Goal: Task Accomplishment & Management: Manage account settings

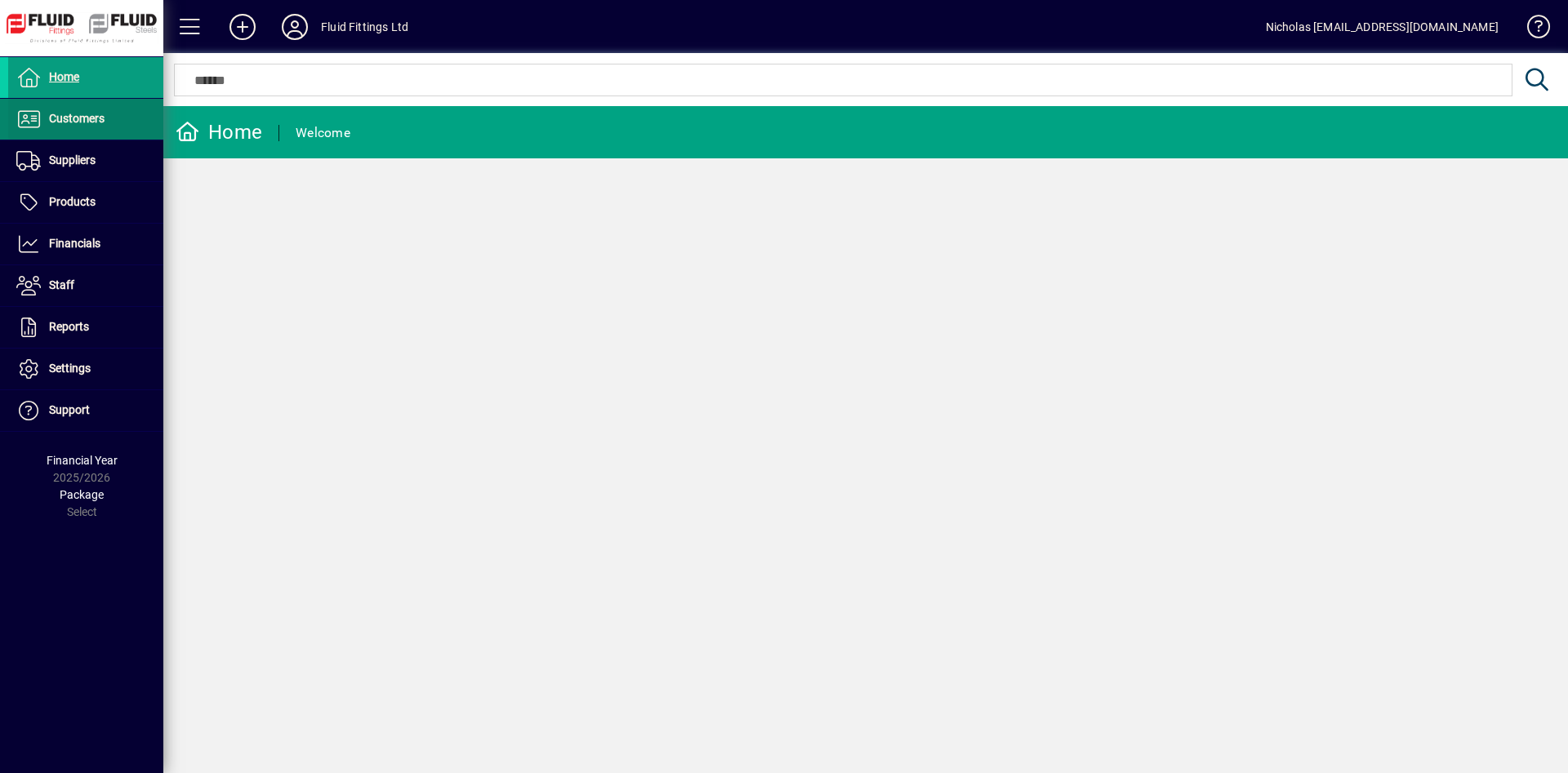
click at [94, 125] on span "Customers" at bounding box center [76, 118] width 55 height 13
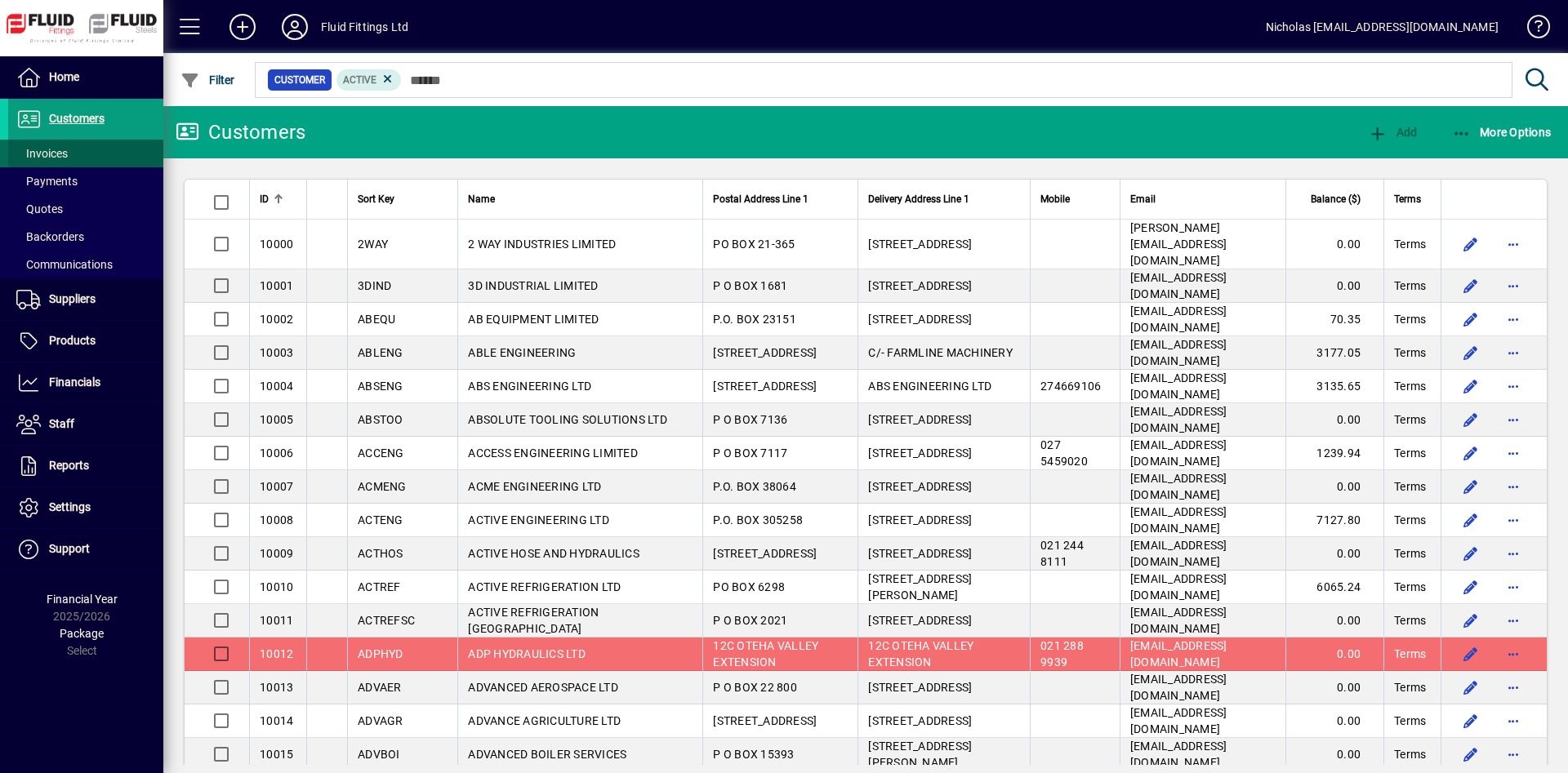
click at [100, 152] on span at bounding box center [86, 153] width 155 height 39
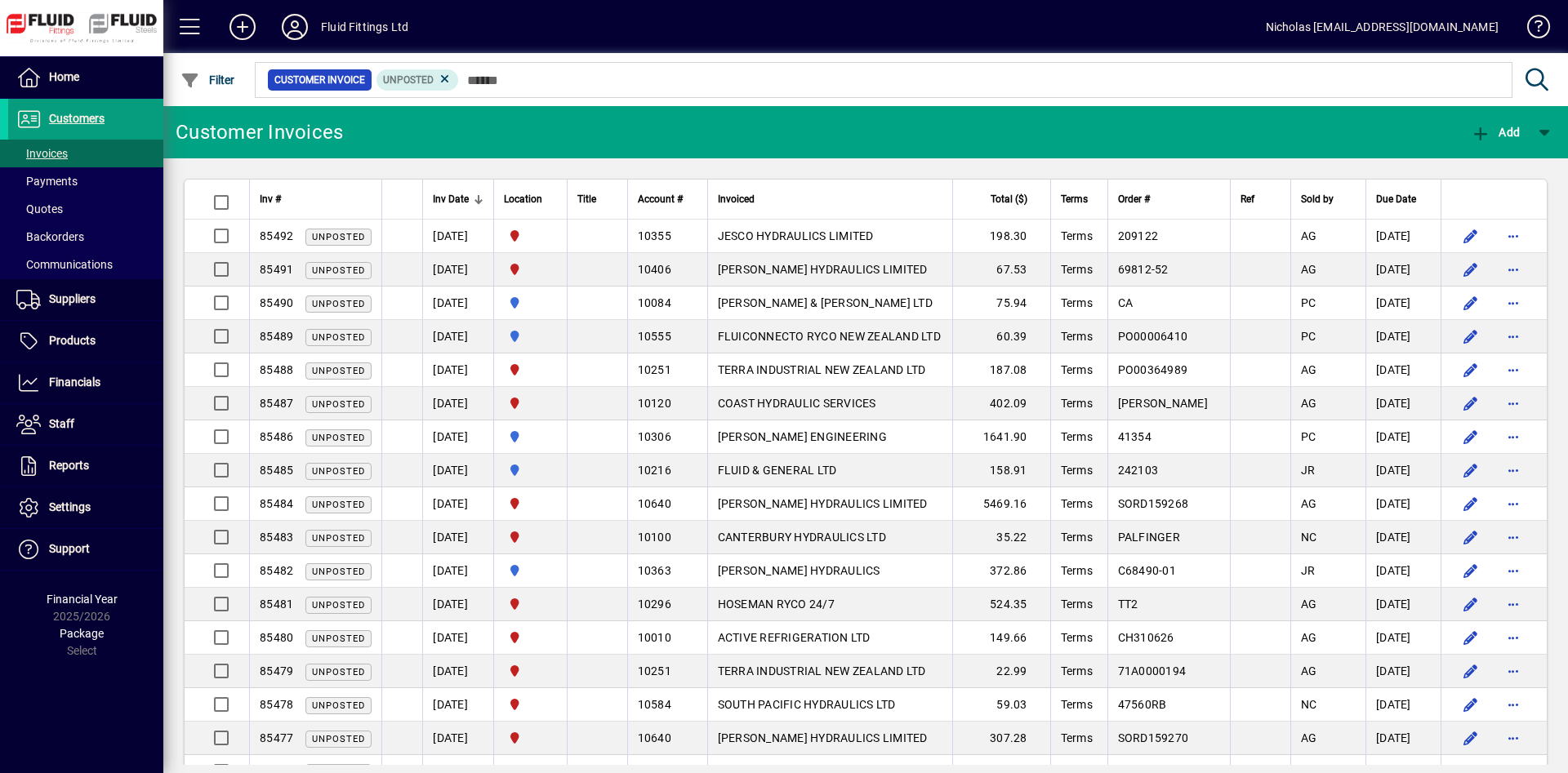
drag, startPoint x: 823, startPoint y: 228, endPoint x: 840, endPoint y: 229, distance: 17.0
click at [824, 228] on td "JESCO HYDRAULICS LIMITED" at bounding box center [829, 235] width 245 height 33
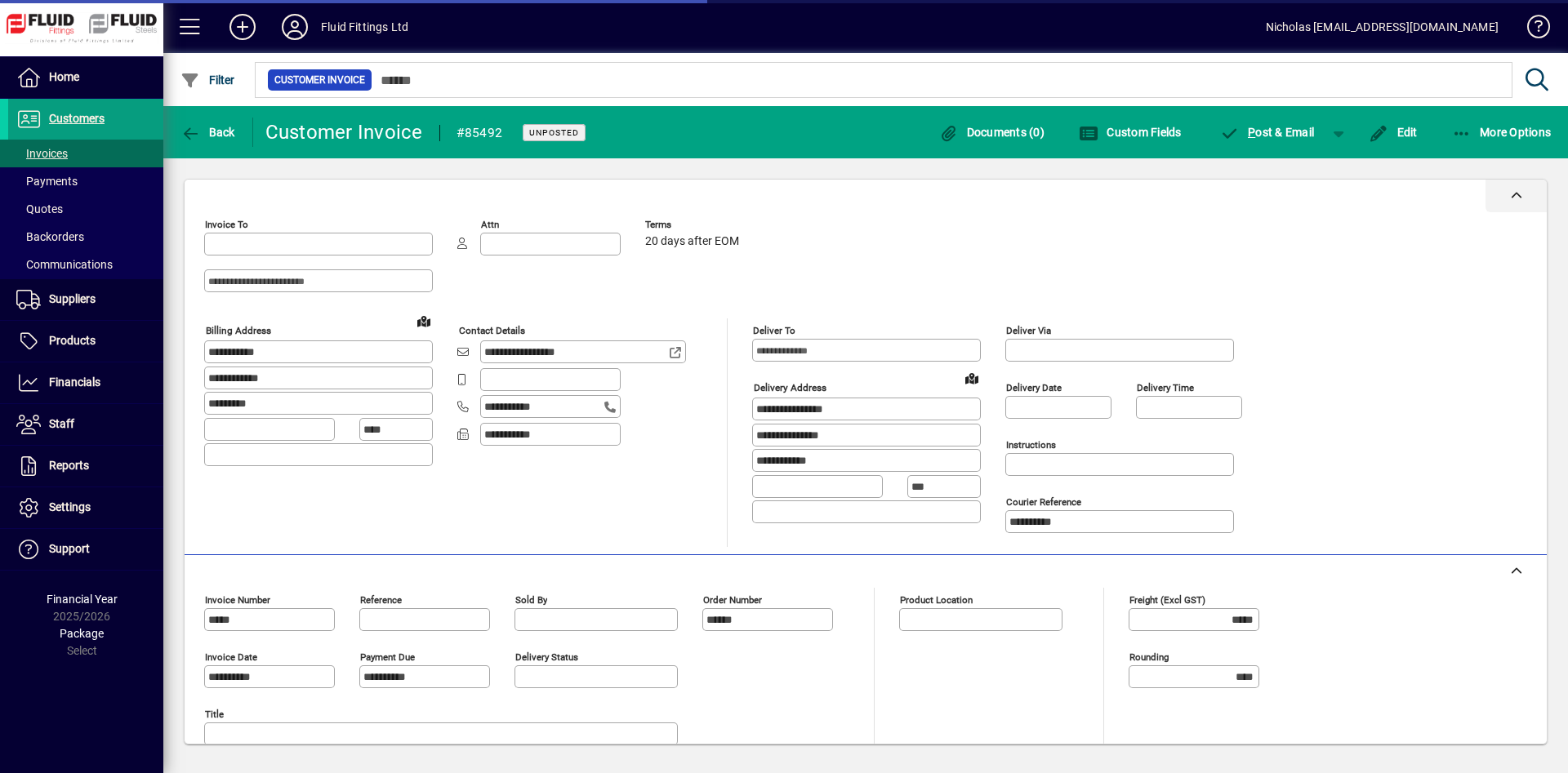
type input "**********"
type input "*********"
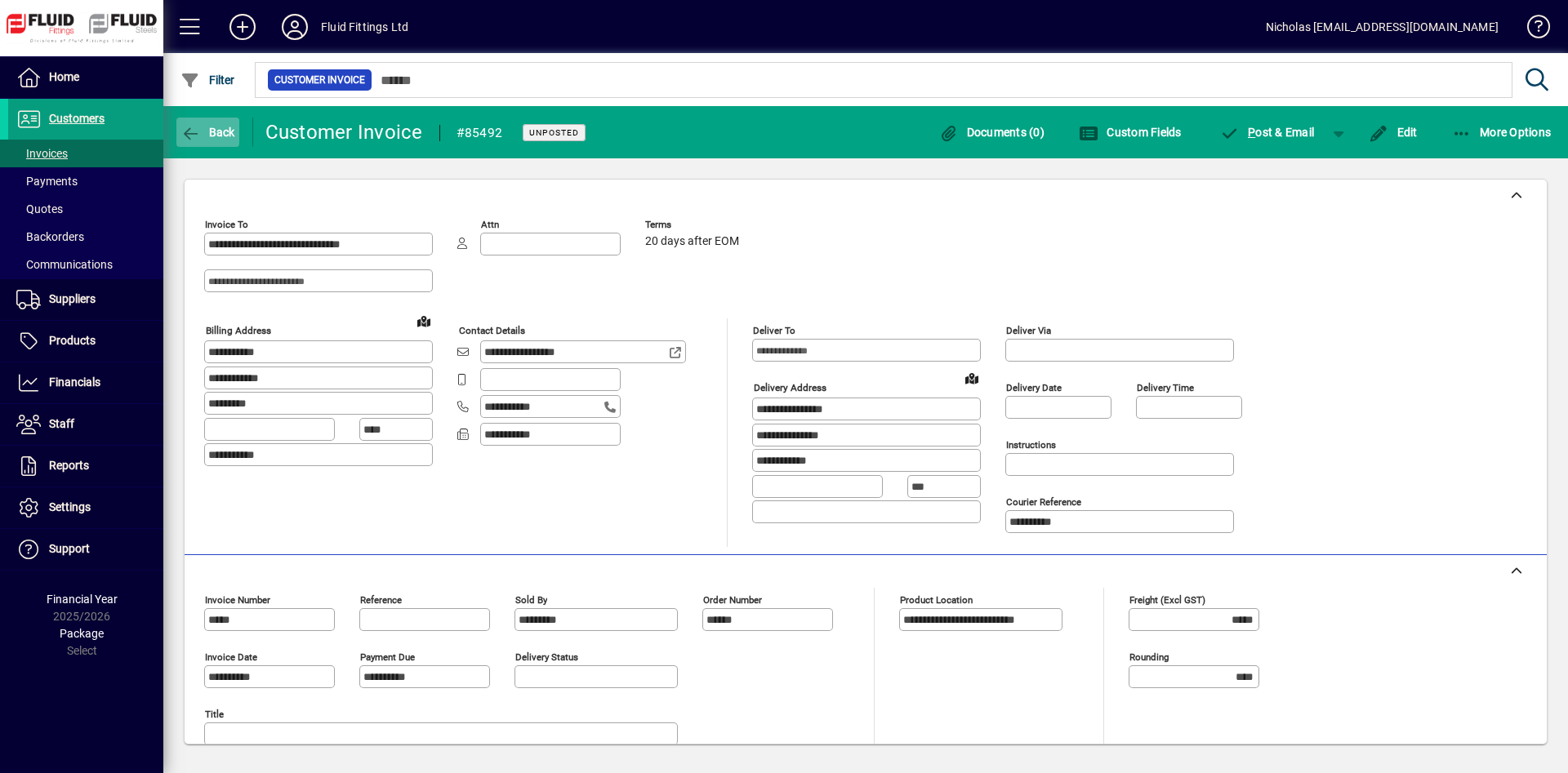
click at [204, 124] on span "button" at bounding box center [208, 132] width 63 height 39
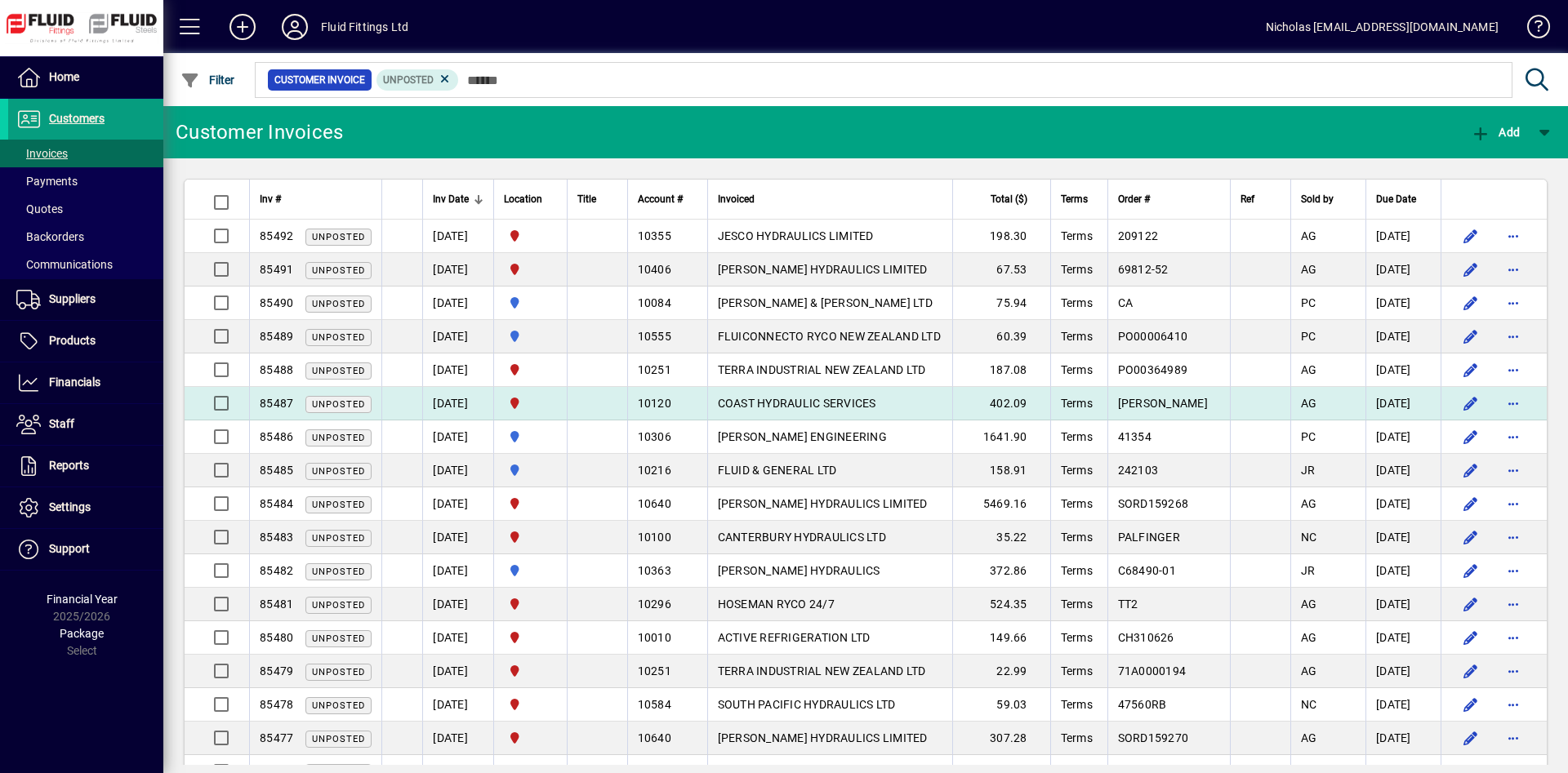
click at [876, 407] on span "COAST HYDRAULIC SERVICES" at bounding box center [797, 403] width 158 height 13
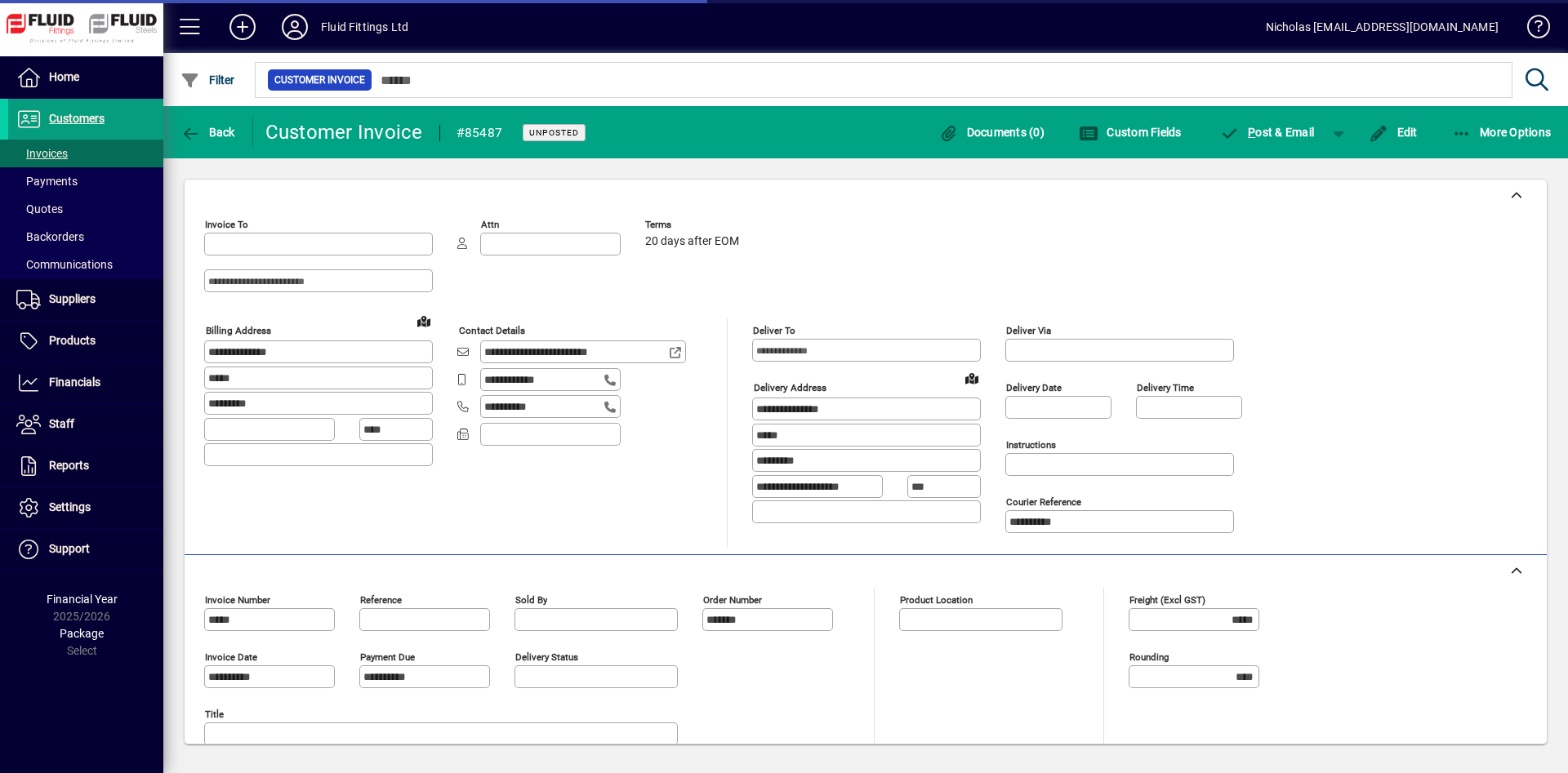
type input "**********"
type input "*********"
type input "**********"
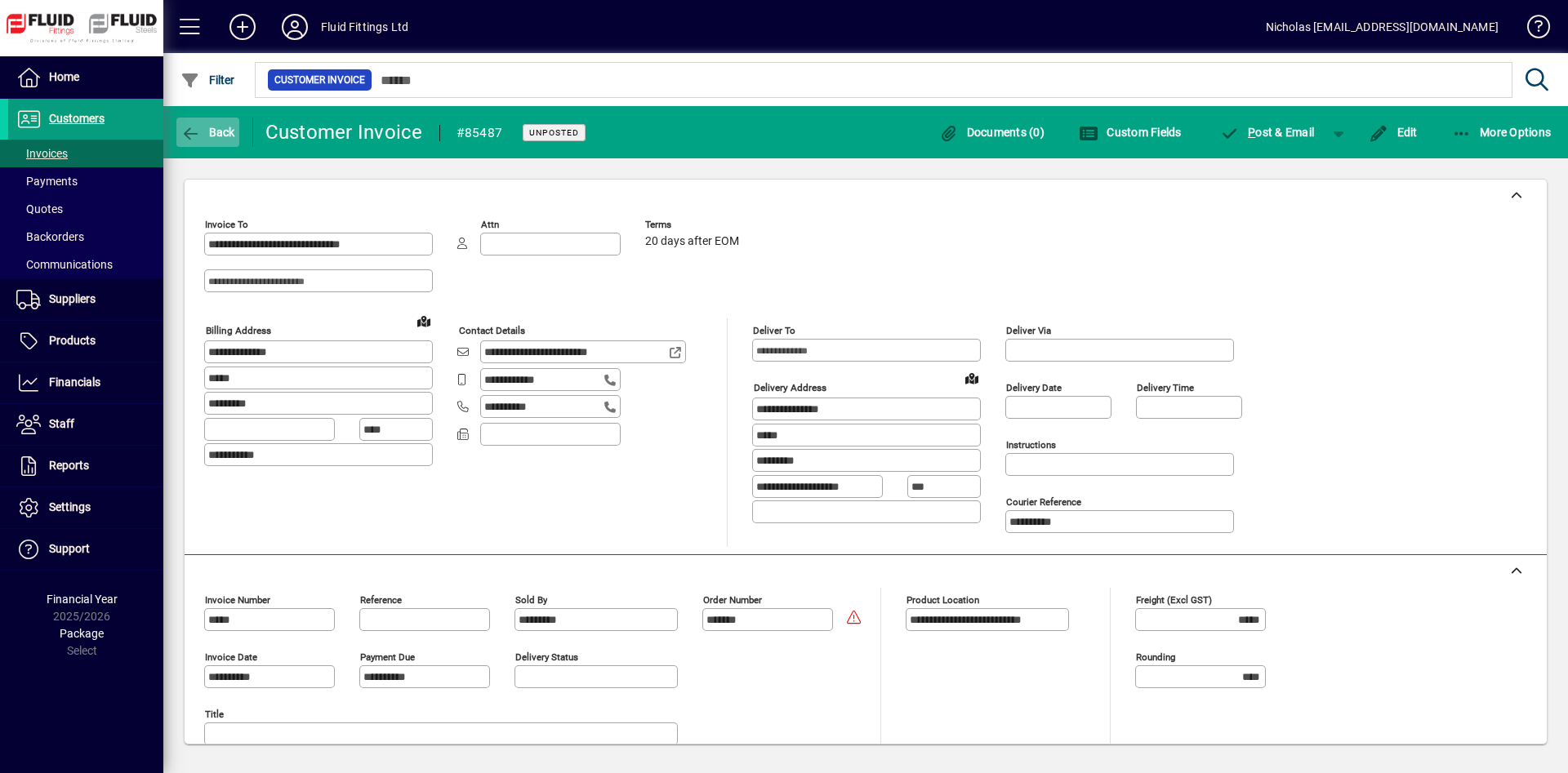
click at [214, 131] on span "Back" at bounding box center [207, 132] width 54 height 13
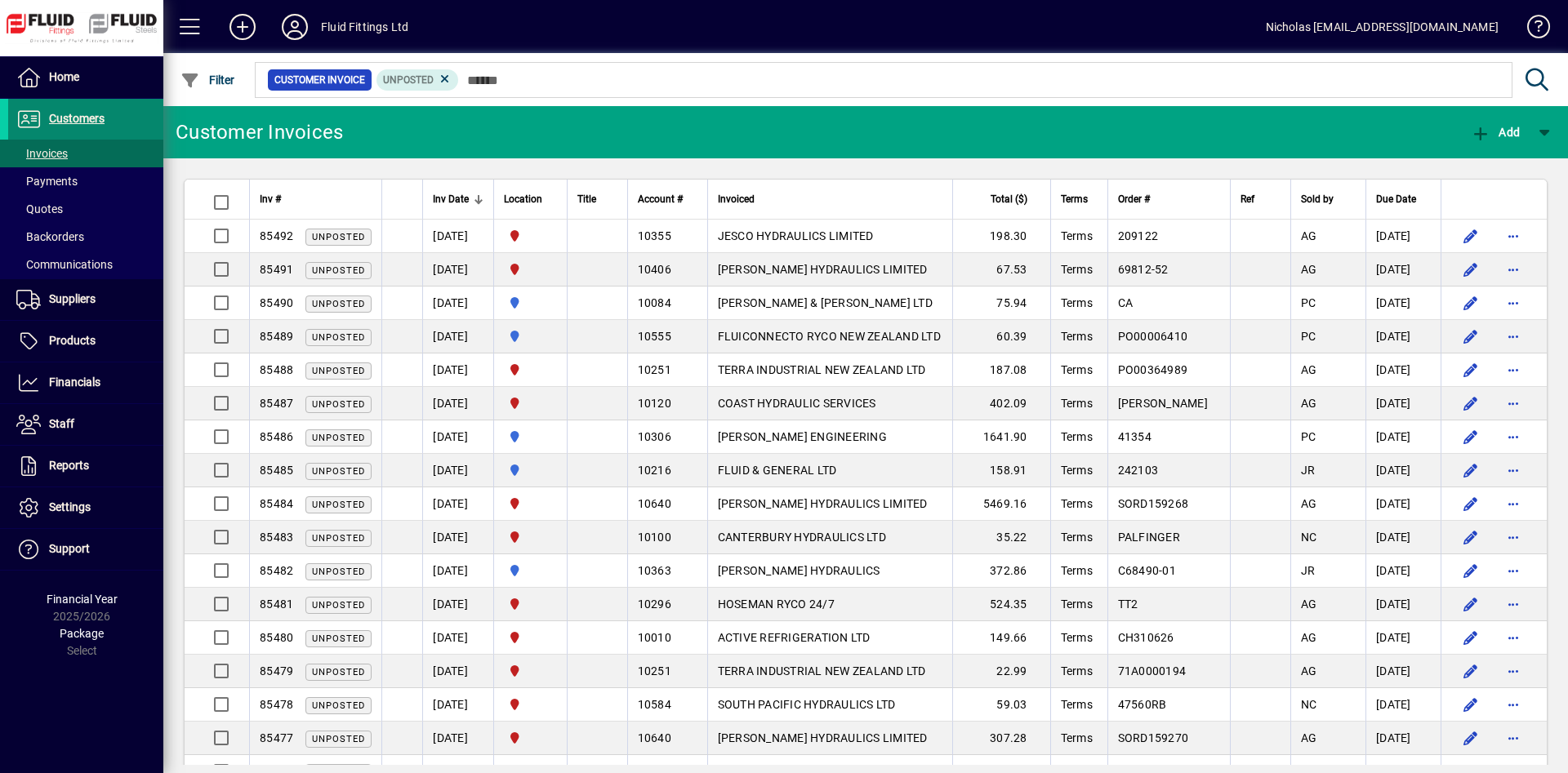
click at [136, 129] on span at bounding box center [86, 119] width 155 height 39
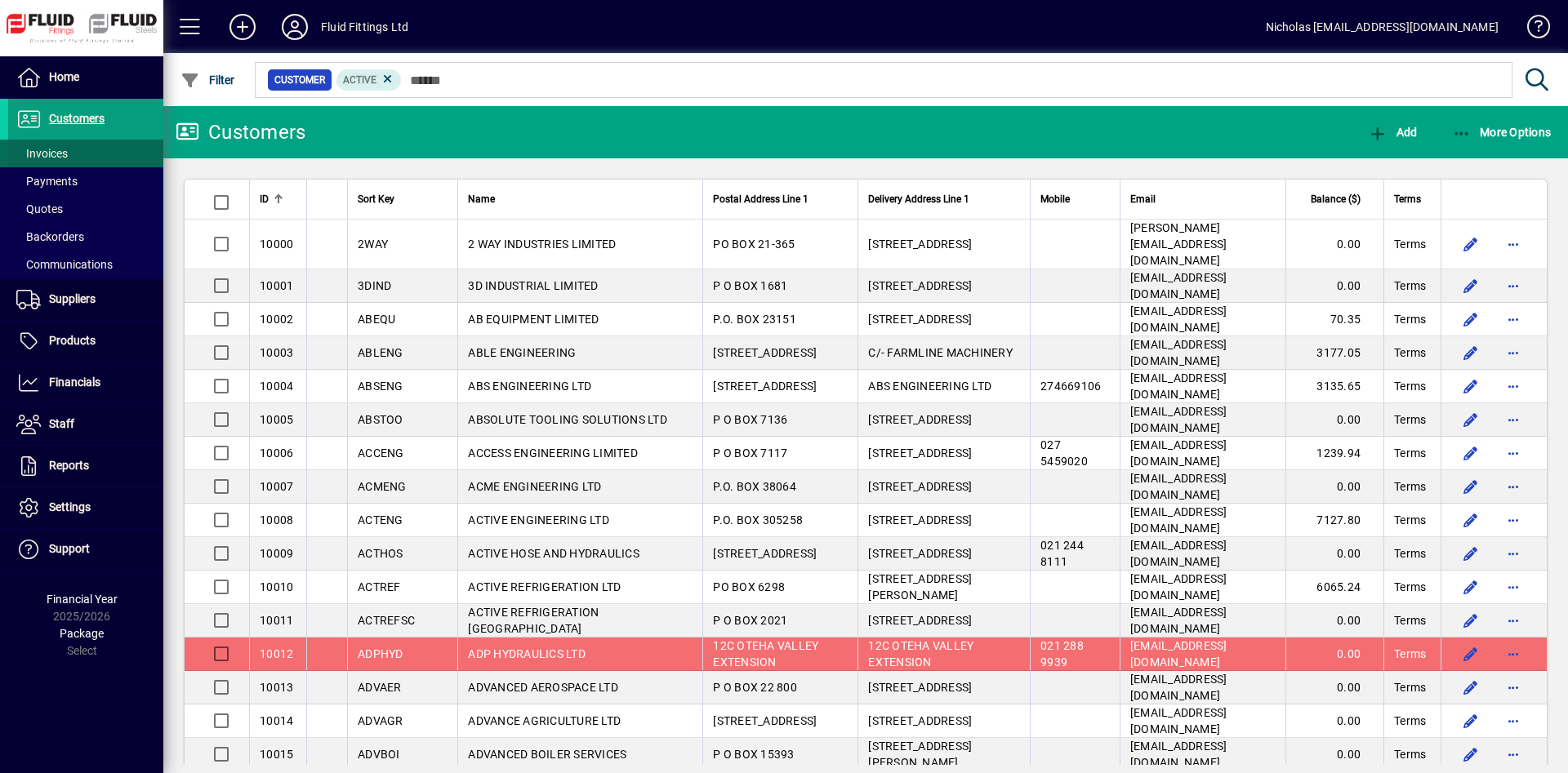
click at [128, 148] on span at bounding box center [86, 153] width 155 height 39
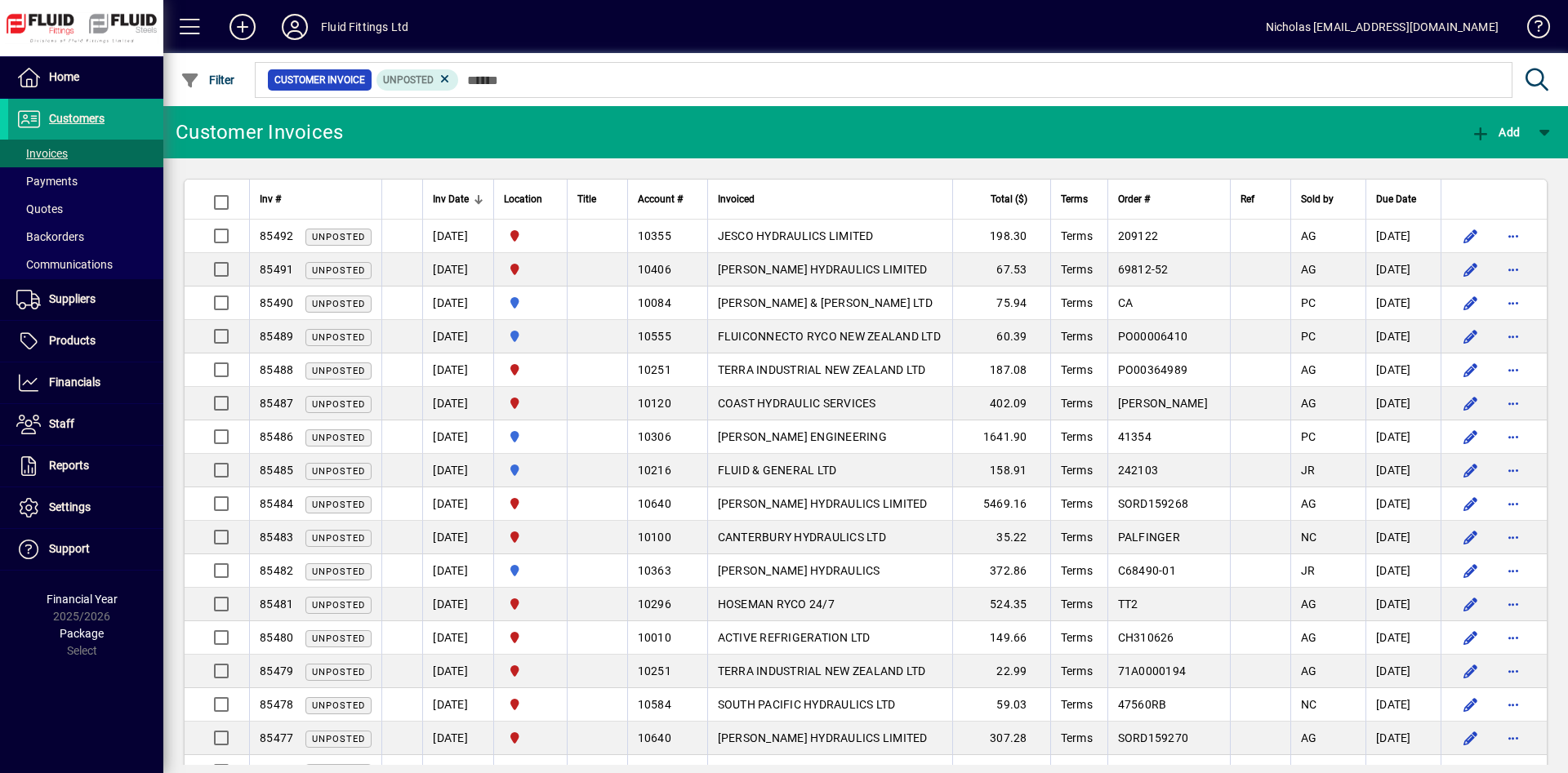
click at [553, 200] on div at bounding box center [552, 199] width 2 height 9
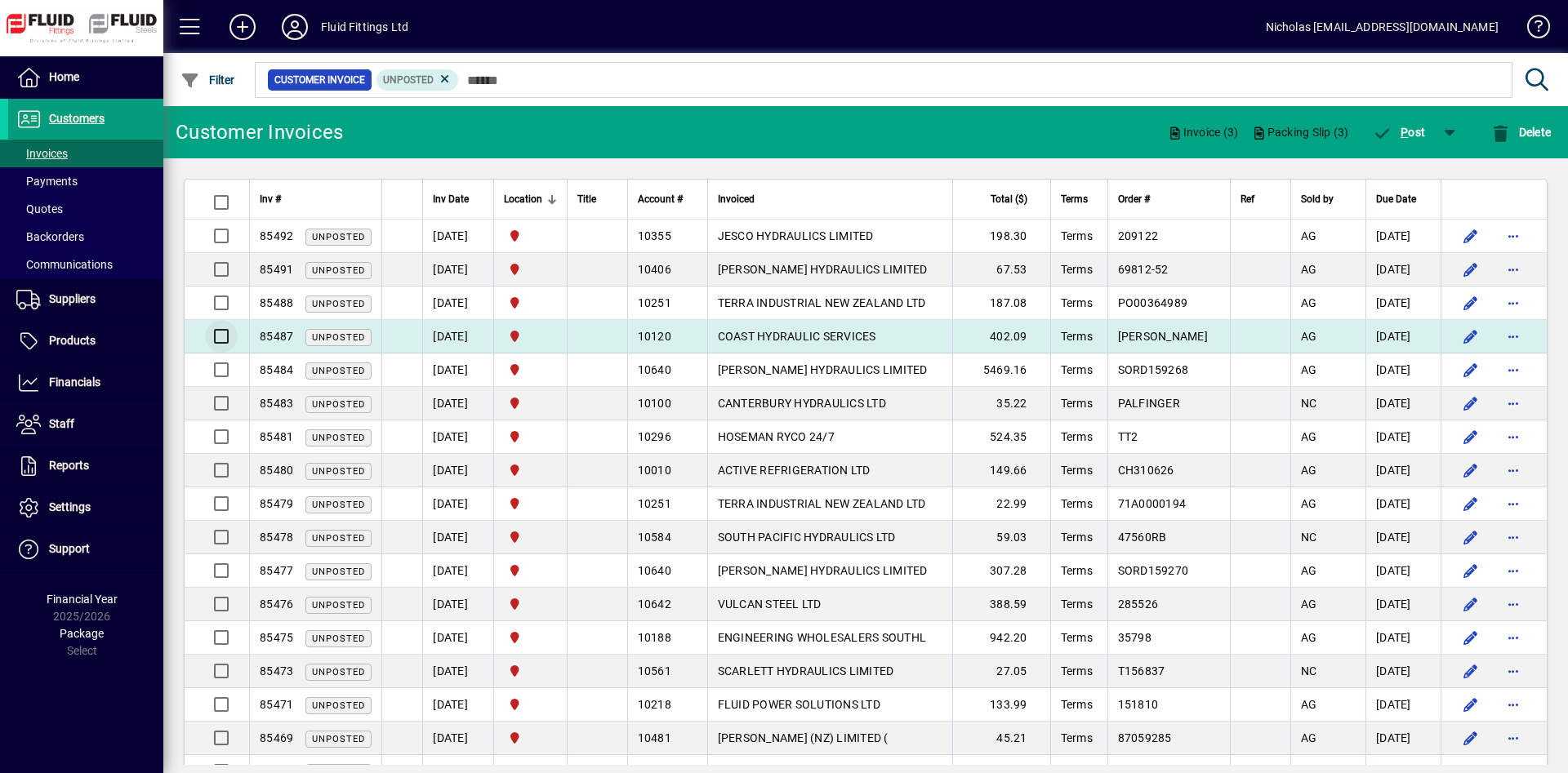
click at [225, 322] on div at bounding box center [218, 336] width 39 height 39
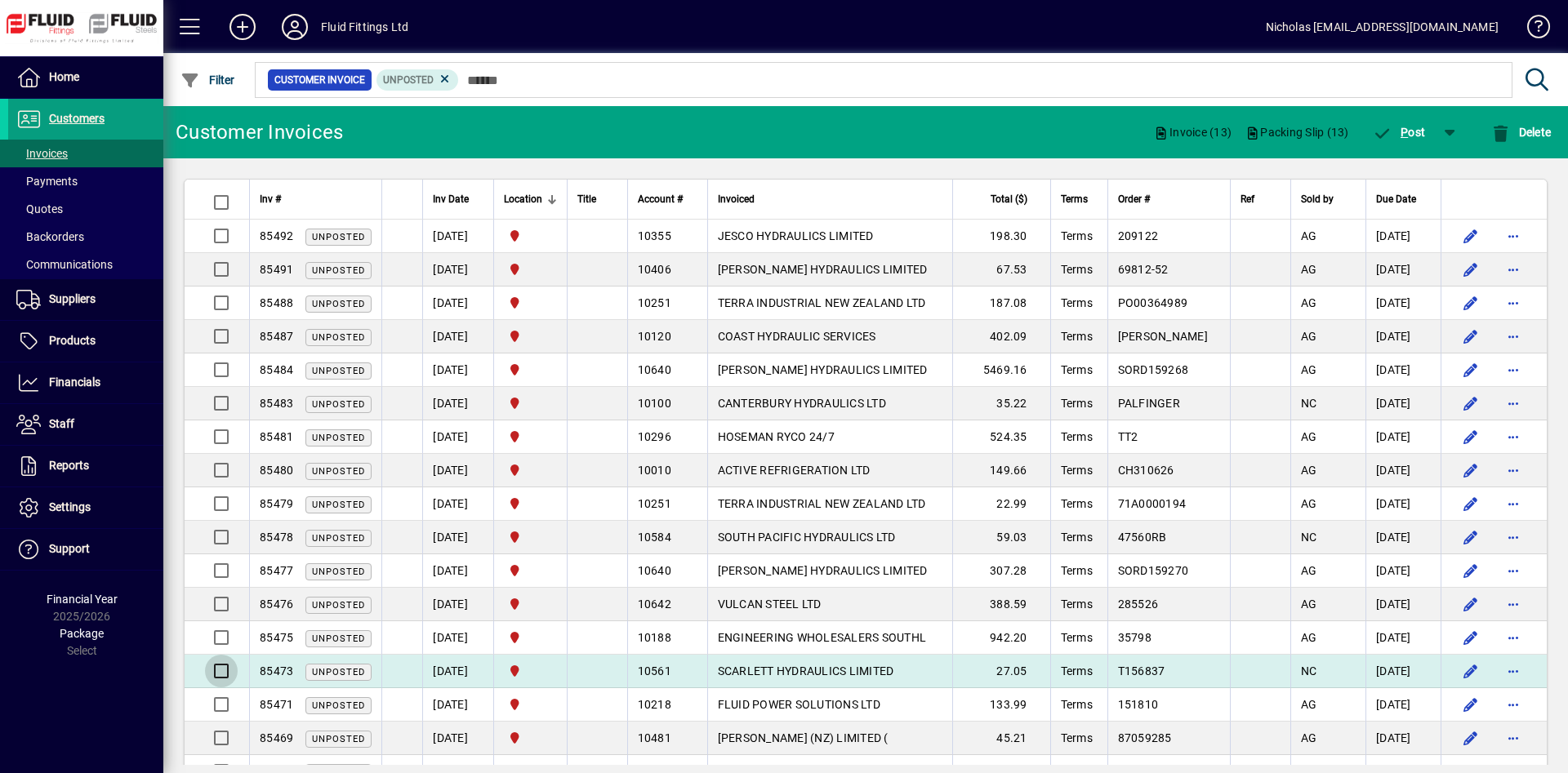
click at [226, 664] on div at bounding box center [218, 671] width 39 height 39
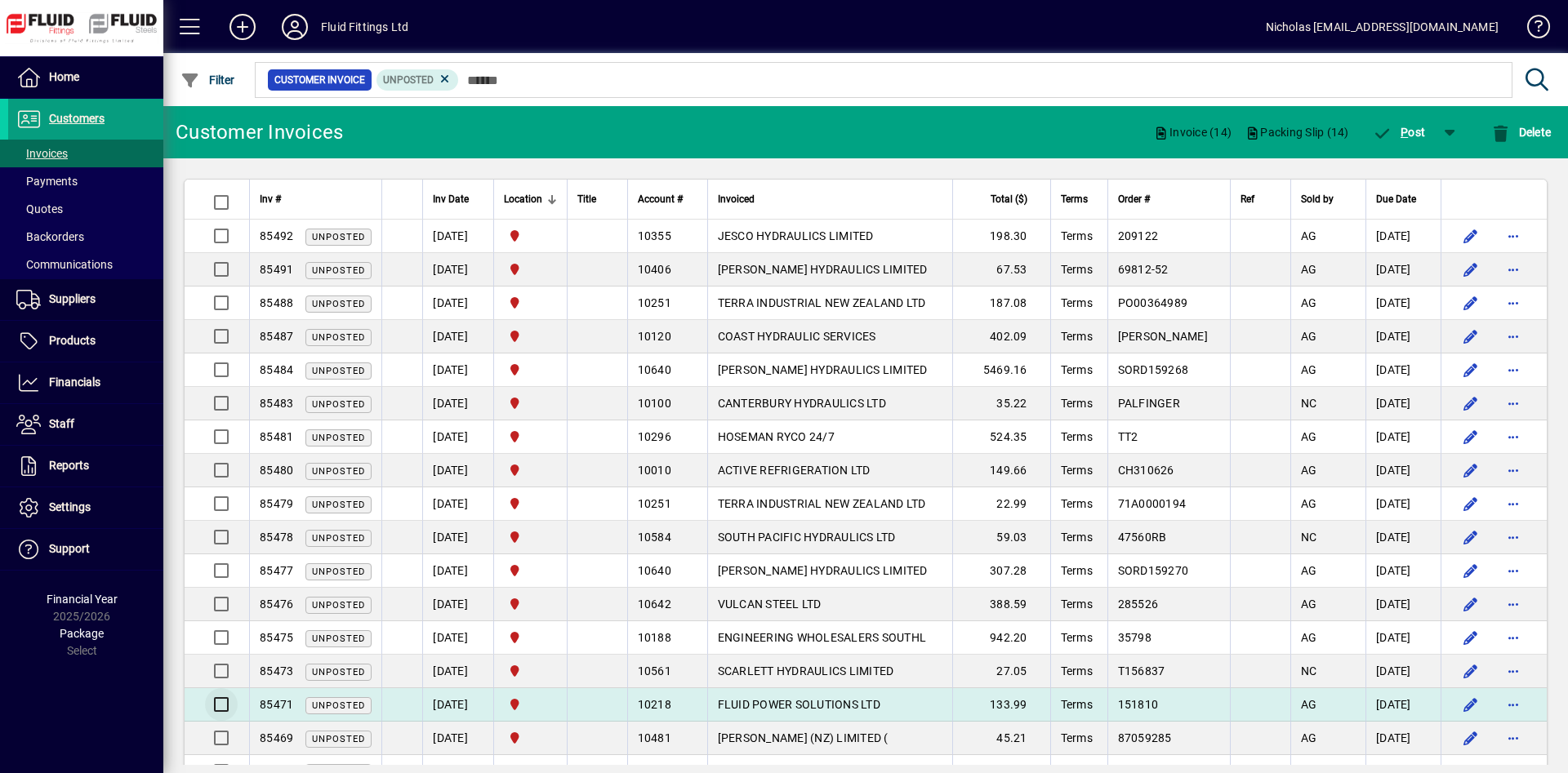
click at [228, 702] on div at bounding box center [218, 704] width 28 height 32
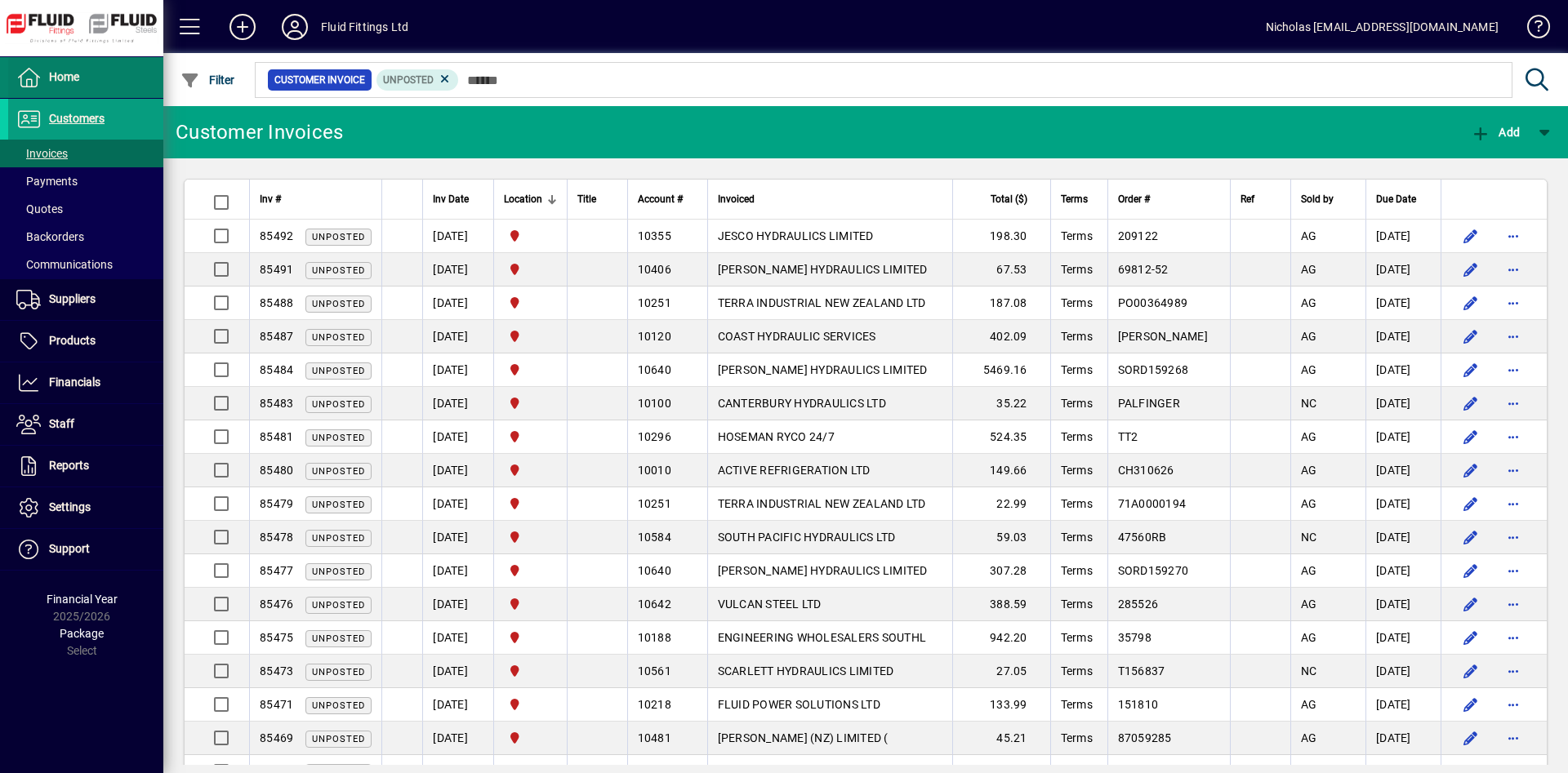
click at [122, 86] on span at bounding box center [86, 77] width 155 height 39
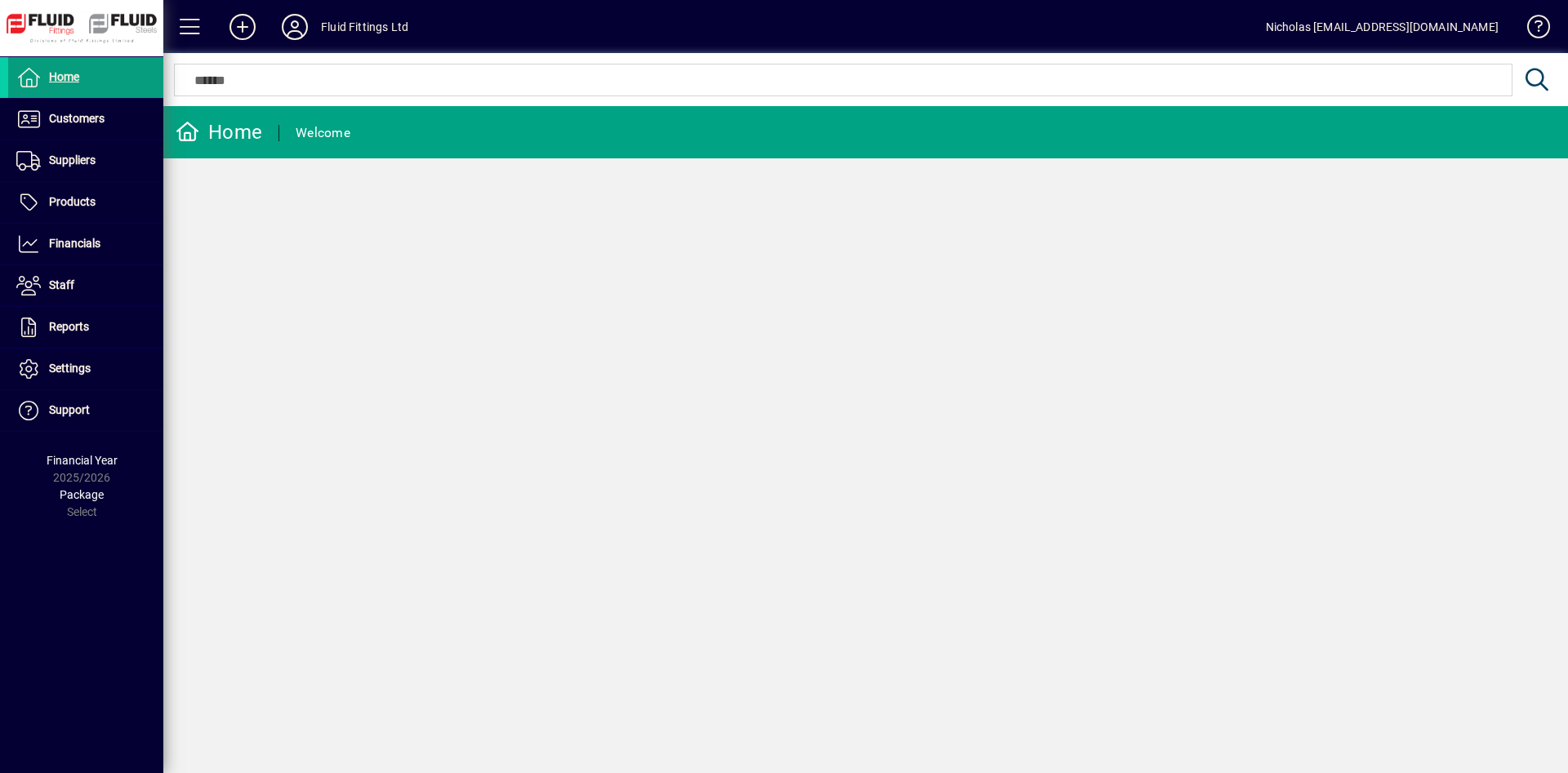
click at [531, 290] on div "Home Welcome" at bounding box center [865, 439] width 1404 height 667
click at [98, 122] on span "Customers" at bounding box center [76, 118] width 55 height 13
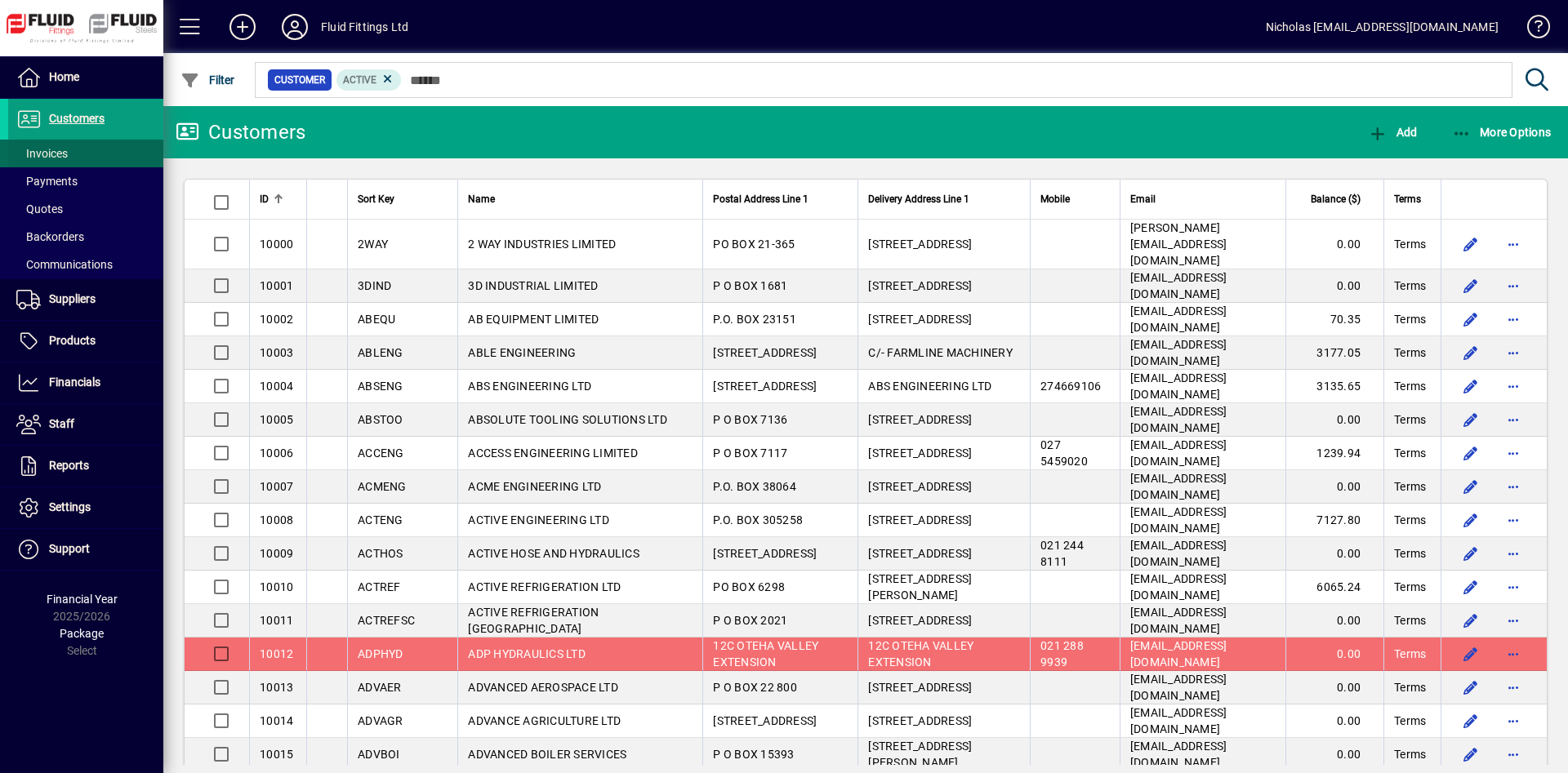
click at [112, 159] on span at bounding box center [86, 153] width 155 height 39
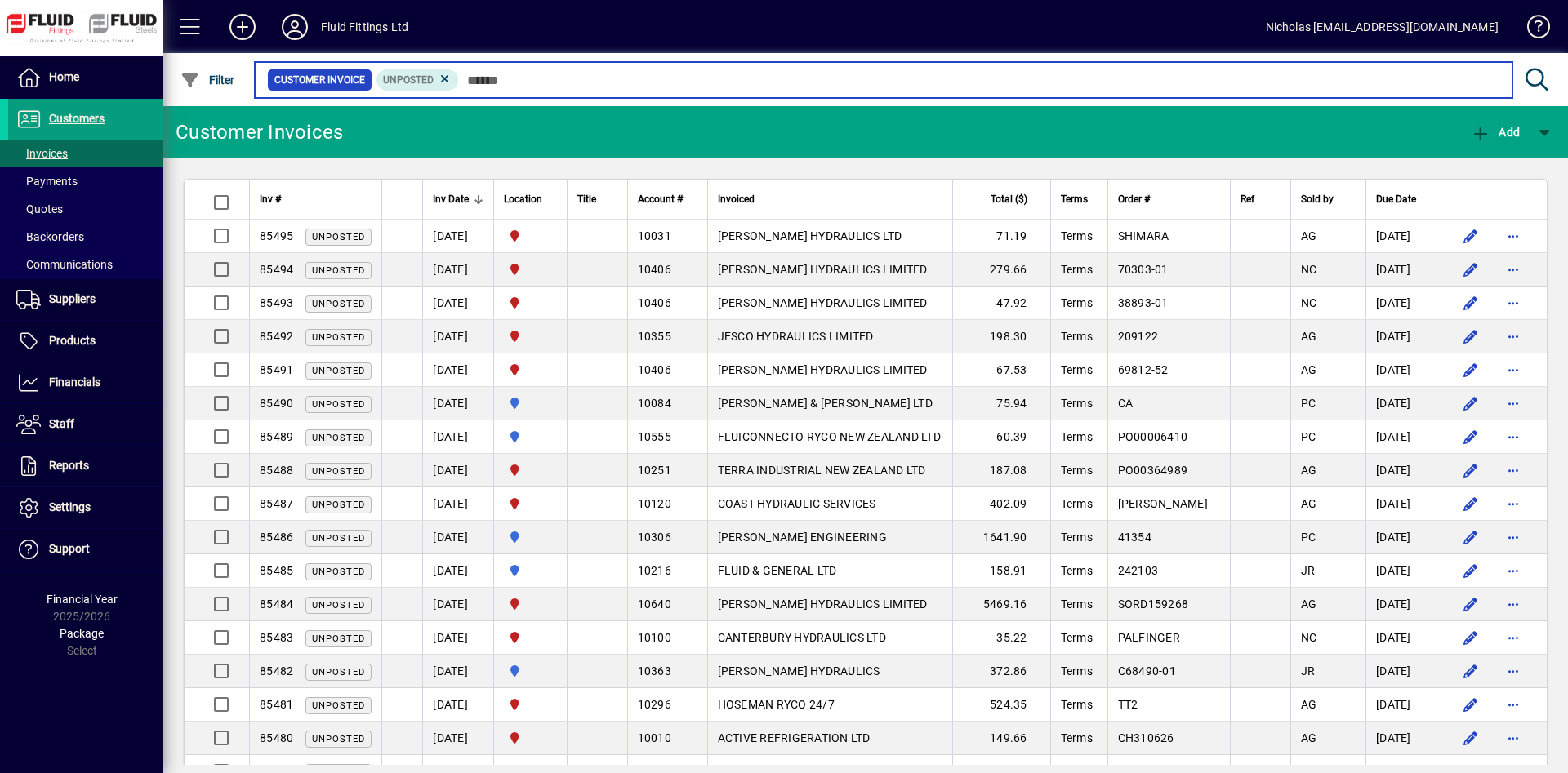
click at [591, 75] on input "text" at bounding box center [978, 80] width 1040 height 23
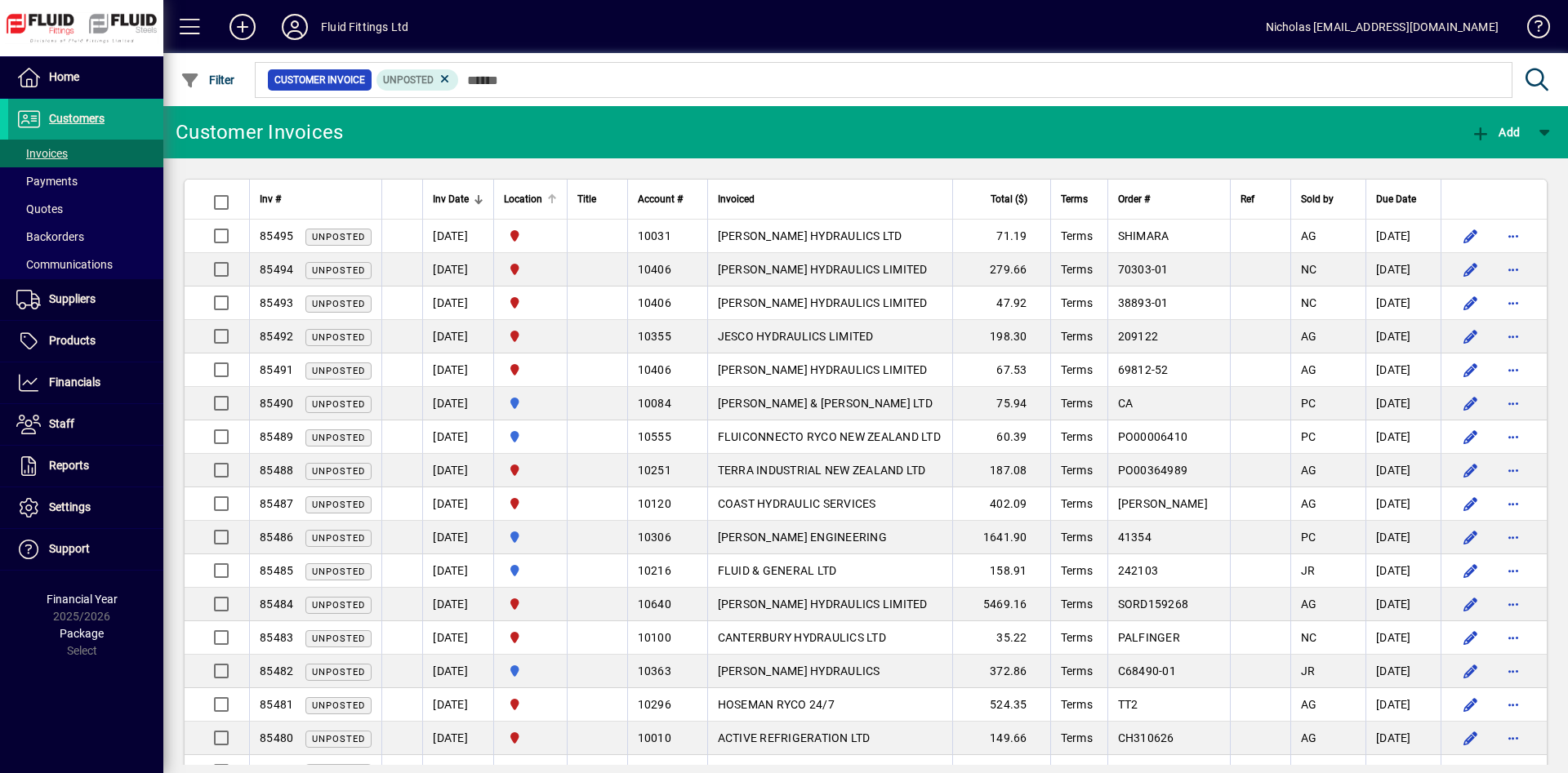
click at [567, 208] on th "Location" at bounding box center [529, 199] width 73 height 40
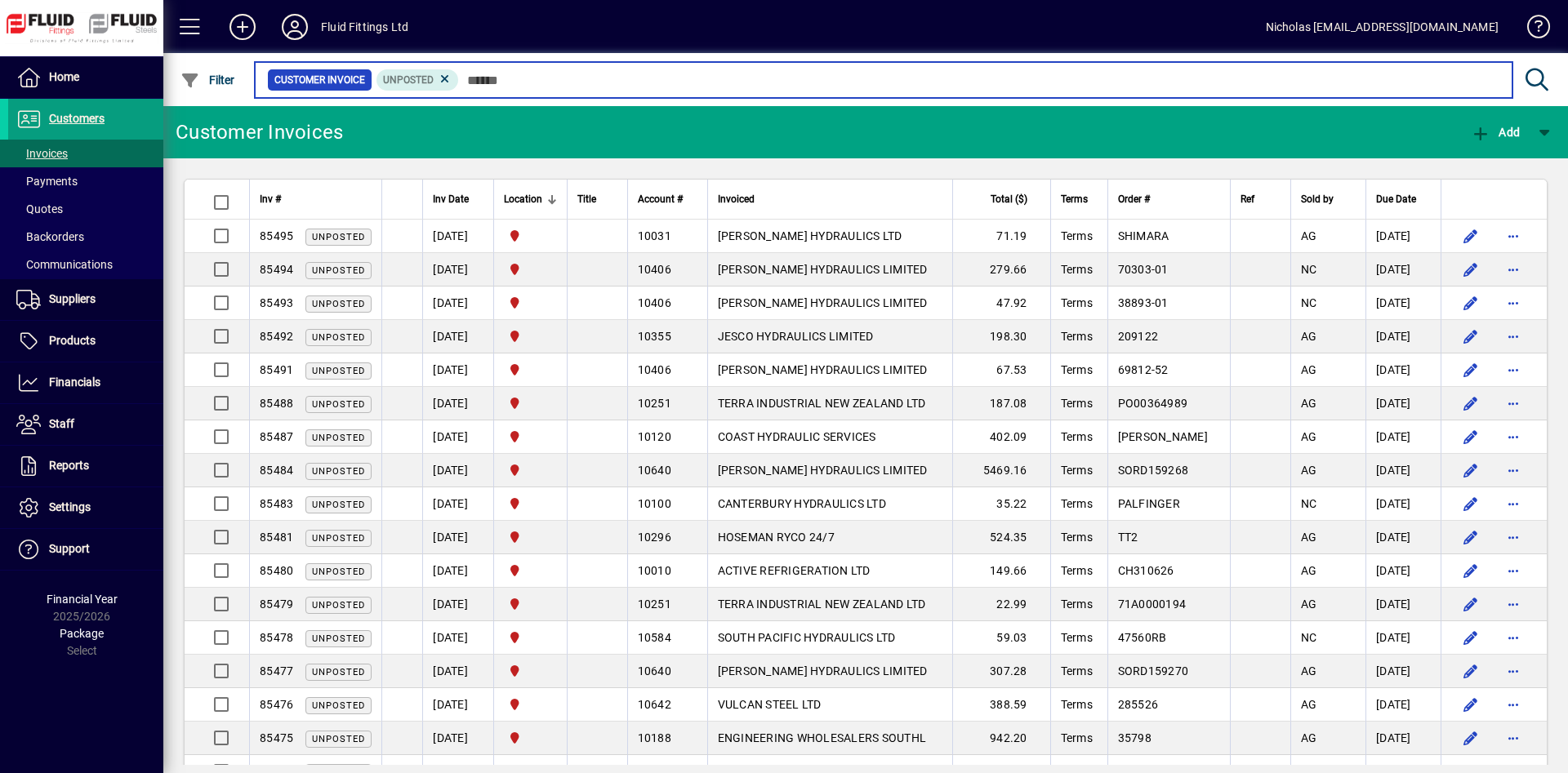
click at [937, 88] on input "text" at bounding box center [978, 80] width 1040 height 23
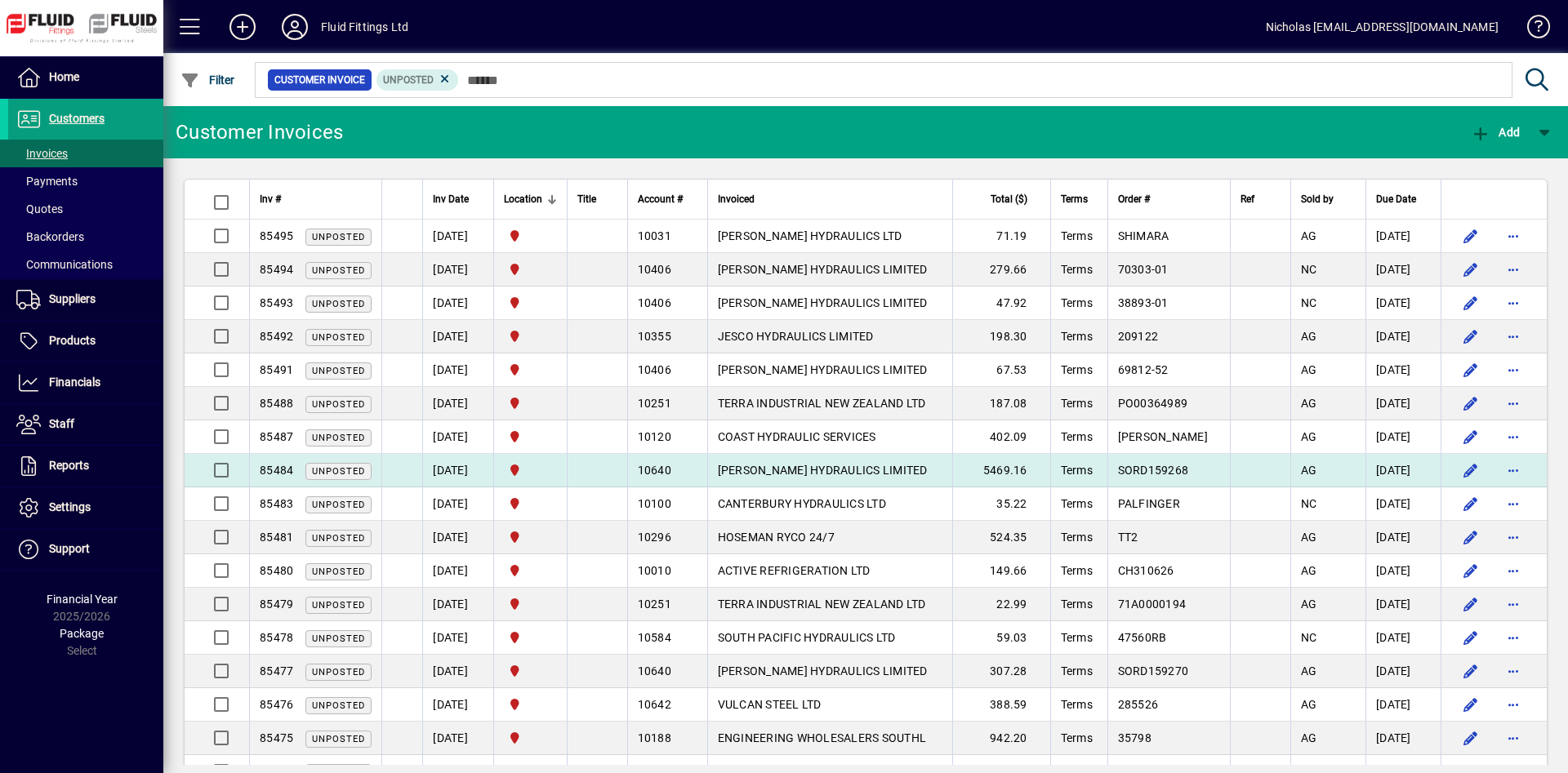
click at [947, 476] on td "[PERSON_NAME] HYDRAULICS LIMITED" at bounding box center [829, 470] width 245 height 33
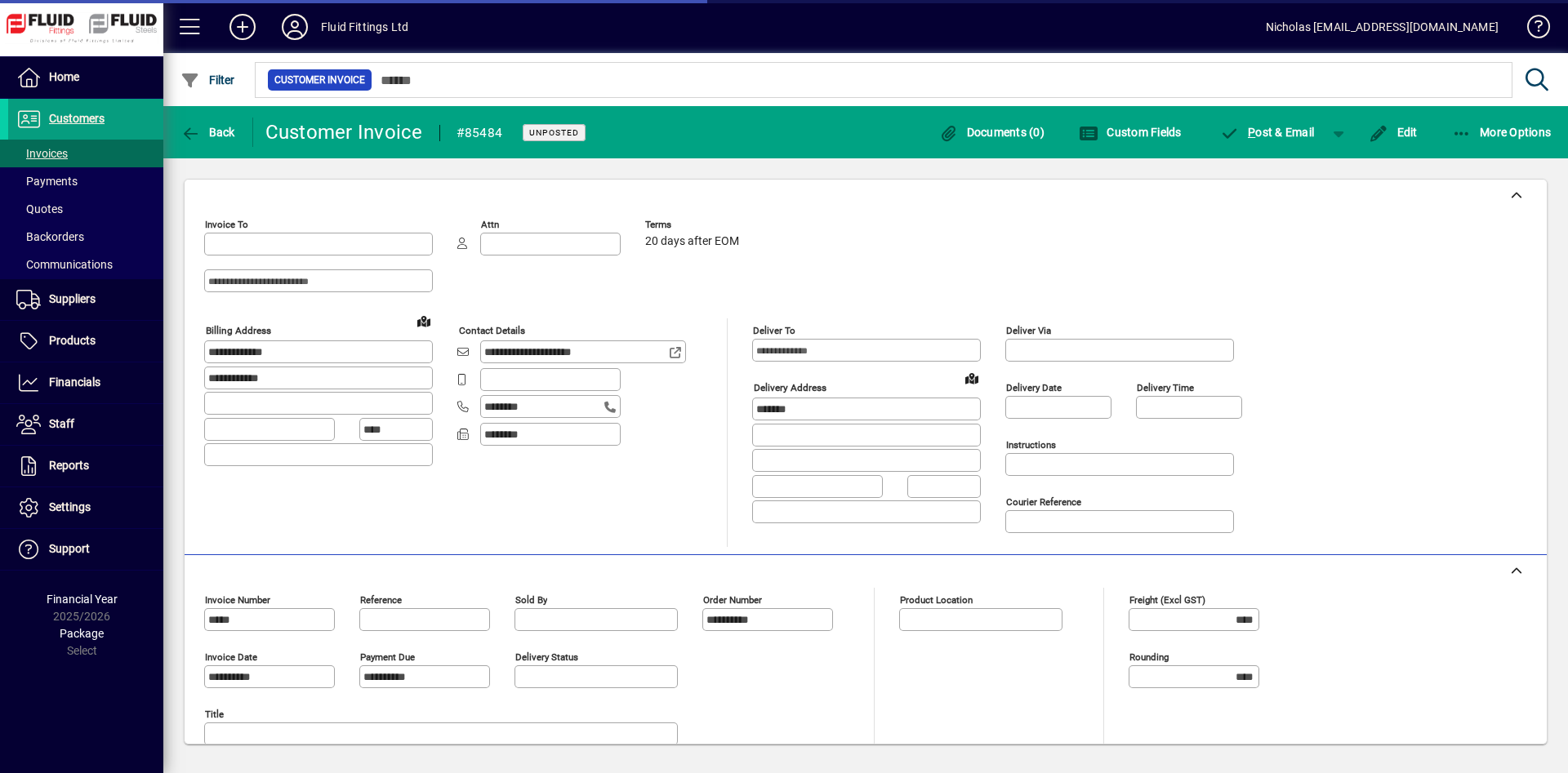
type input "**********"
type input "*********"
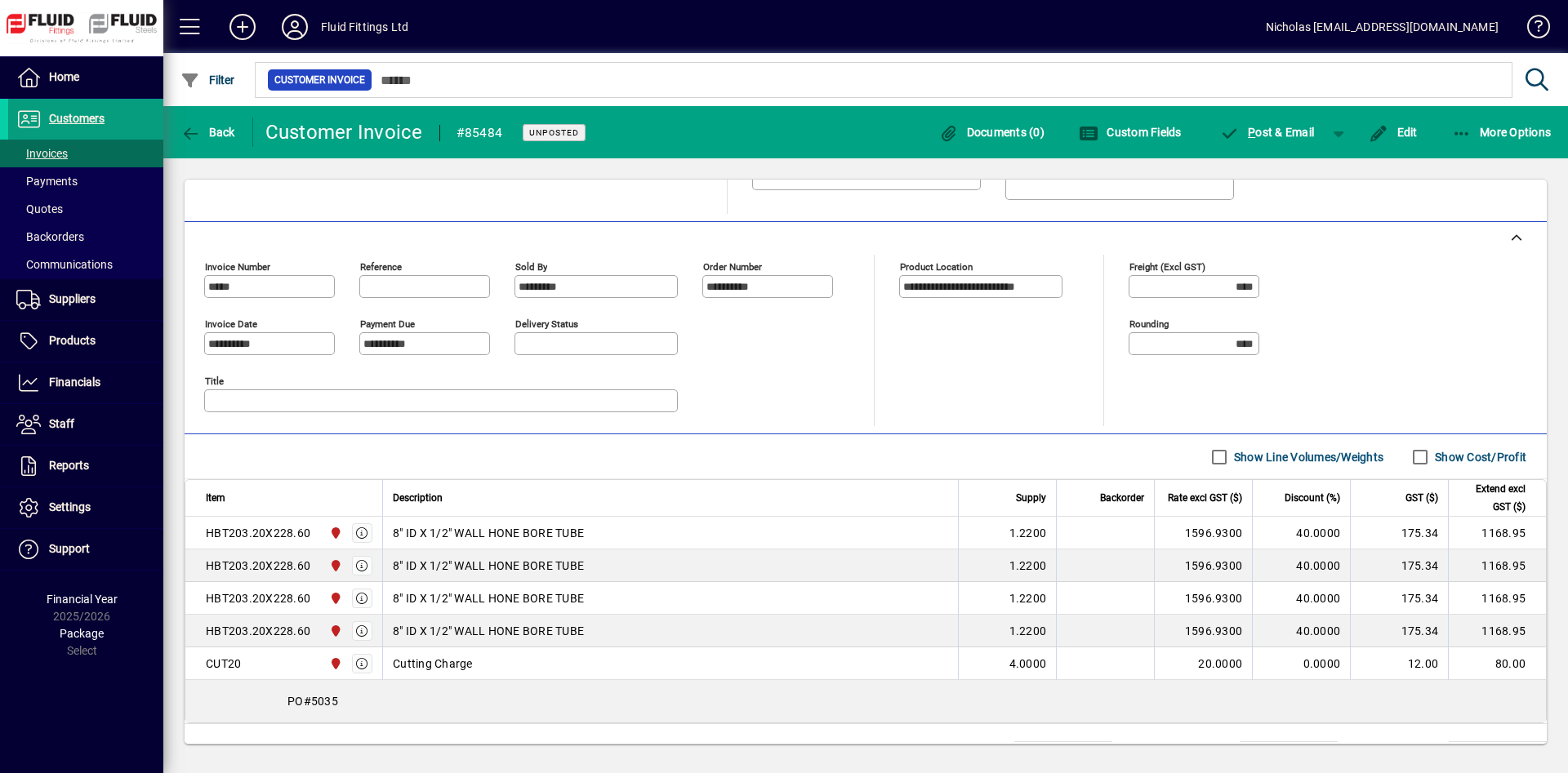
scroll to position [405, 0]
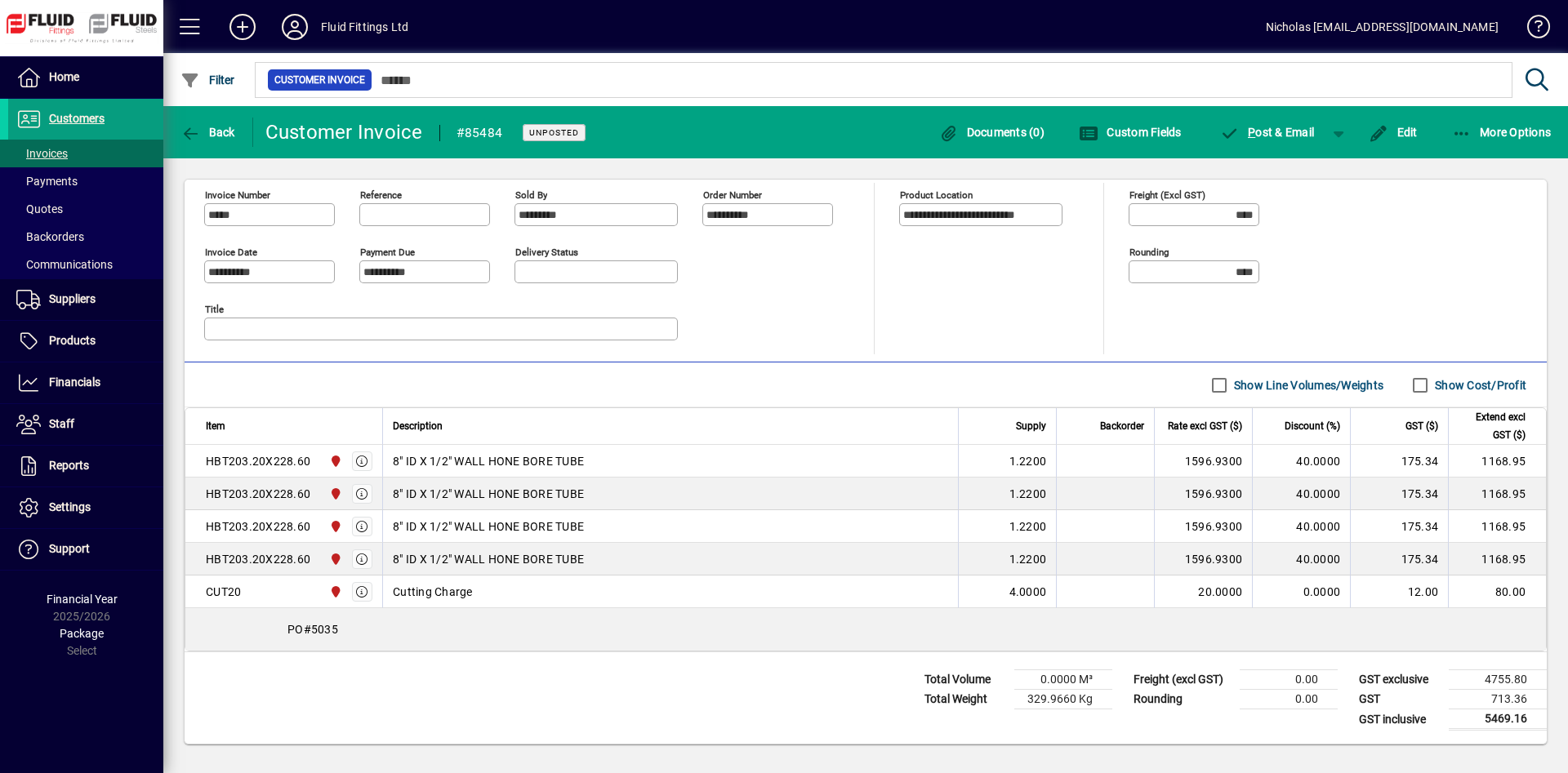
click at [559, 334] on textarea "Title" at bounding box center [442, 329] width 469 height 13
click at [403, 209] on input "Reference" at bounding box center [426, 214] width 126 height 13
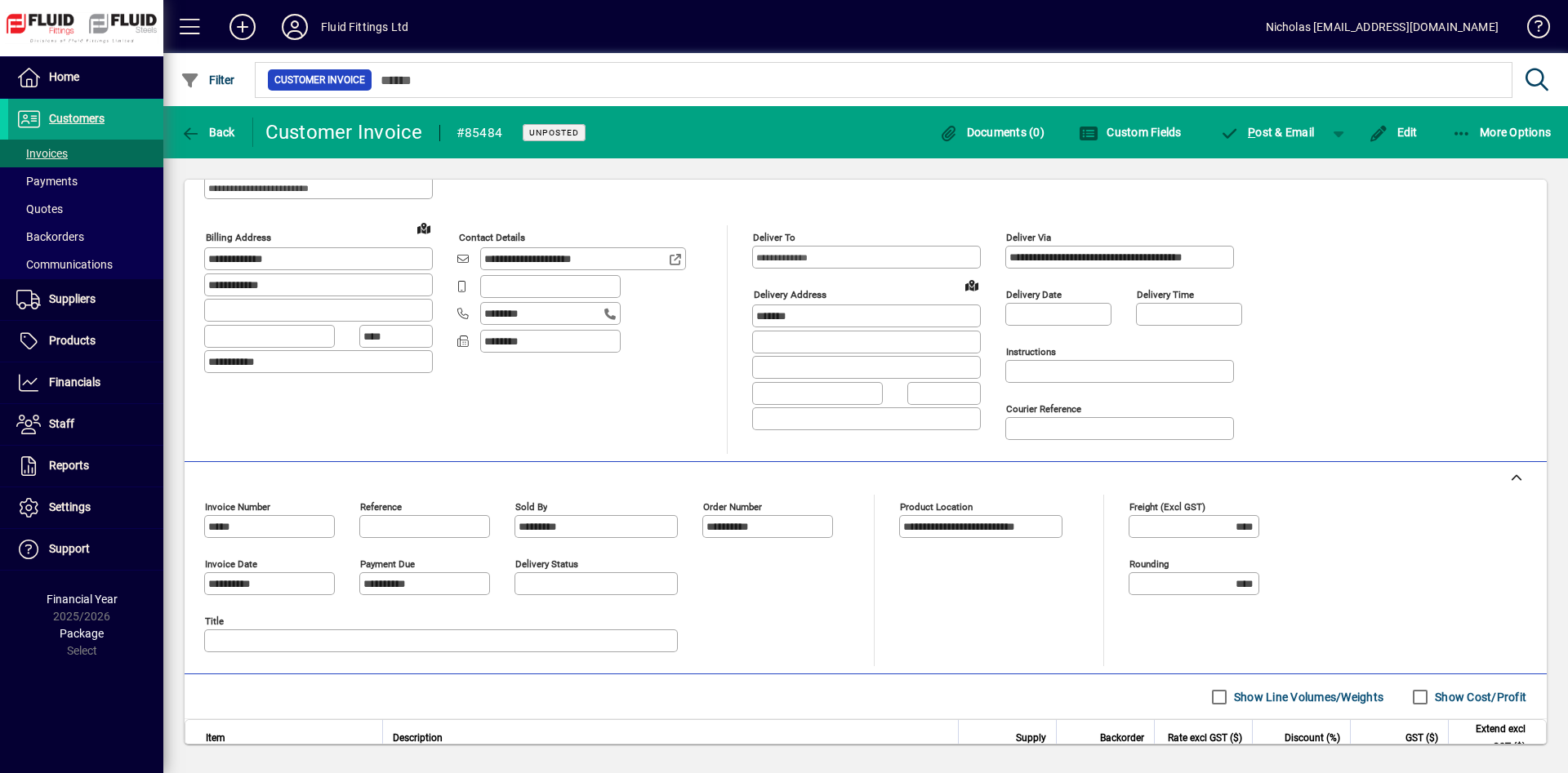
scroll to position [0, 0]
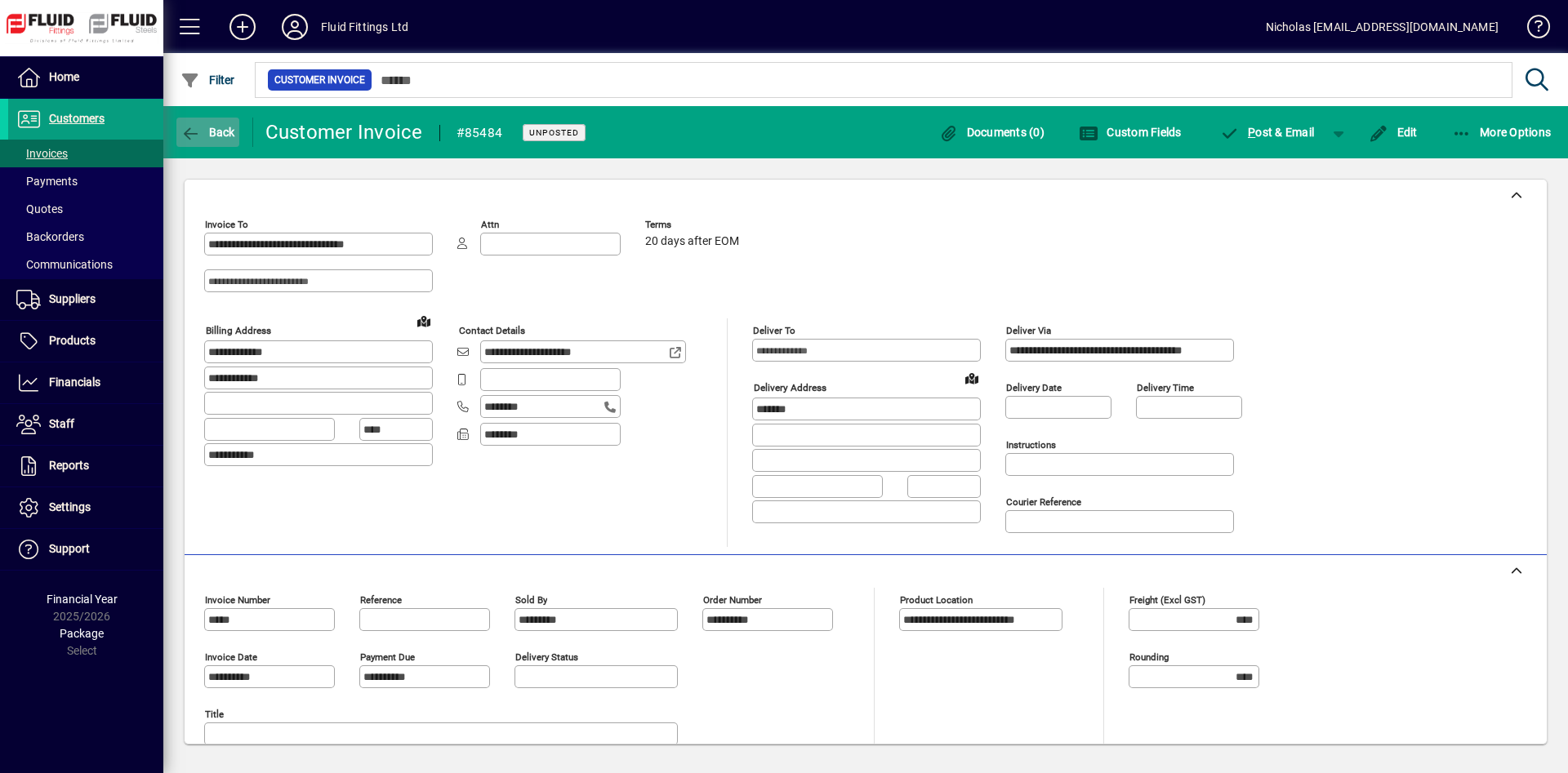
click at [225, 127] on span "Back" at bounding box center [207, 132] width 54 height 13
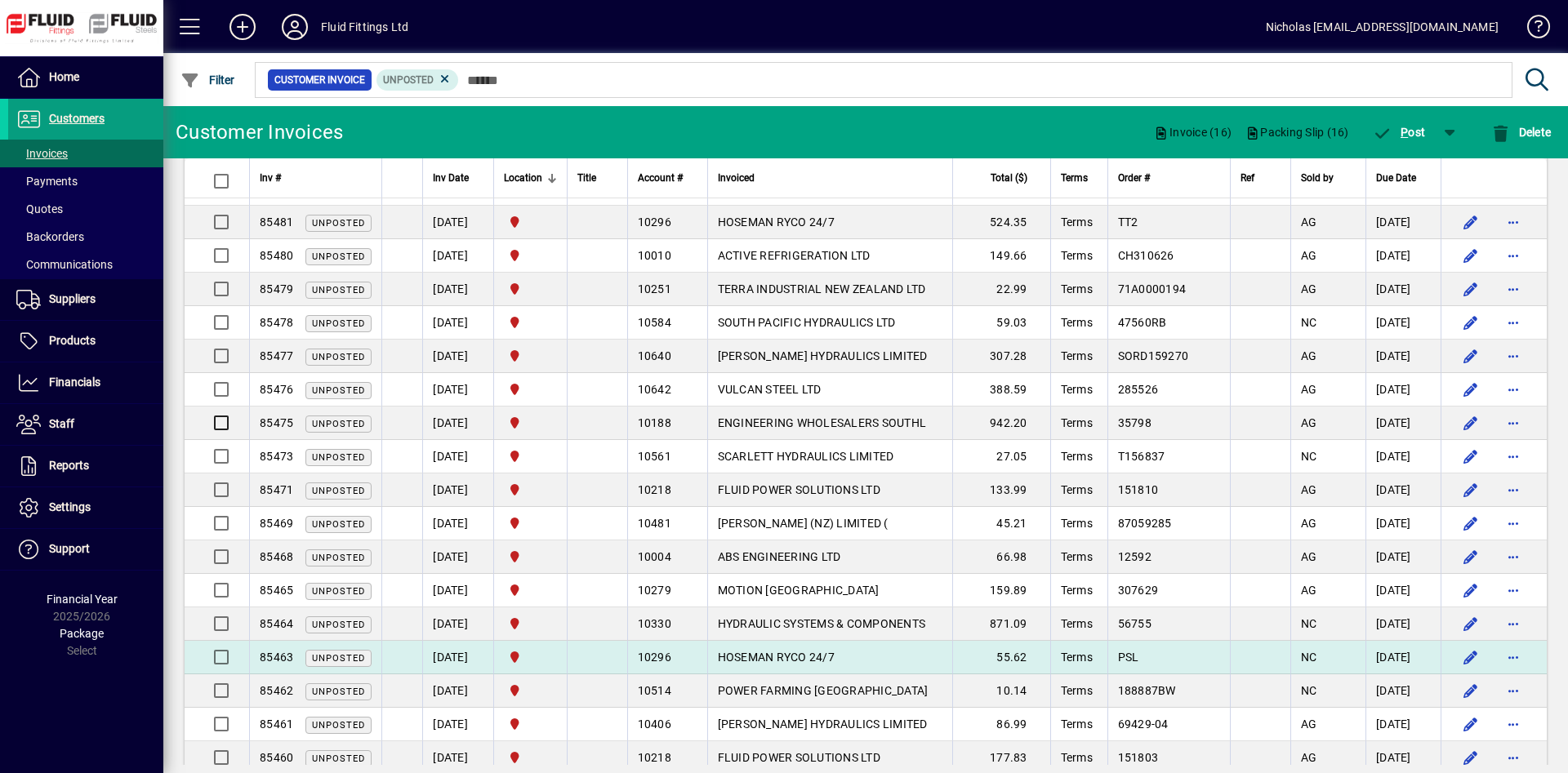
scroll to position [417, 0]
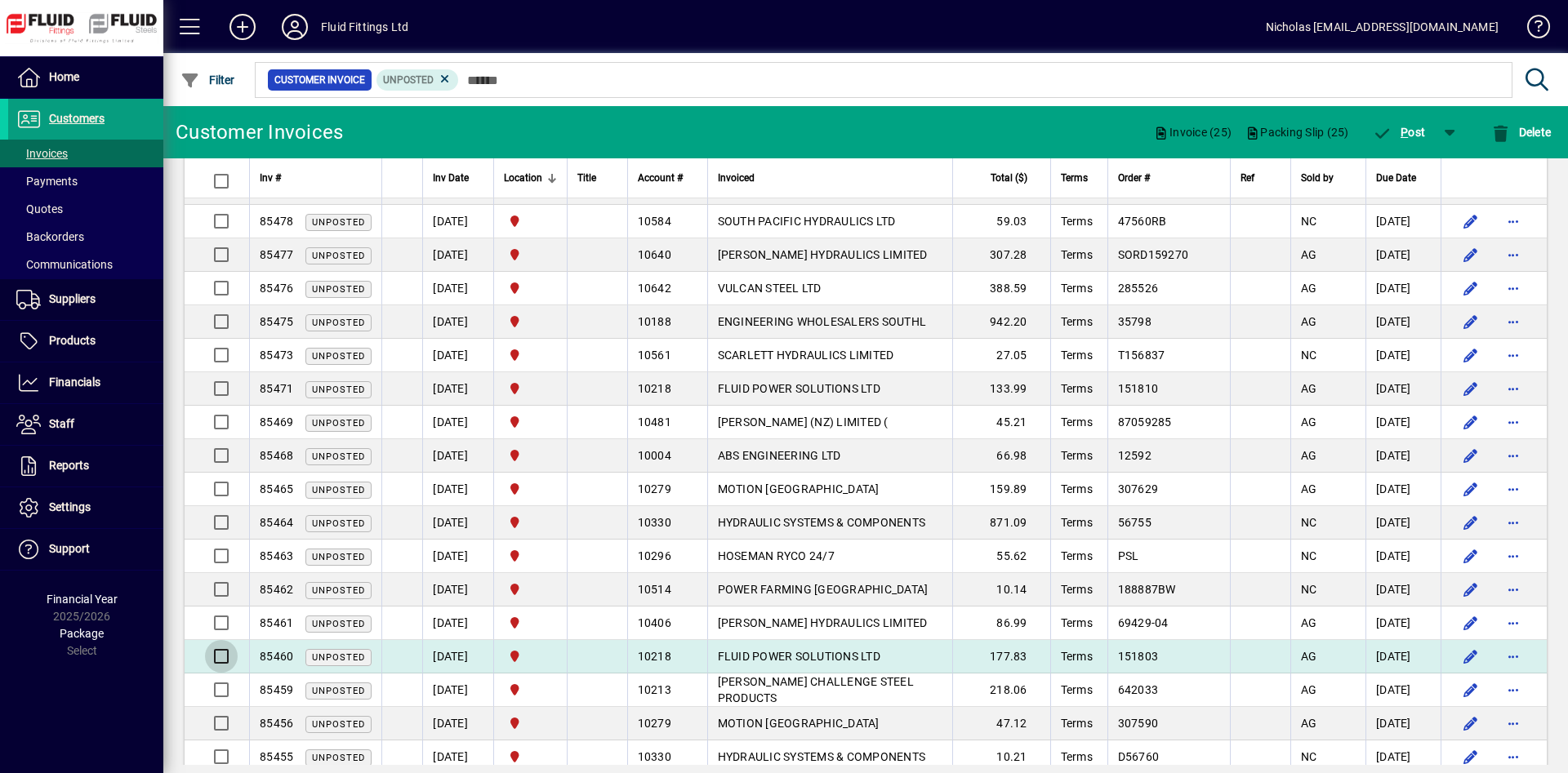
click at [222, 662] on div at bounding box center [218, 657] width 28 height 32
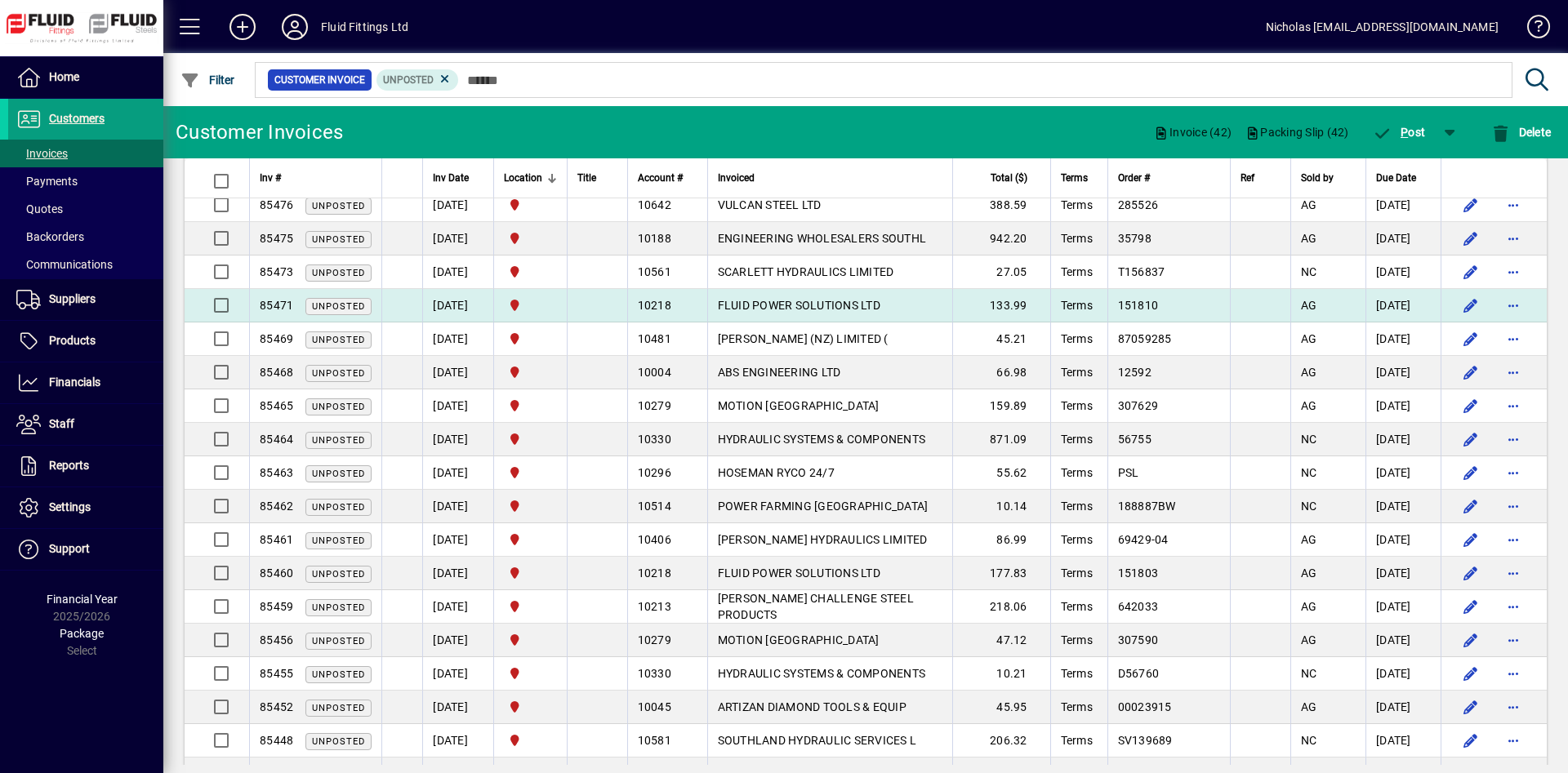
scroll to position [0, 0]
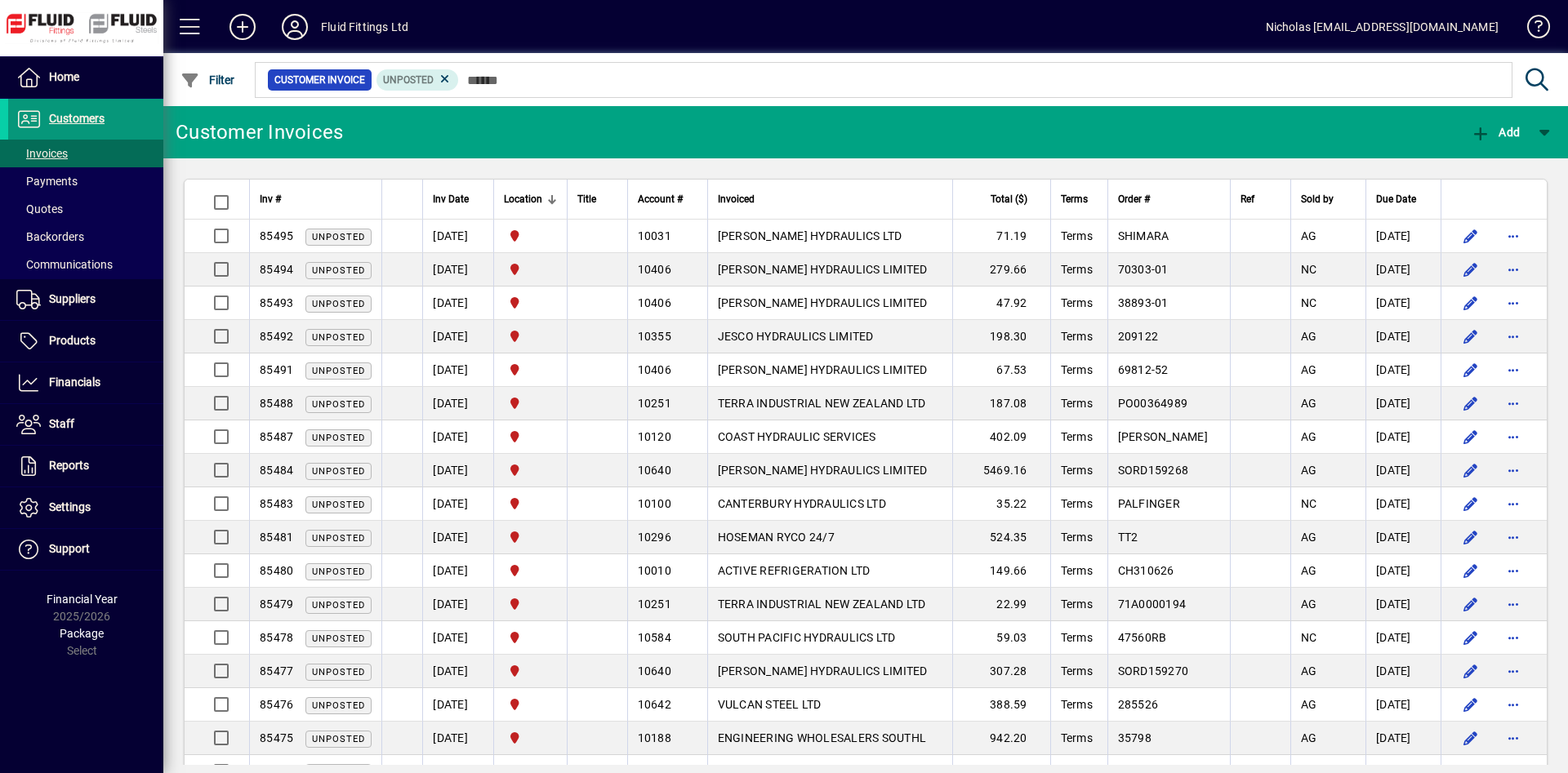
click at [139, 117] on span at bounding box center [86, 119] width 155 height 39
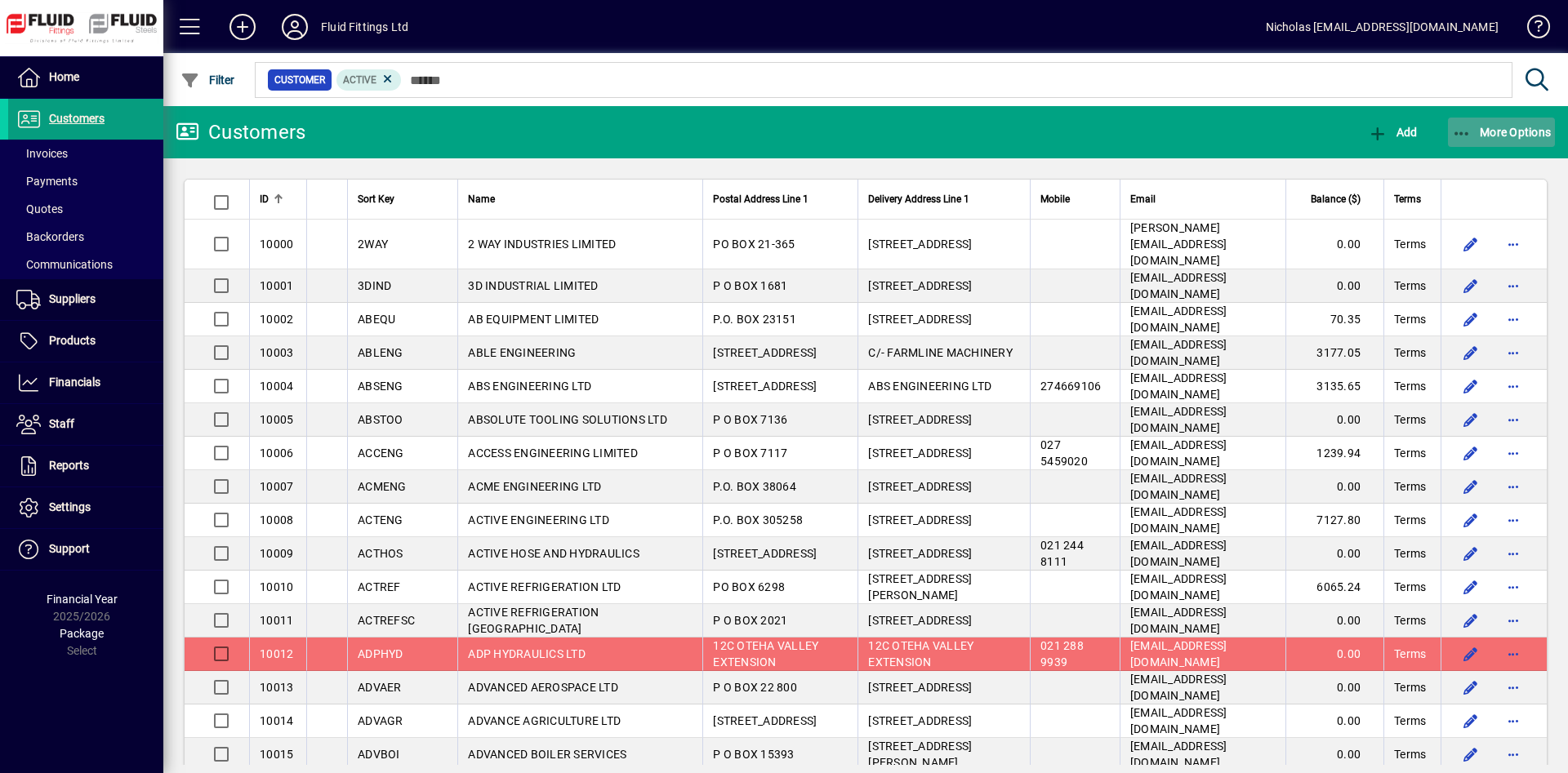
click at [1484, 122] on span "button" at bounding box center [1501, 132] width 108 height 39
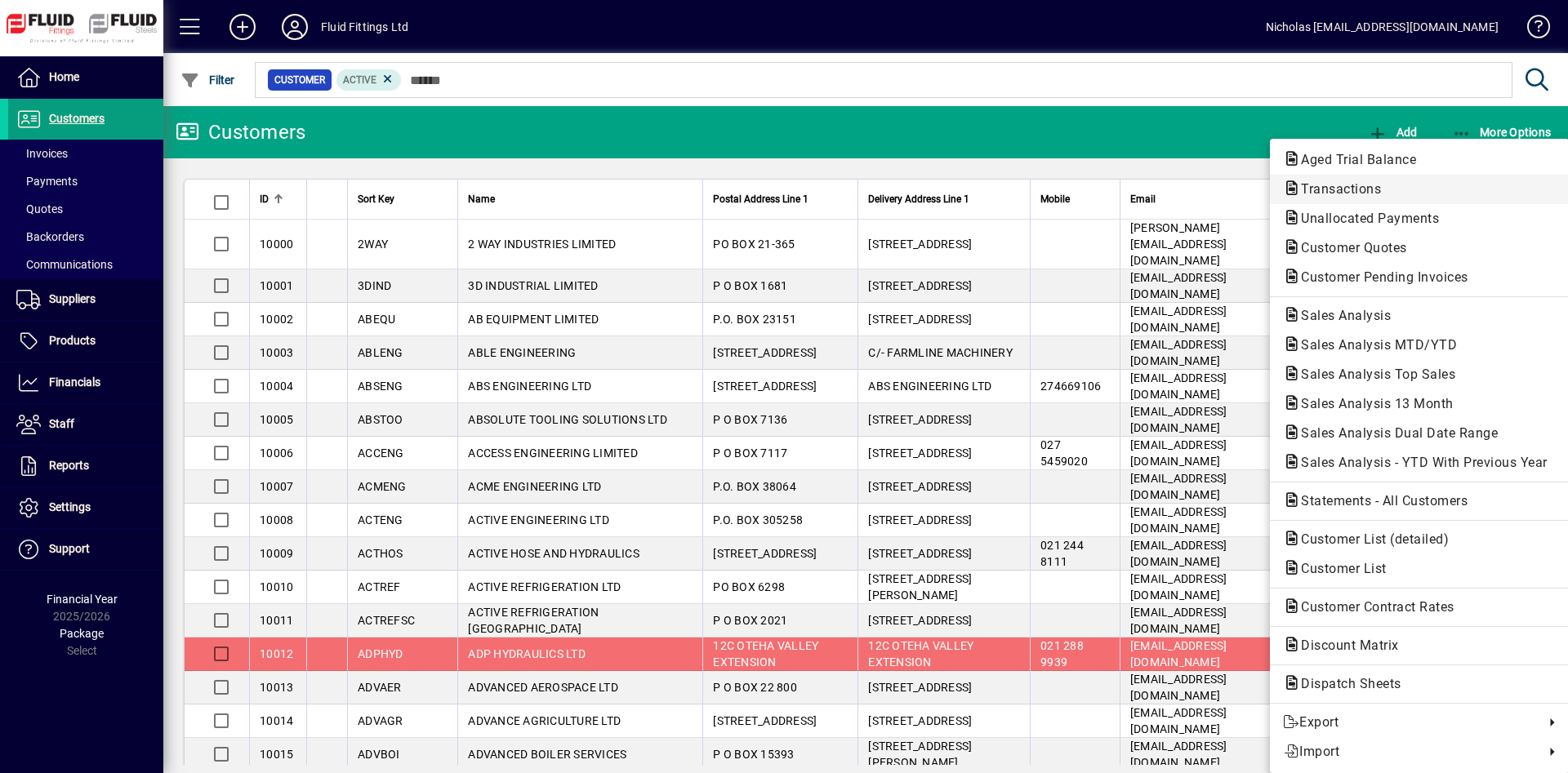
click at [1410, 186] on span "Transactions" at bounding box center [1419, 189] width 273 height 20
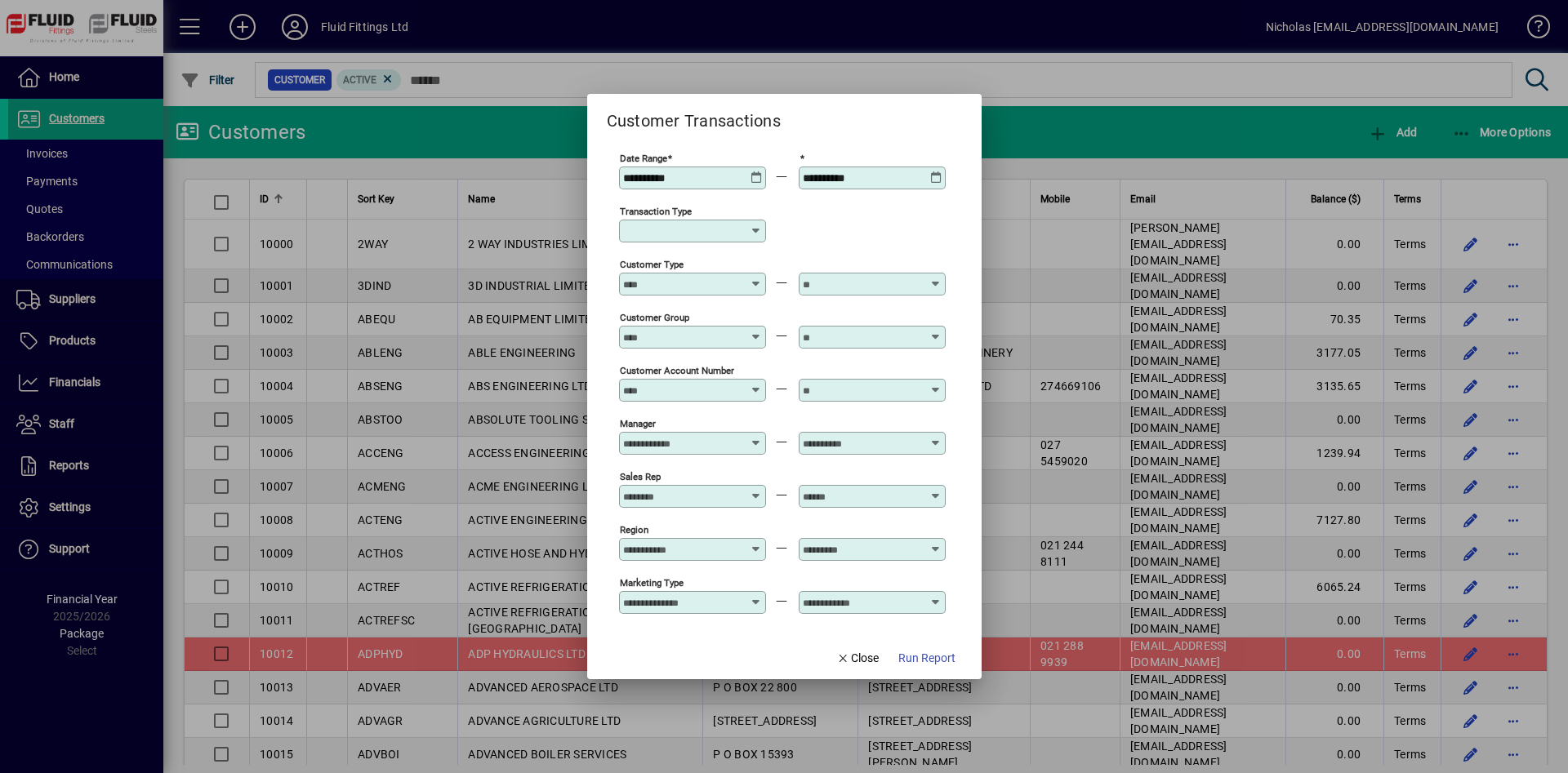
click at [690, 234] on input "Transaction Type" at bounding box center [686, 232] width 127 height 13
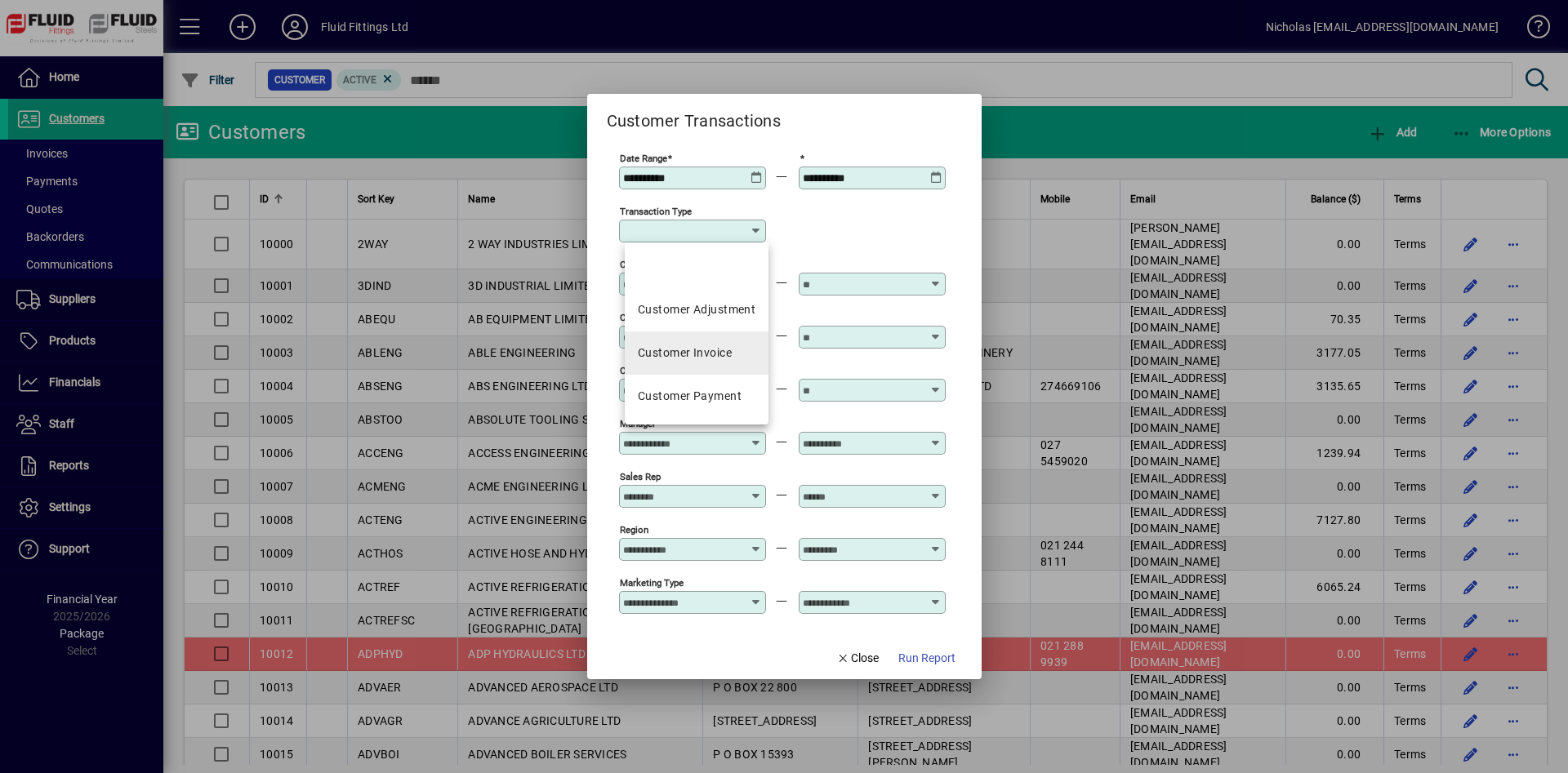
click at [726, 348] on div "Customer Invoice" at bounding box center [684, 354] width 94 height 17
type input "**********"
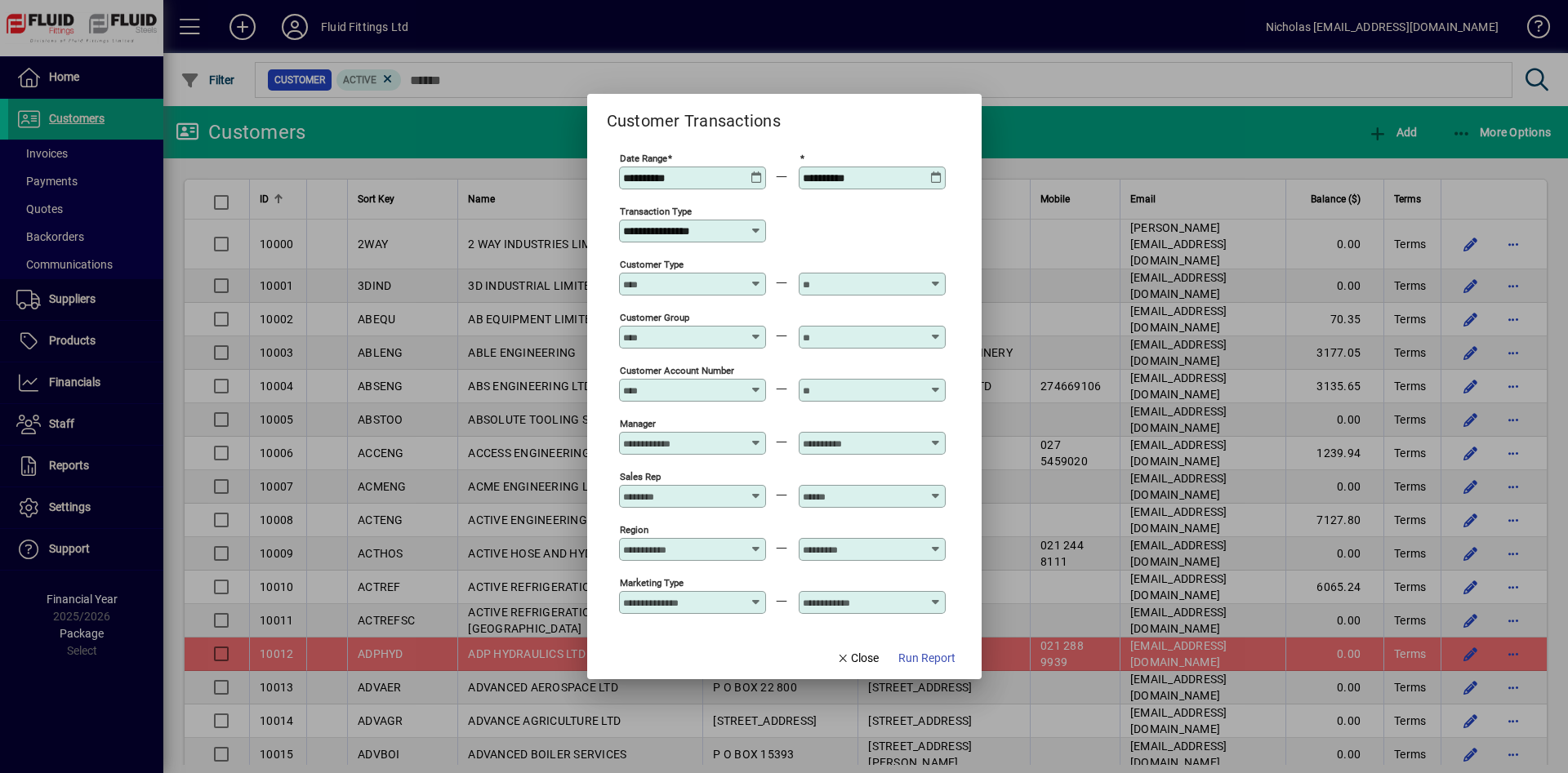
scroll to position [118, 0]
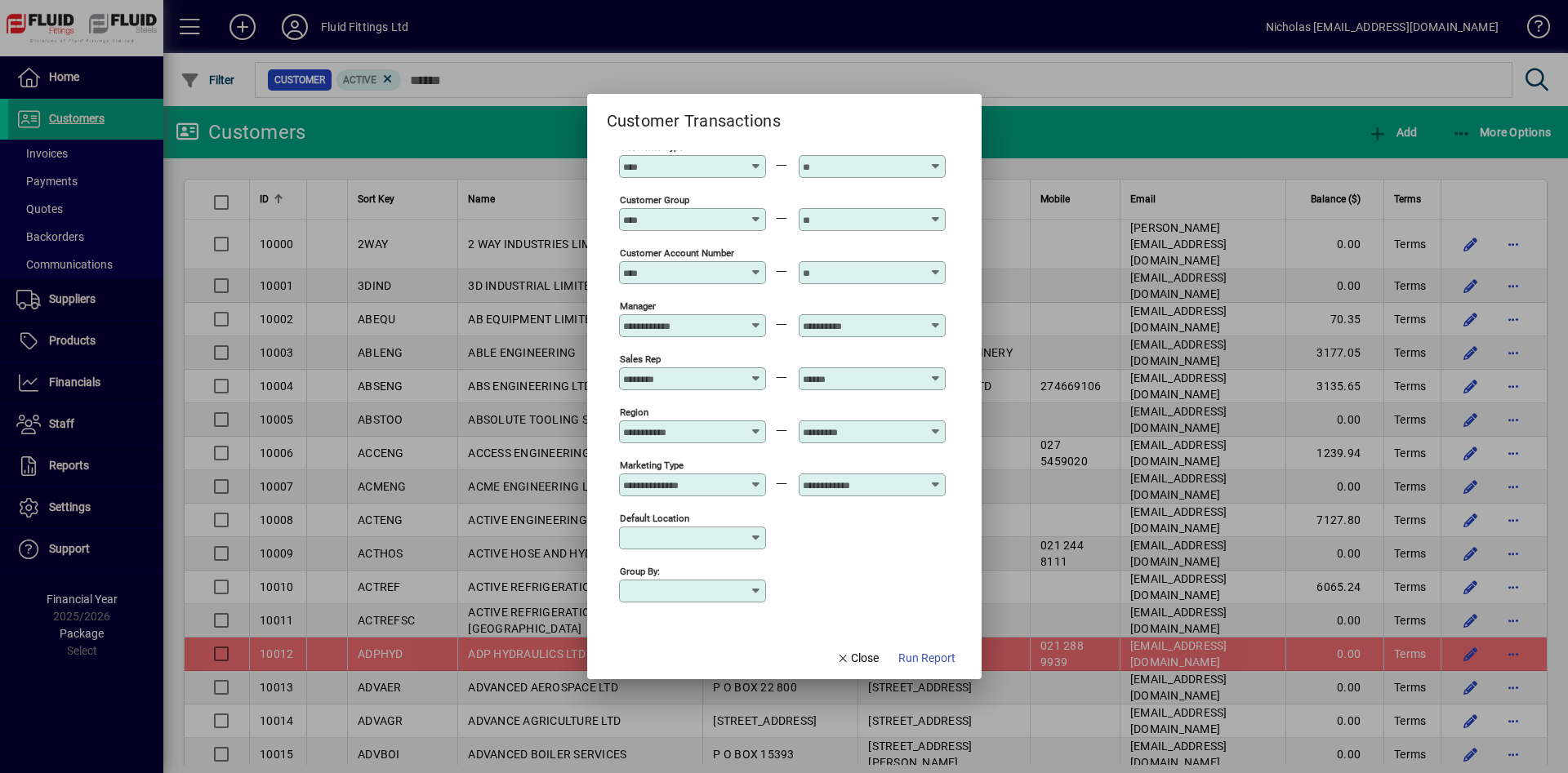
click at [702, 539] on input "Default Location" at bounding box center [686, 539] width 127 height 13
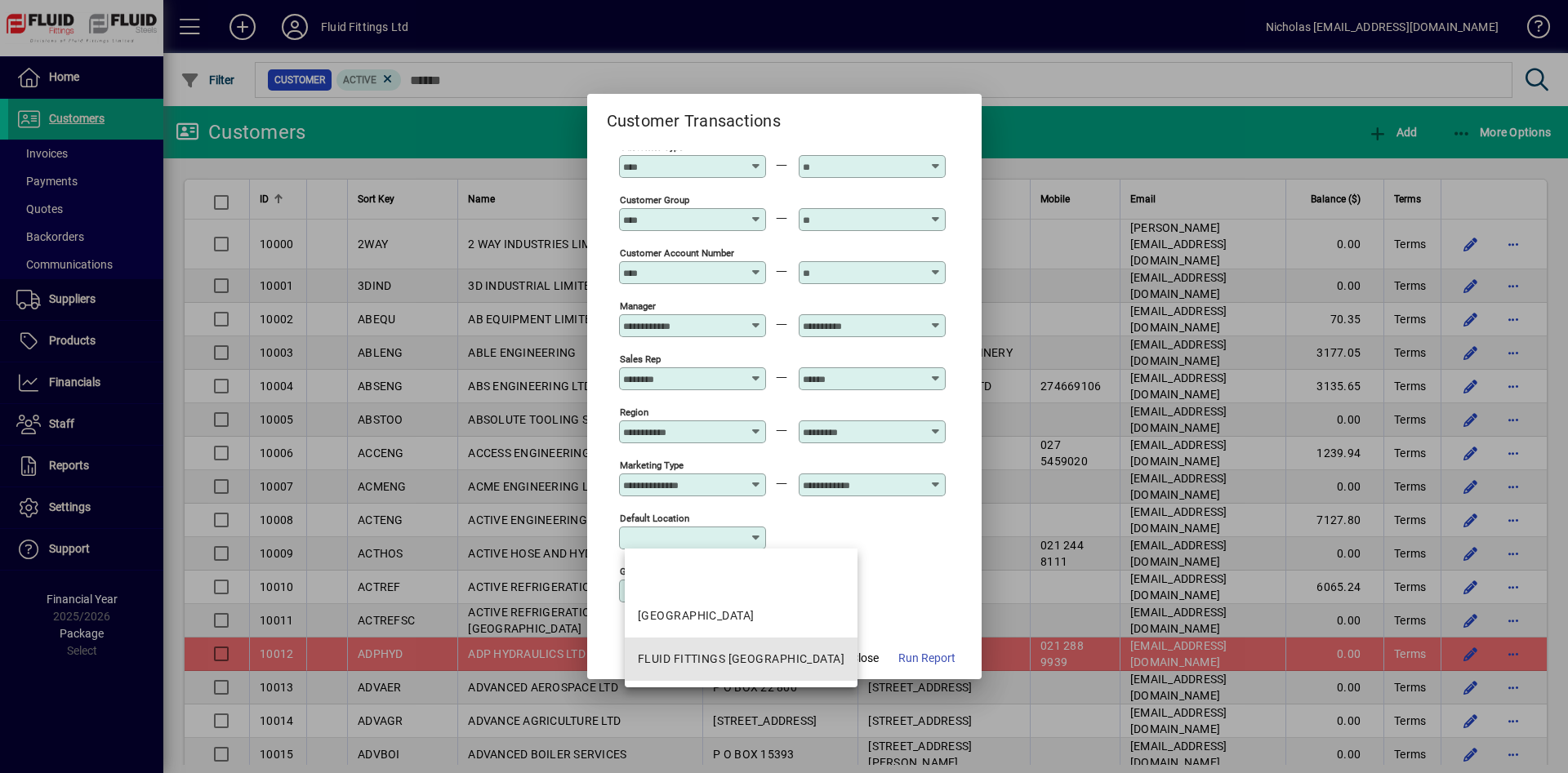
drag, startPoint x: 770, startPoint y: 650, endPoint x: 881, endPoint y: 663, distance: 111.8
click at [772, 652] on mat-option "FLUID FITTINGS [GEOGRAPHIC_DATA]" at bounding box center [741, 659] width 233 height 43
type input "**********"
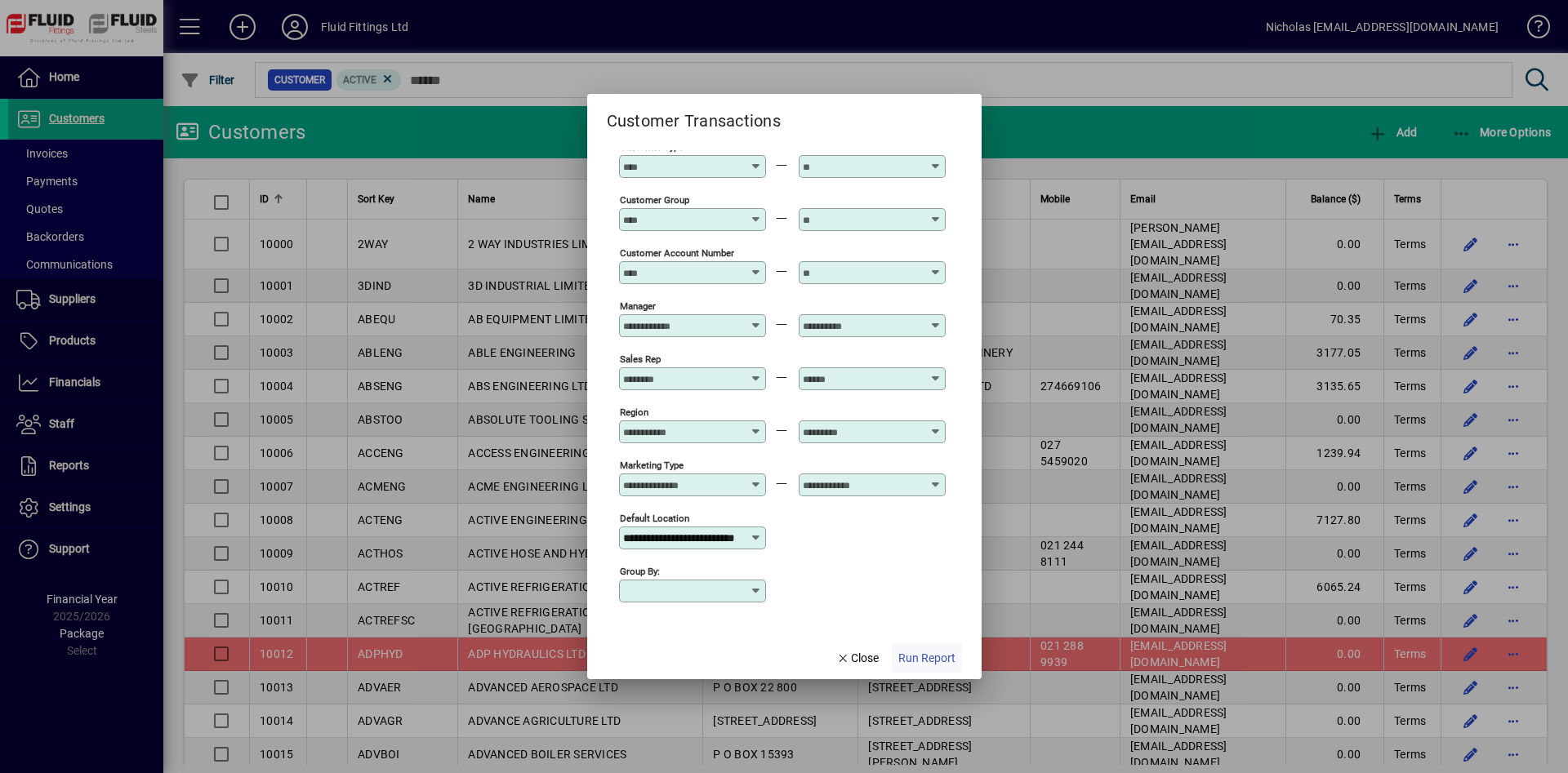
scroll to position [0, 49]
click at [938, 662] on span "Run Report" at bounding box center [927, 659] width 57 height 17
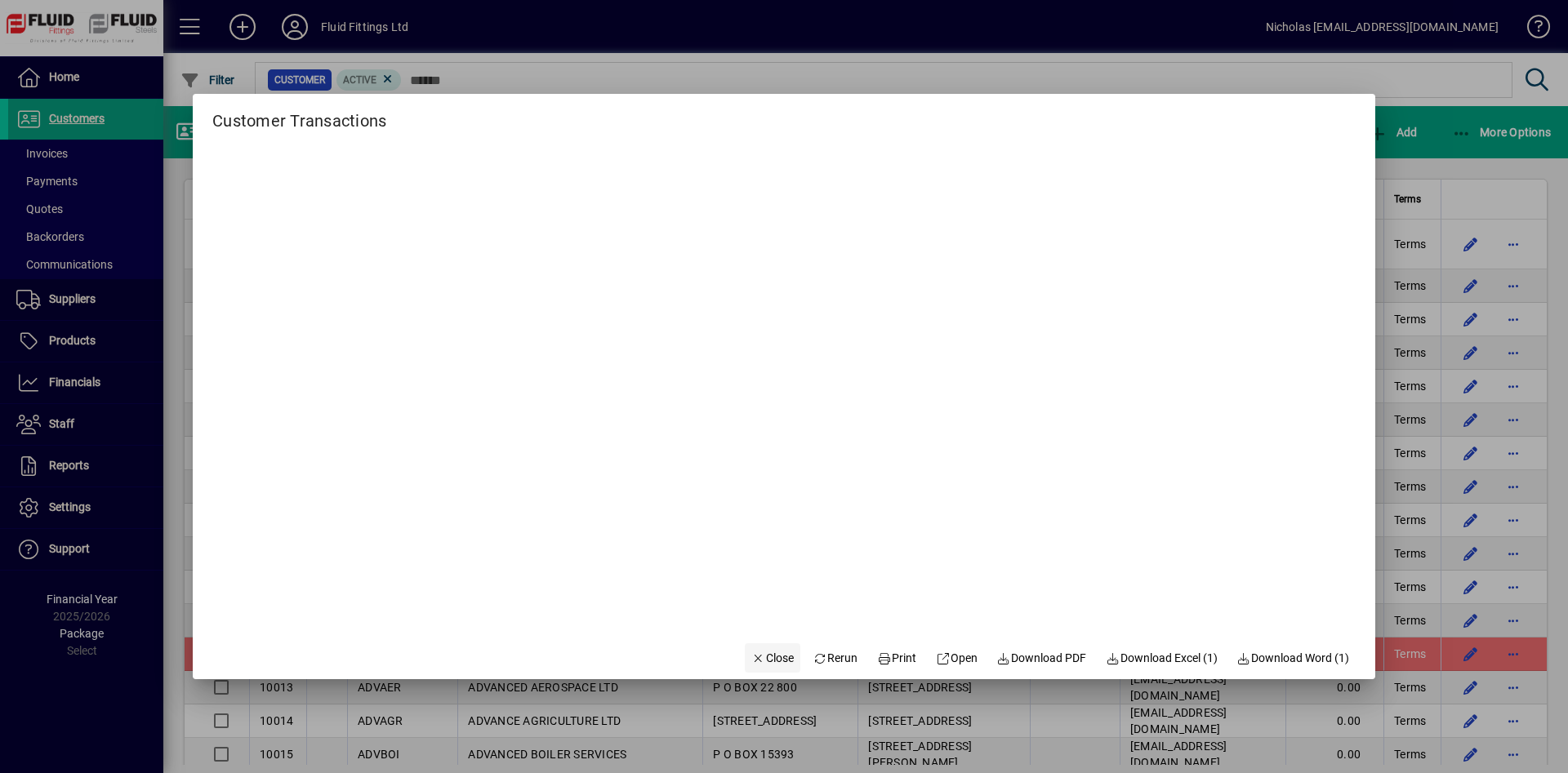
click at [751, 666] on span "Close" at bounding box center [772, 659] width 43 height 17
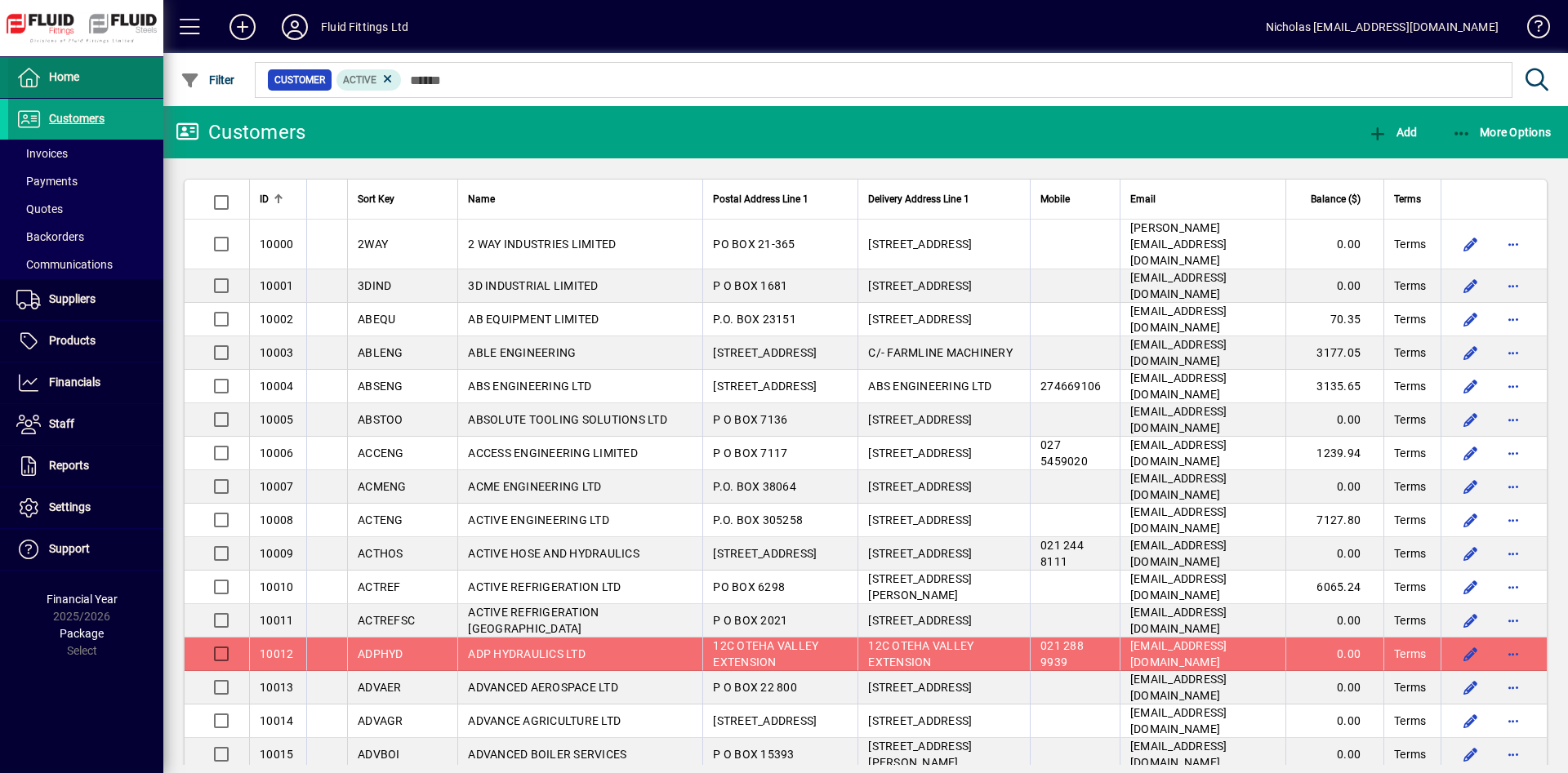
click at [85, 83] on span at bounding box center [86, 77] width 155 height 39
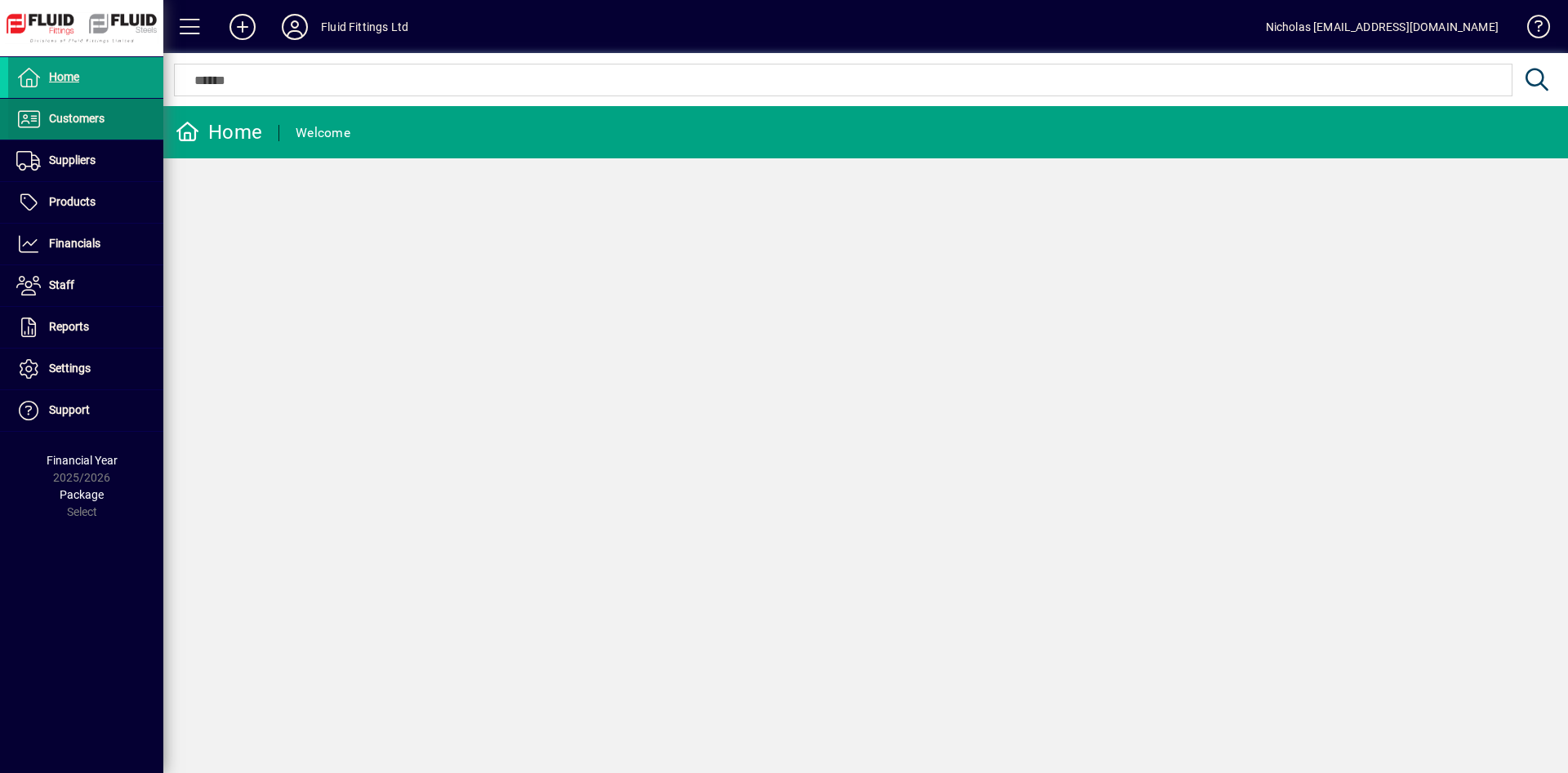
click at [96, 108] on span at bounding box center [86, 119] width 155 height 39
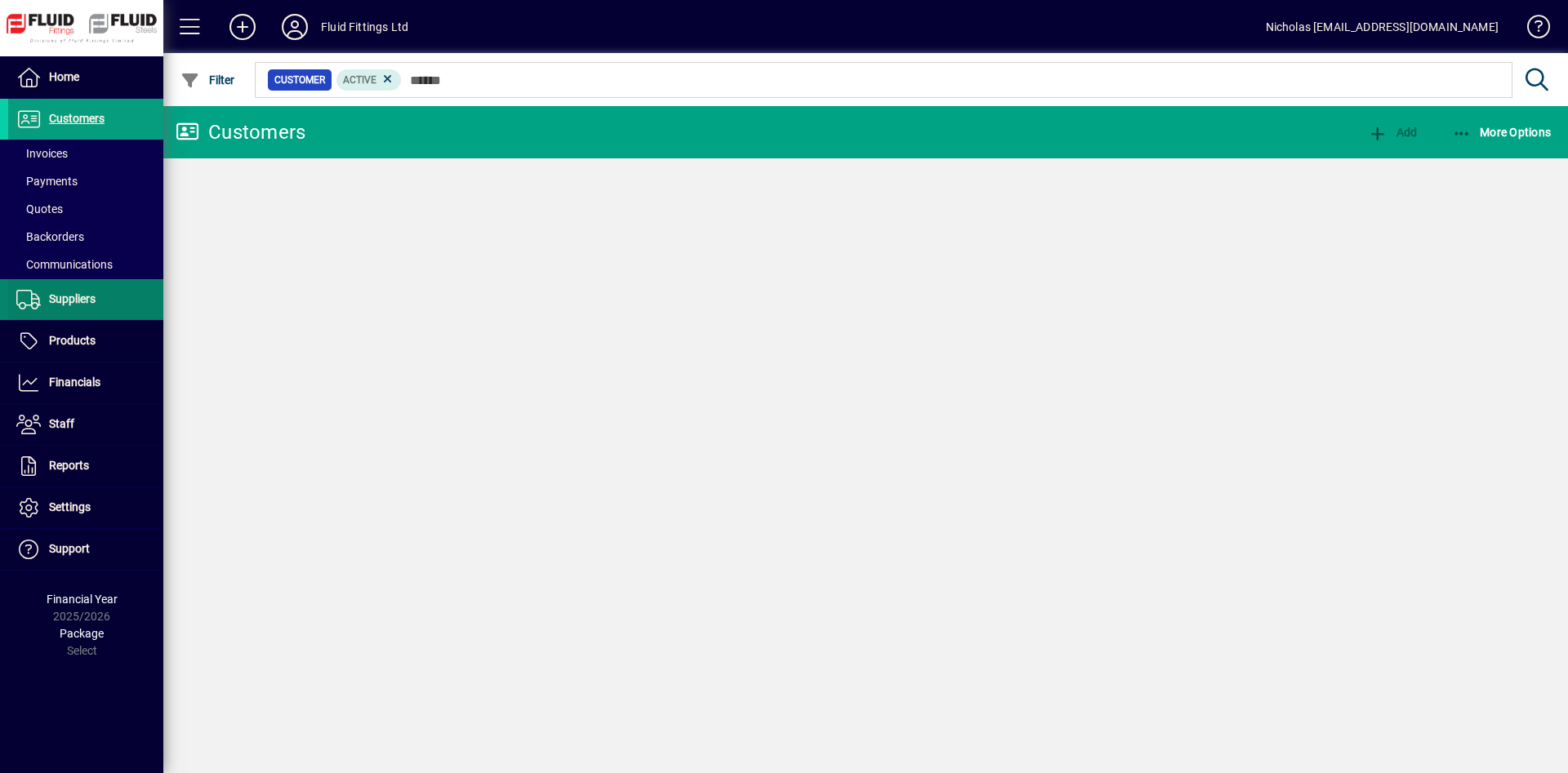
click at [82, 153] on span at bounding box center [86, 153] width 155 height 39
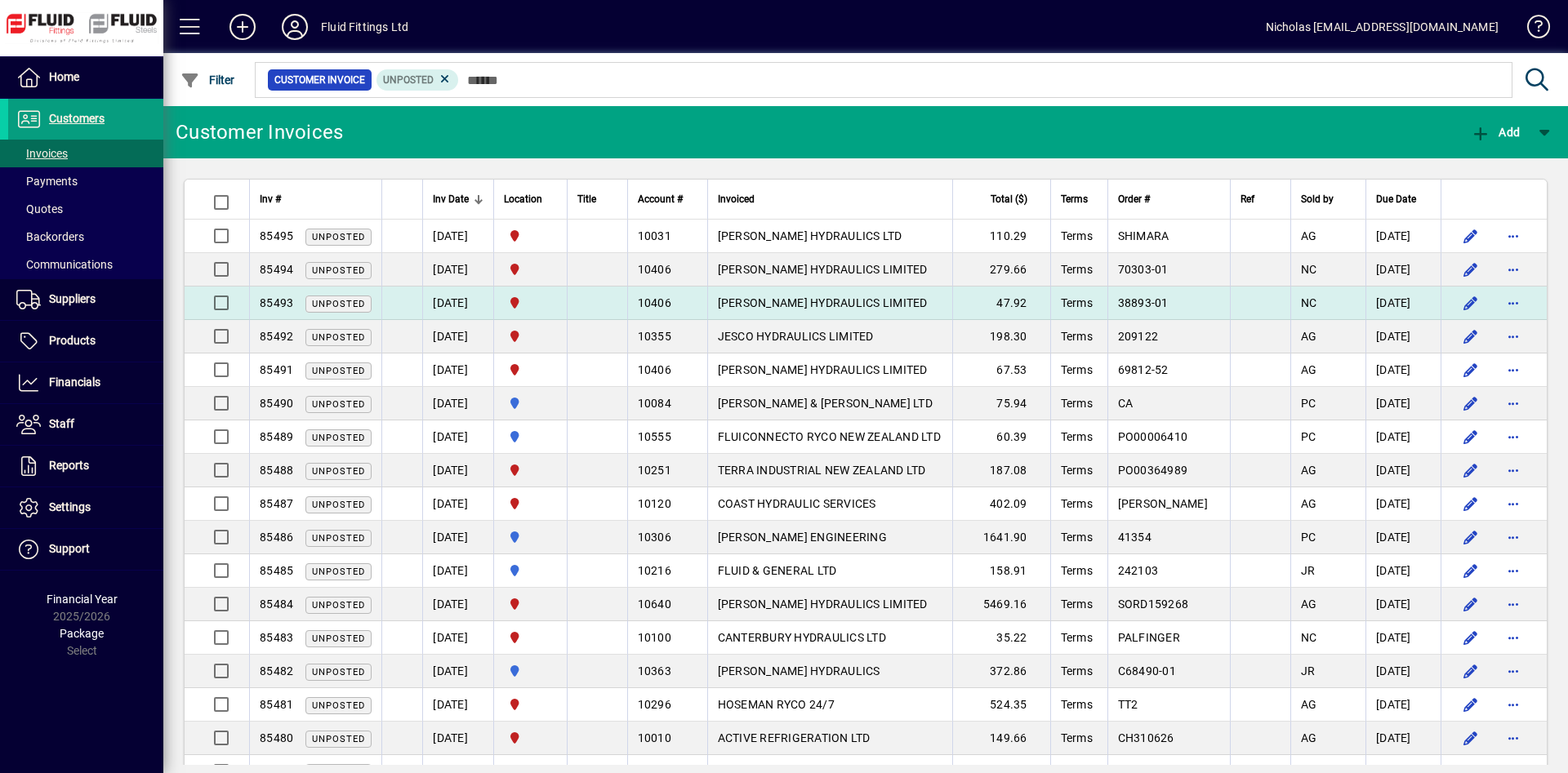
click at [978, 310] on td "47.92" at bounding box center [1001, 303] width 98 height 33
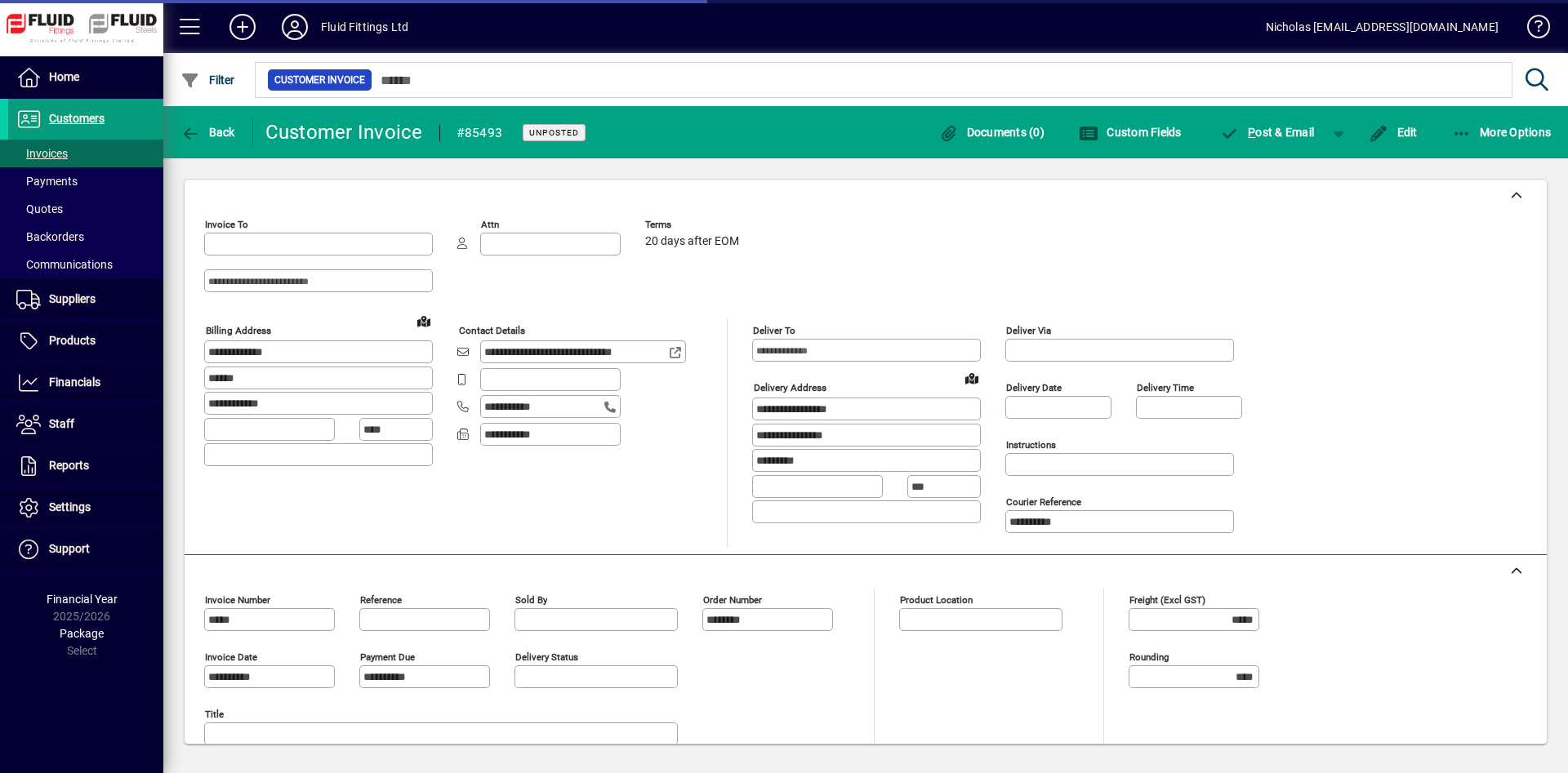
type input "**********"
type input "*********"
type input "**********"
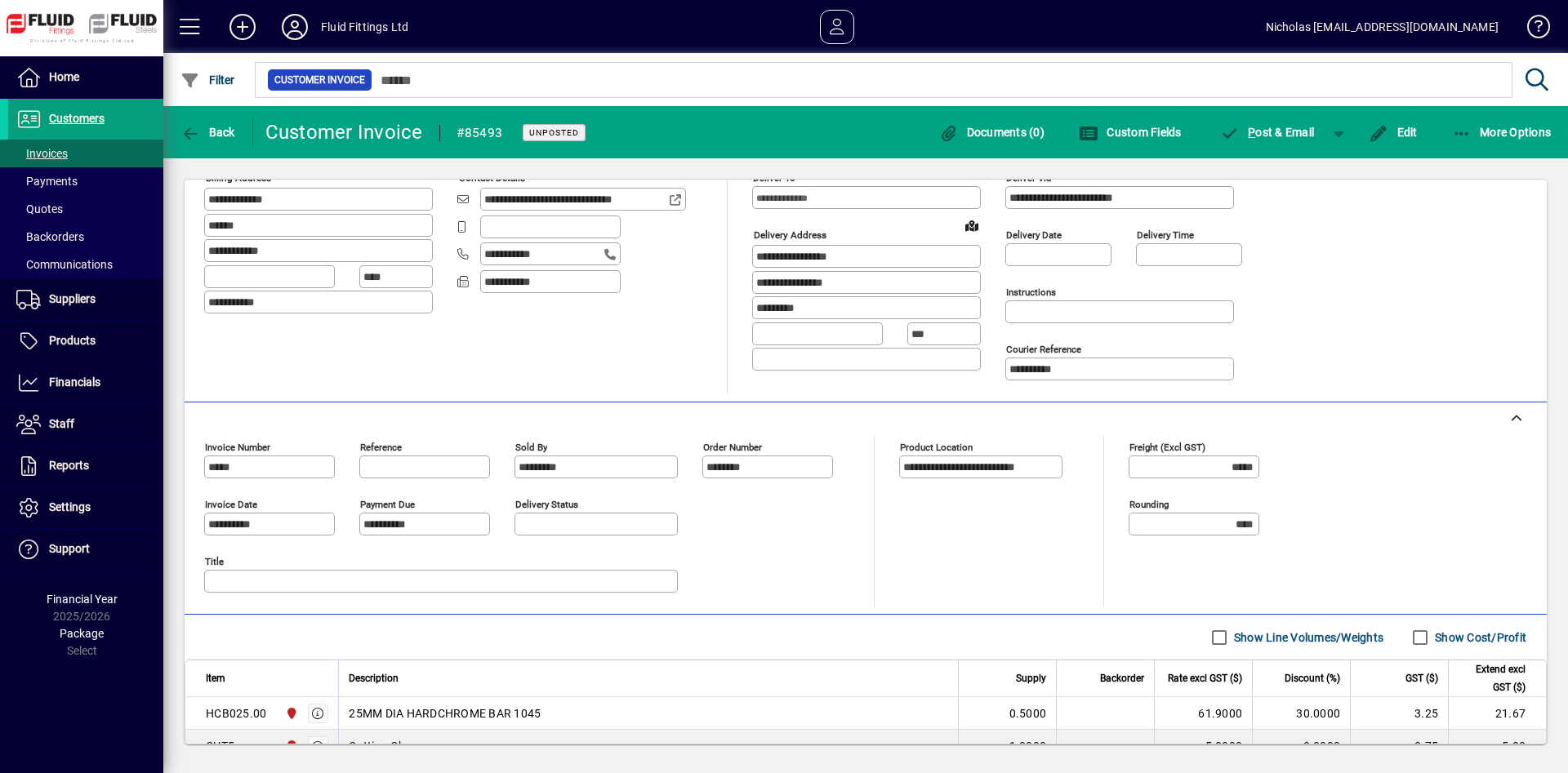
scroll to position [98, 0]
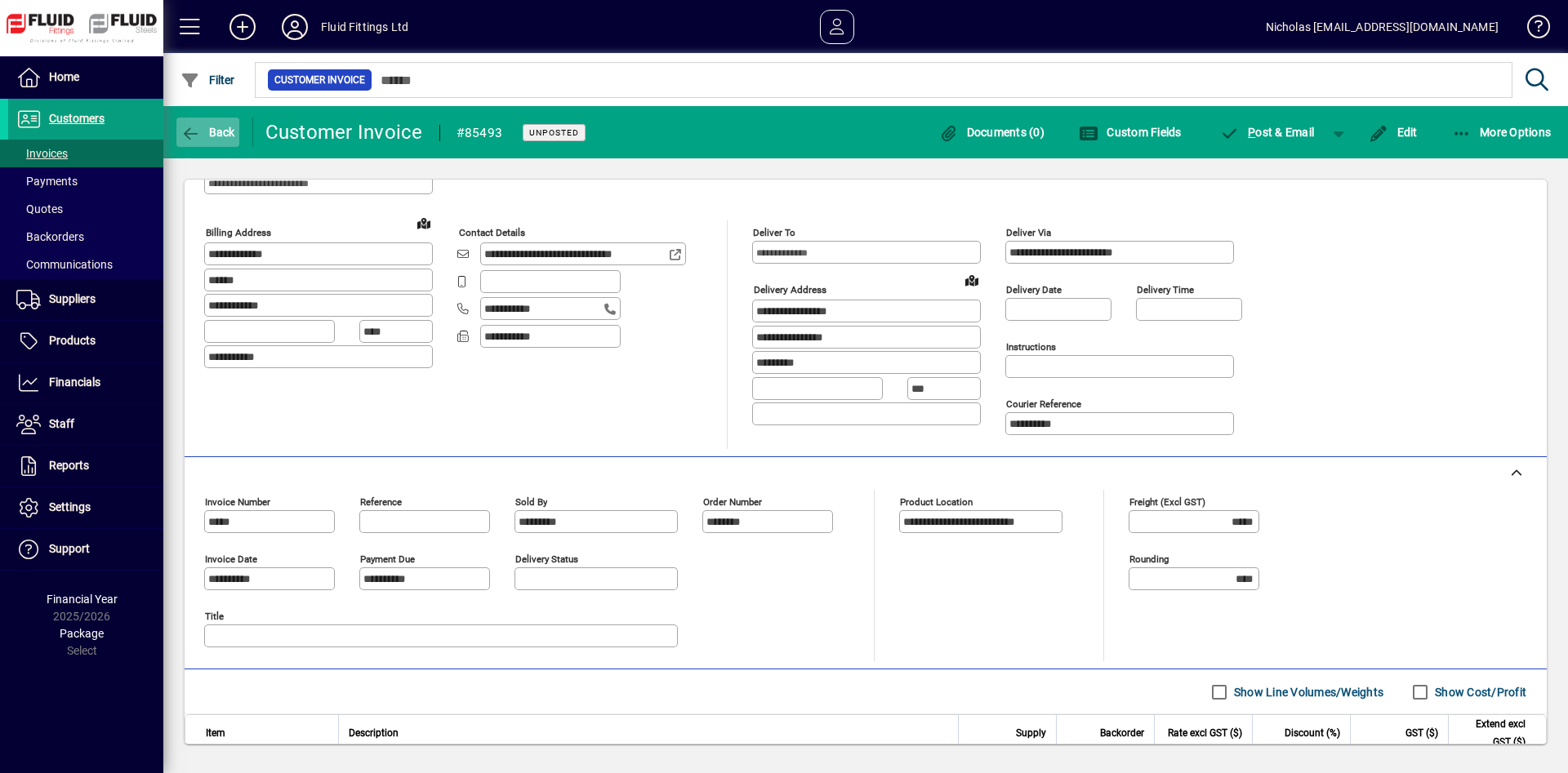
click at [234, 132] on span "Back" at bounding box center [207, 132] width 54 height 13
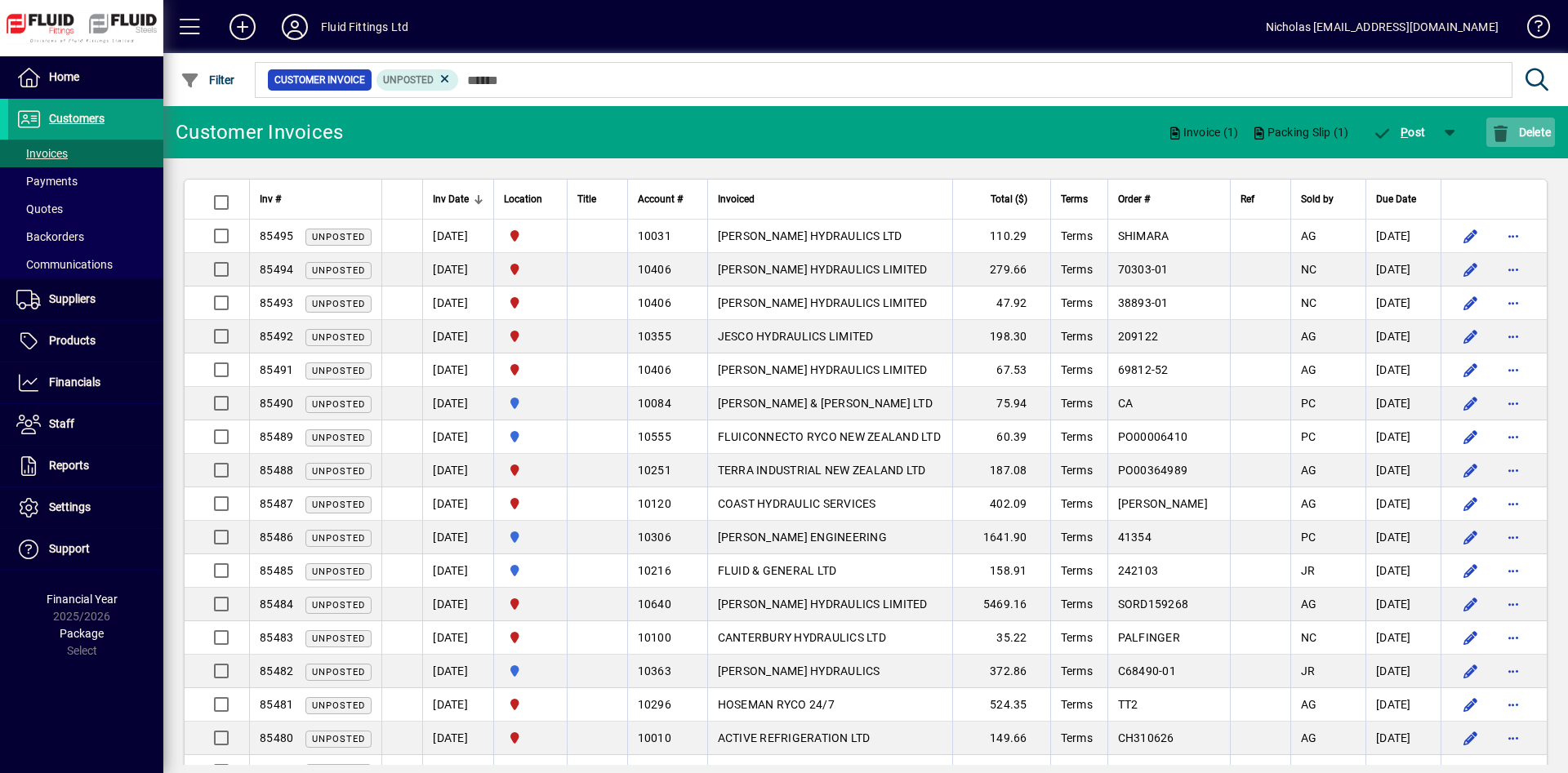
click at [1526, 133] on span "Delete" at bounding box center [1519, 132] width 60 height 13
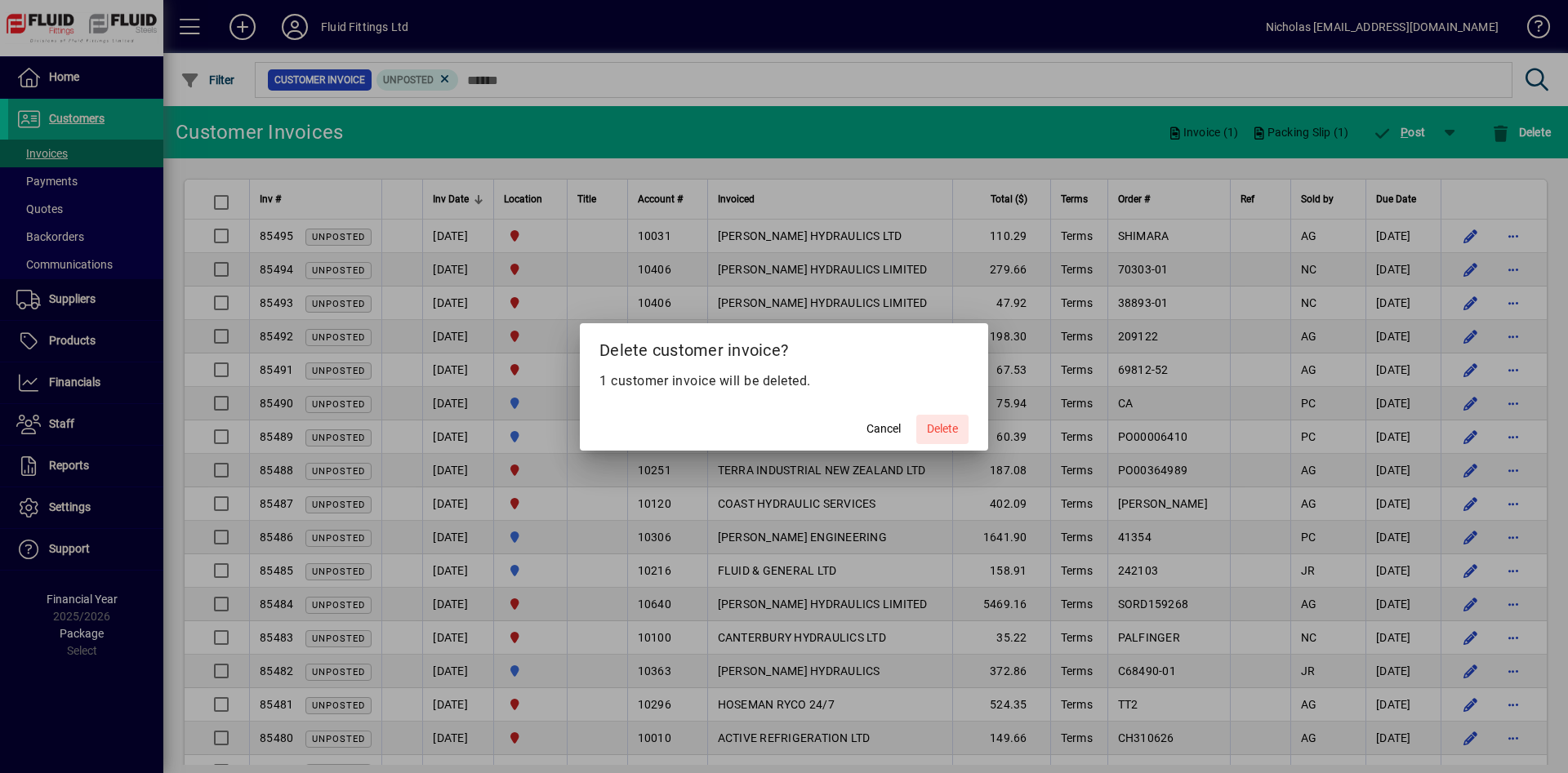
click at [936, 417] on span at bounding box center [942, 429] width 52 height 39
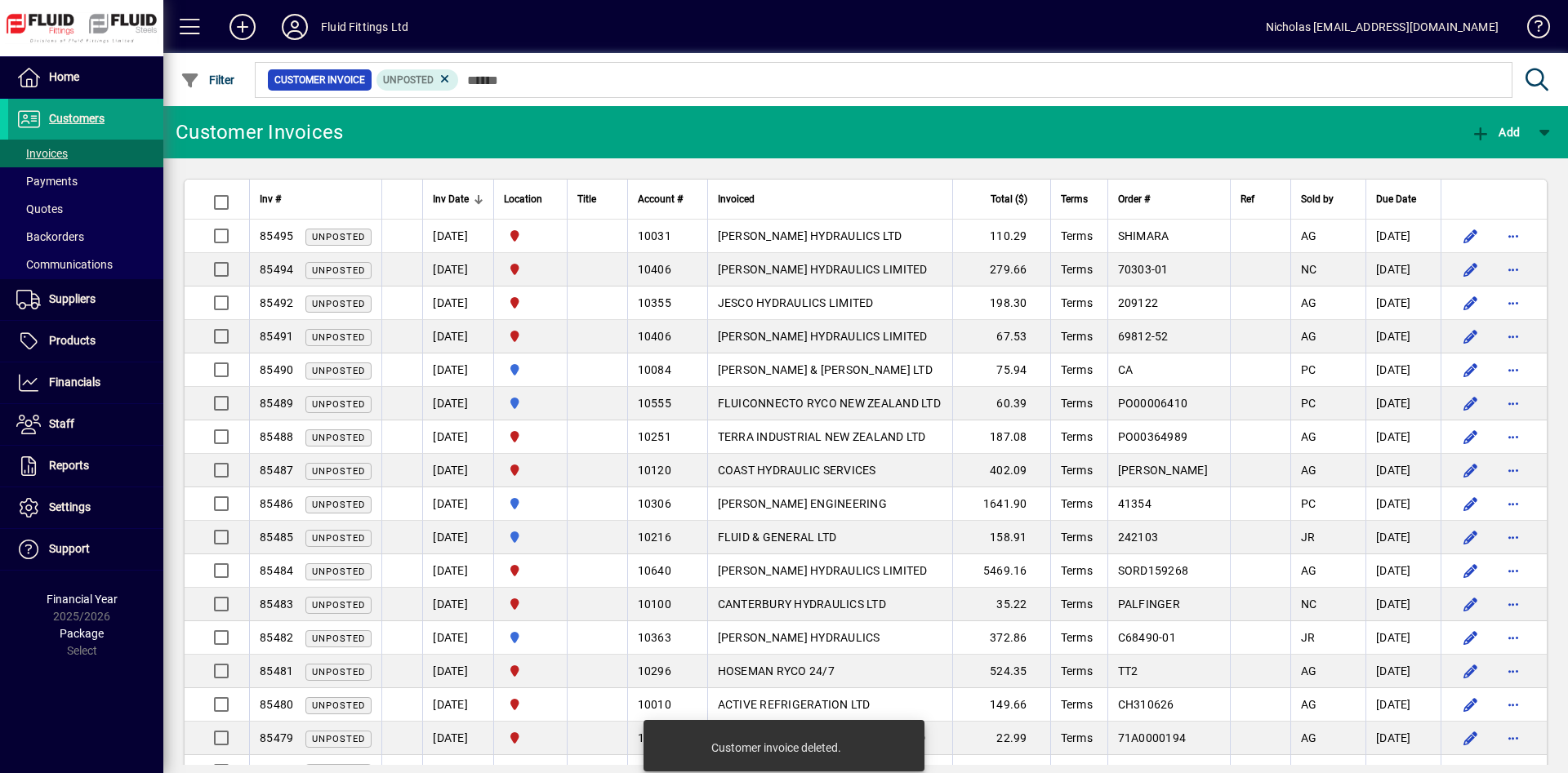
drag, startPoint x: 898, startPoint y: 335, endPoint x: 911, endPoint y: 322, distance: 18.4
click at [899, 335] on td "[PERSON_NAME] HYDRAULICS LIMITED" at bounding box center [829, 336] width 245 height 33
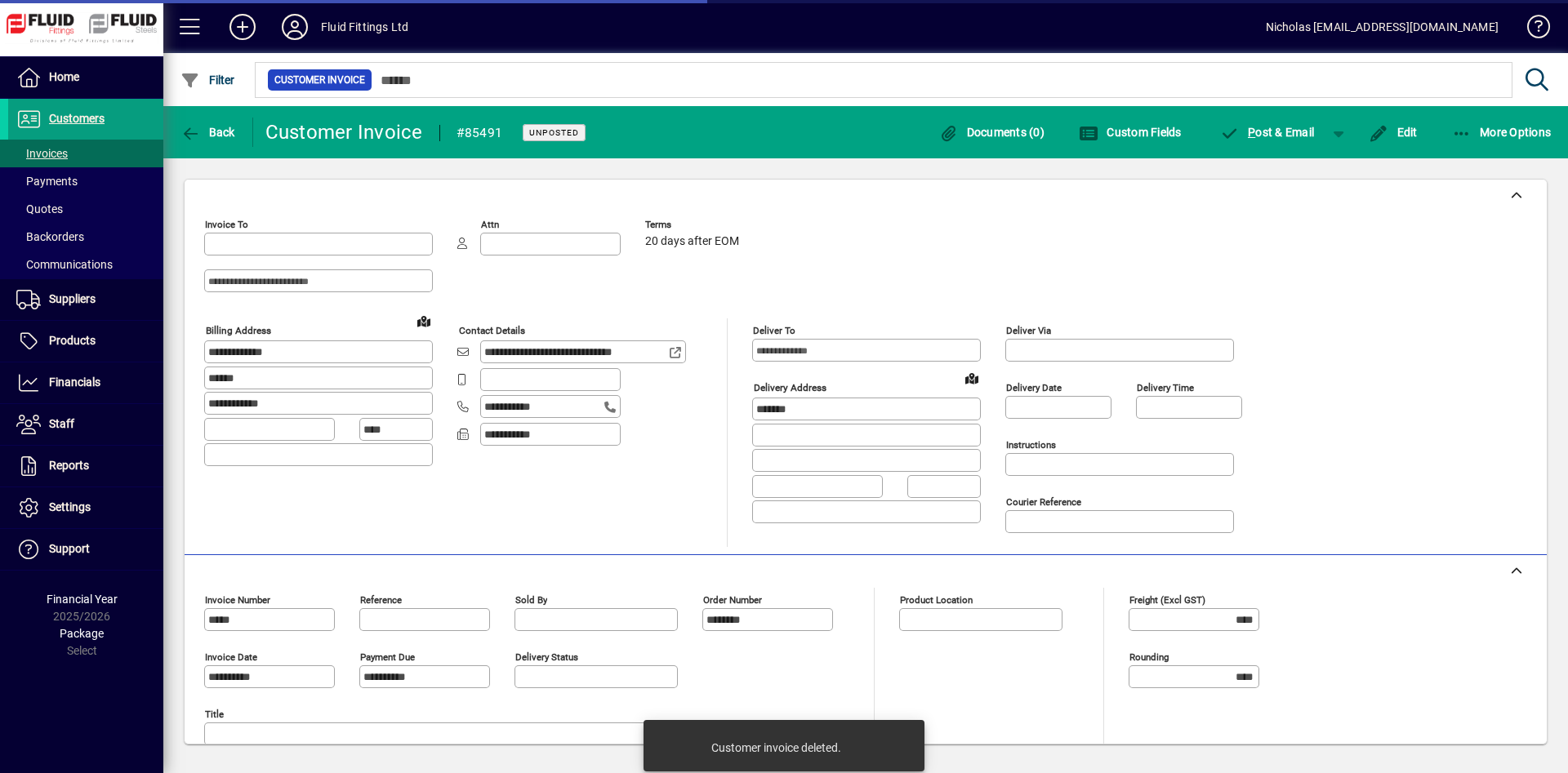
type input "**********"
type input "*********"
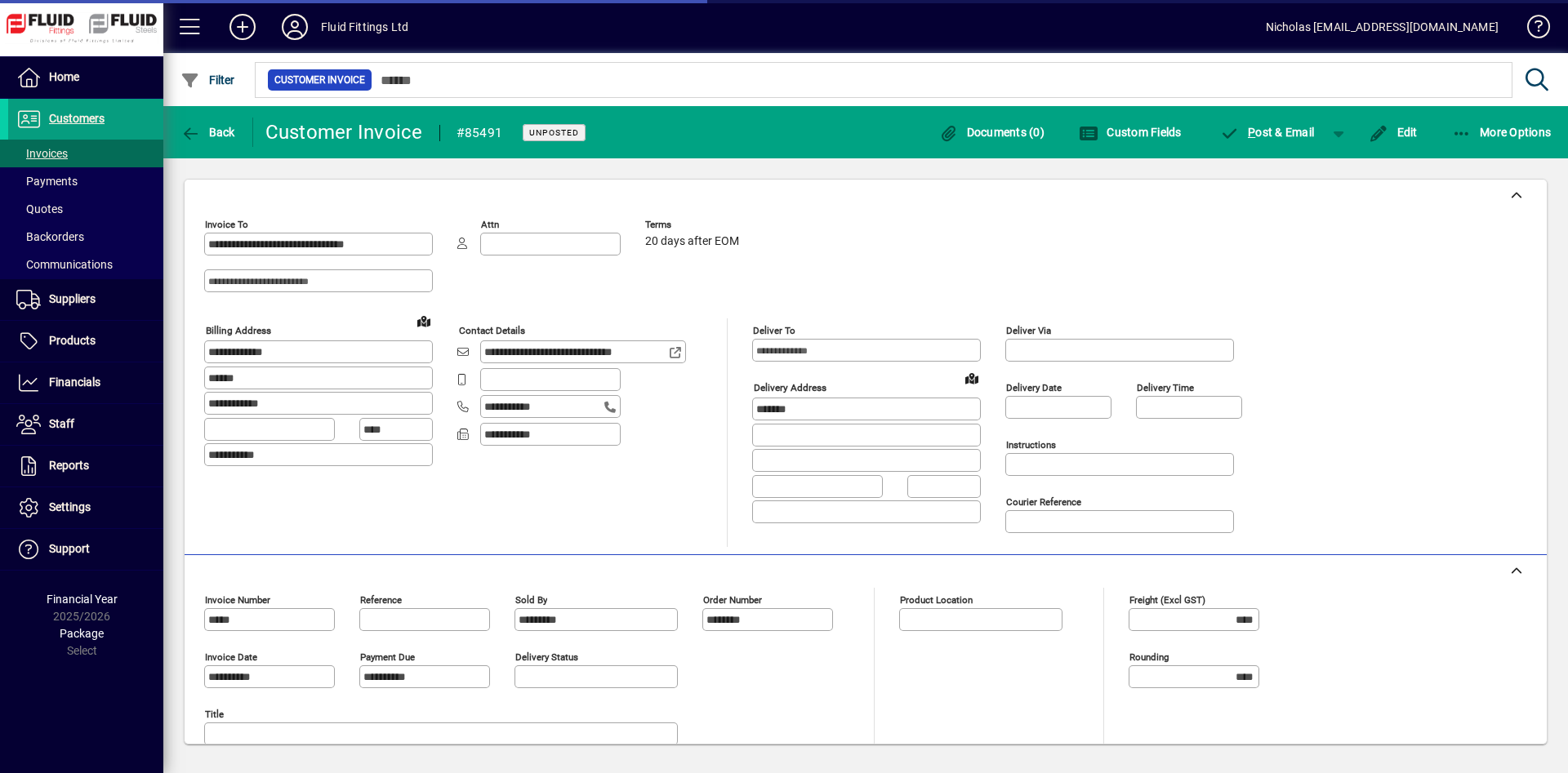
type input "**********"
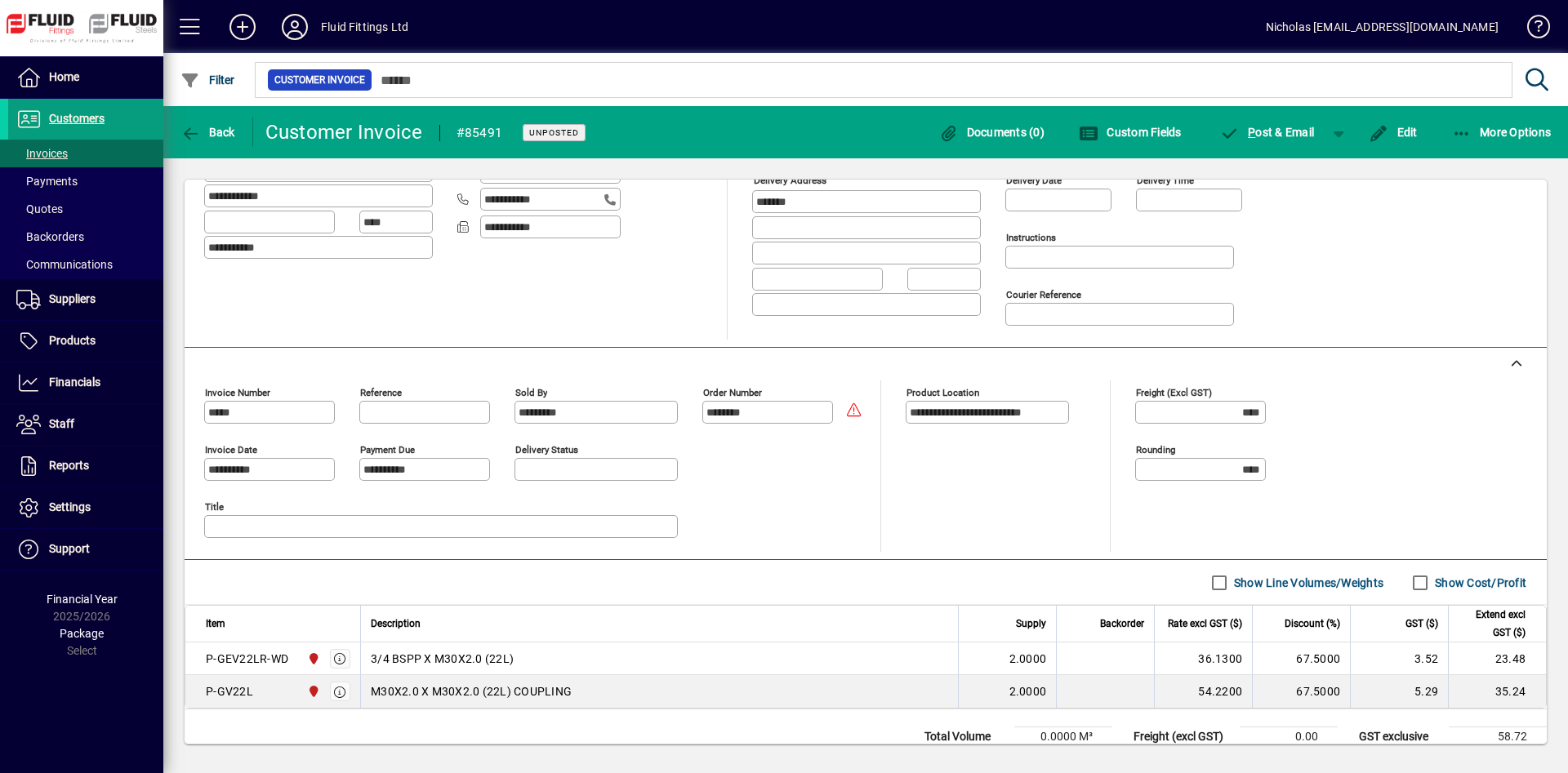
scroll to position [250, 0]
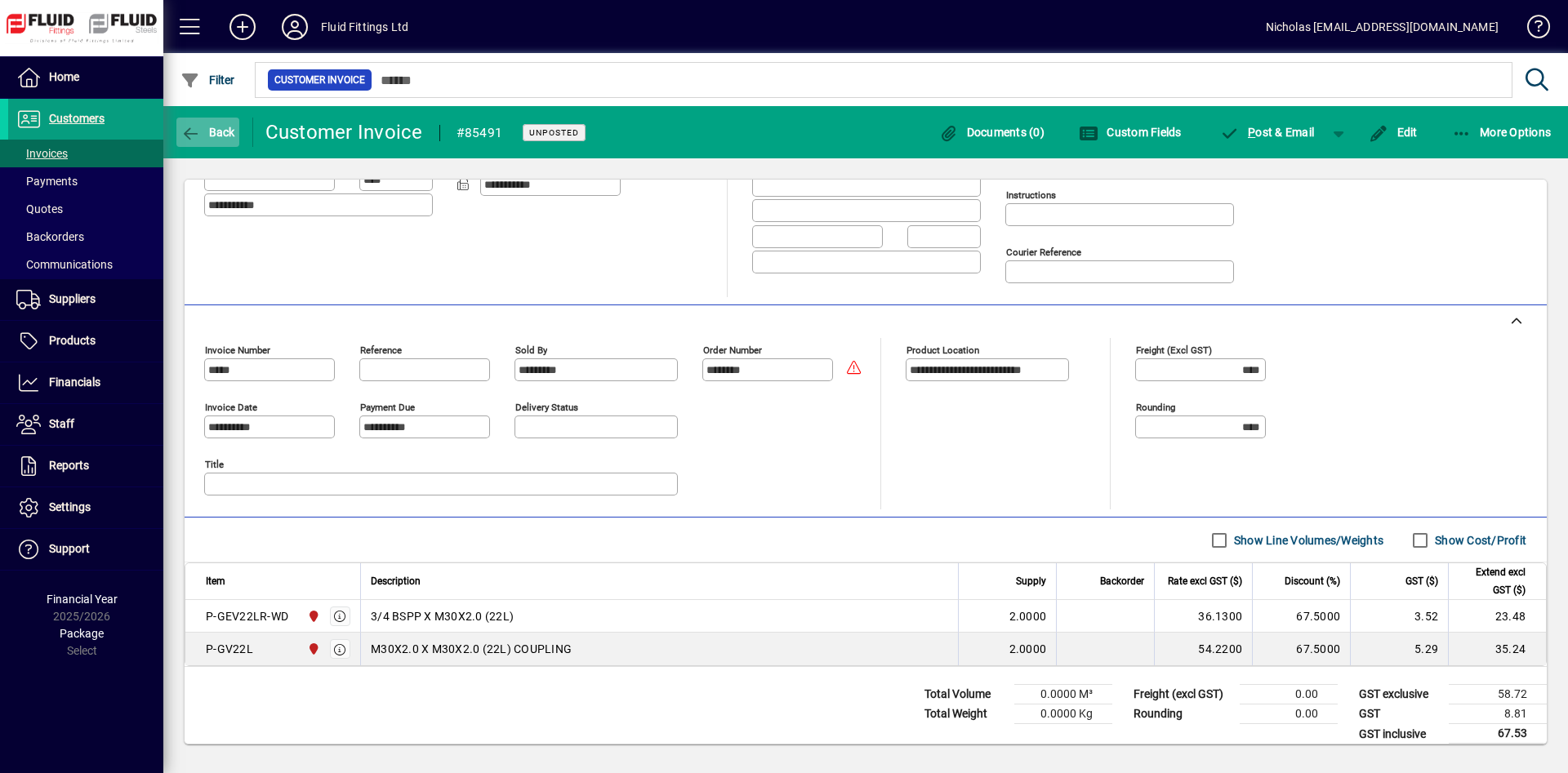
click at [202, 129] on span "Back" at bounding box center [207, 132] width 54 height 13
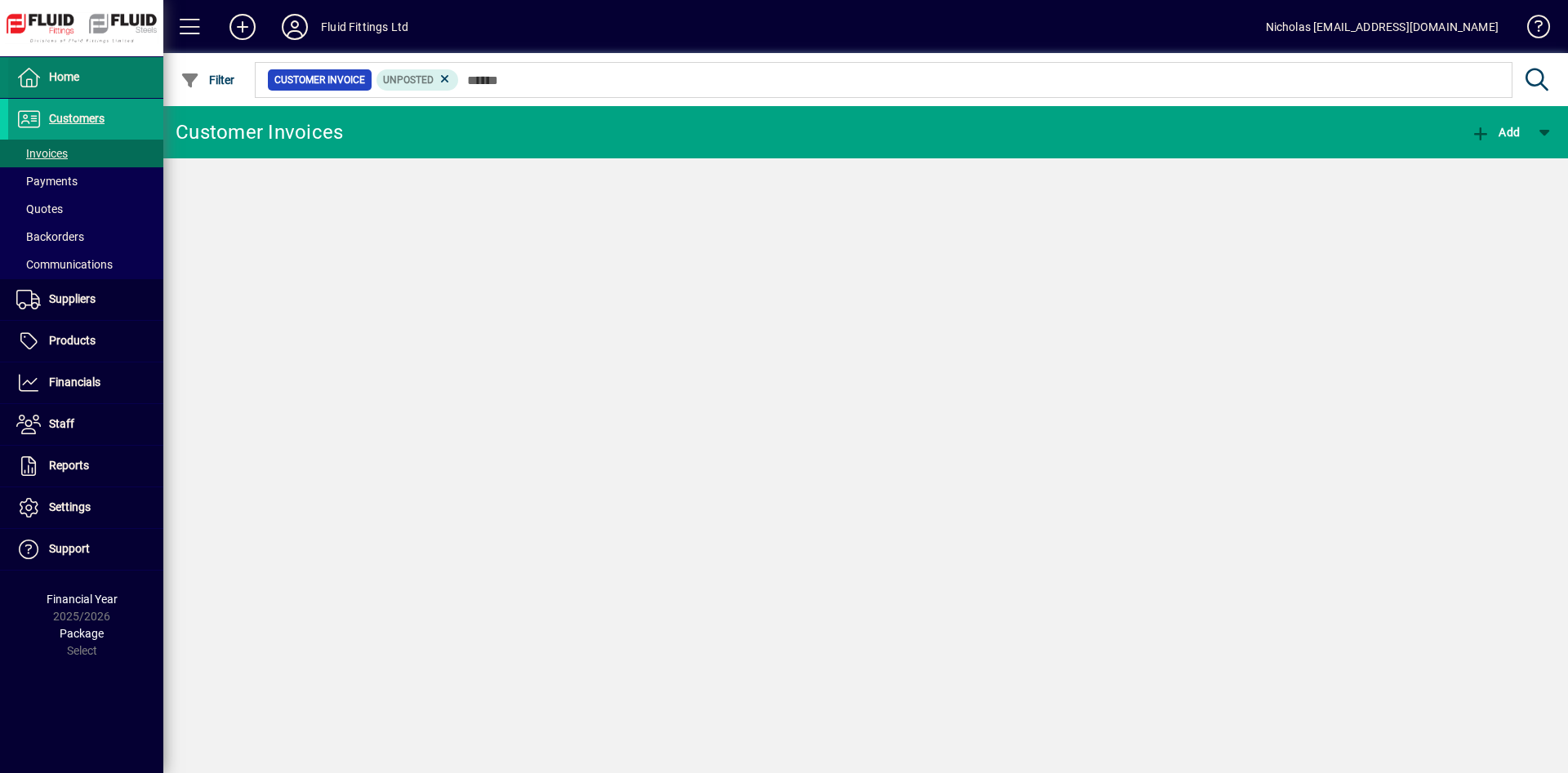
click at [132, 89] on span at bounding box center [86, 77] width 155 height 39
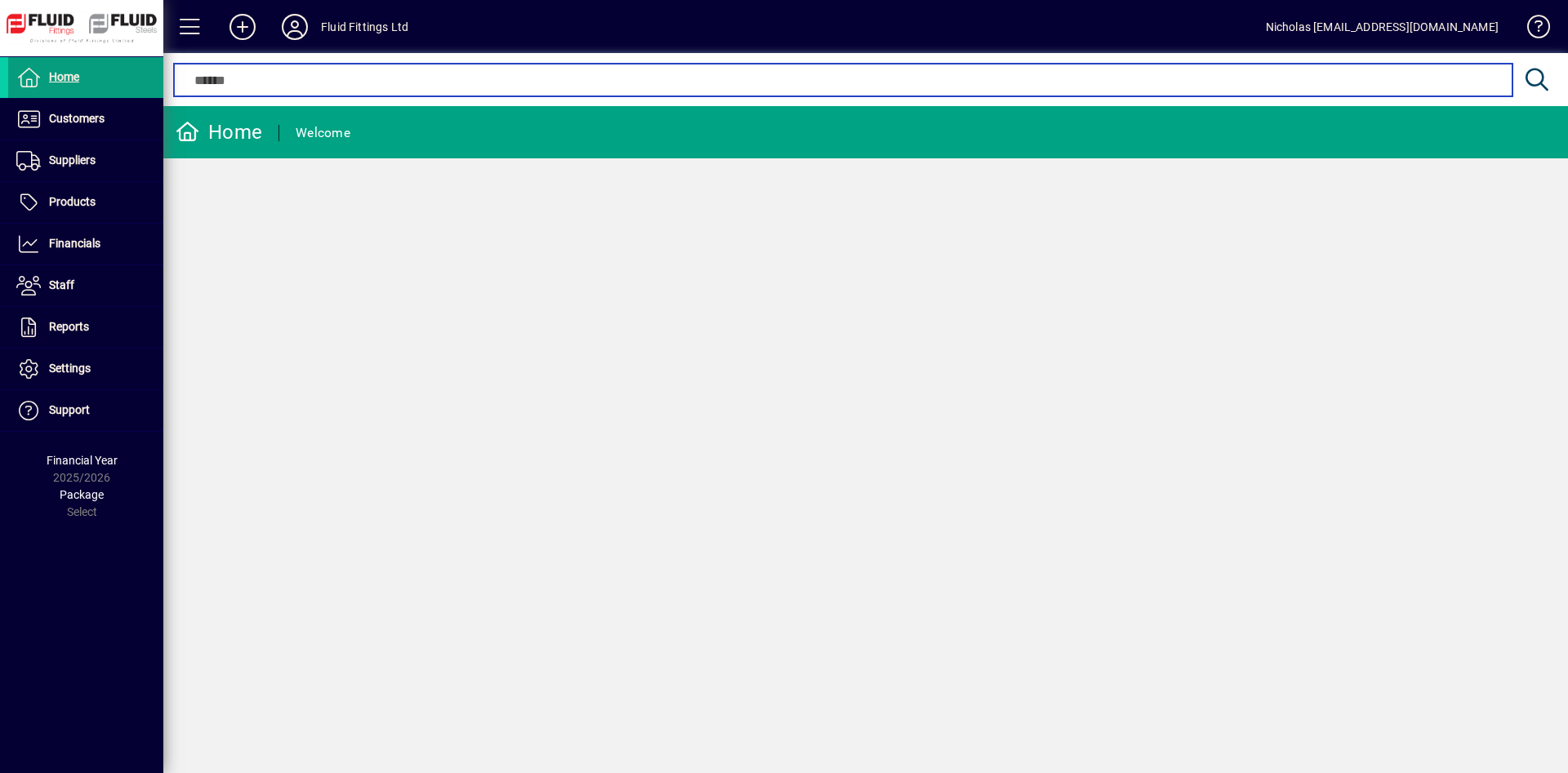
click at [692, 82] on input "text" at bounding box center [842, 80] width 1313 height 20
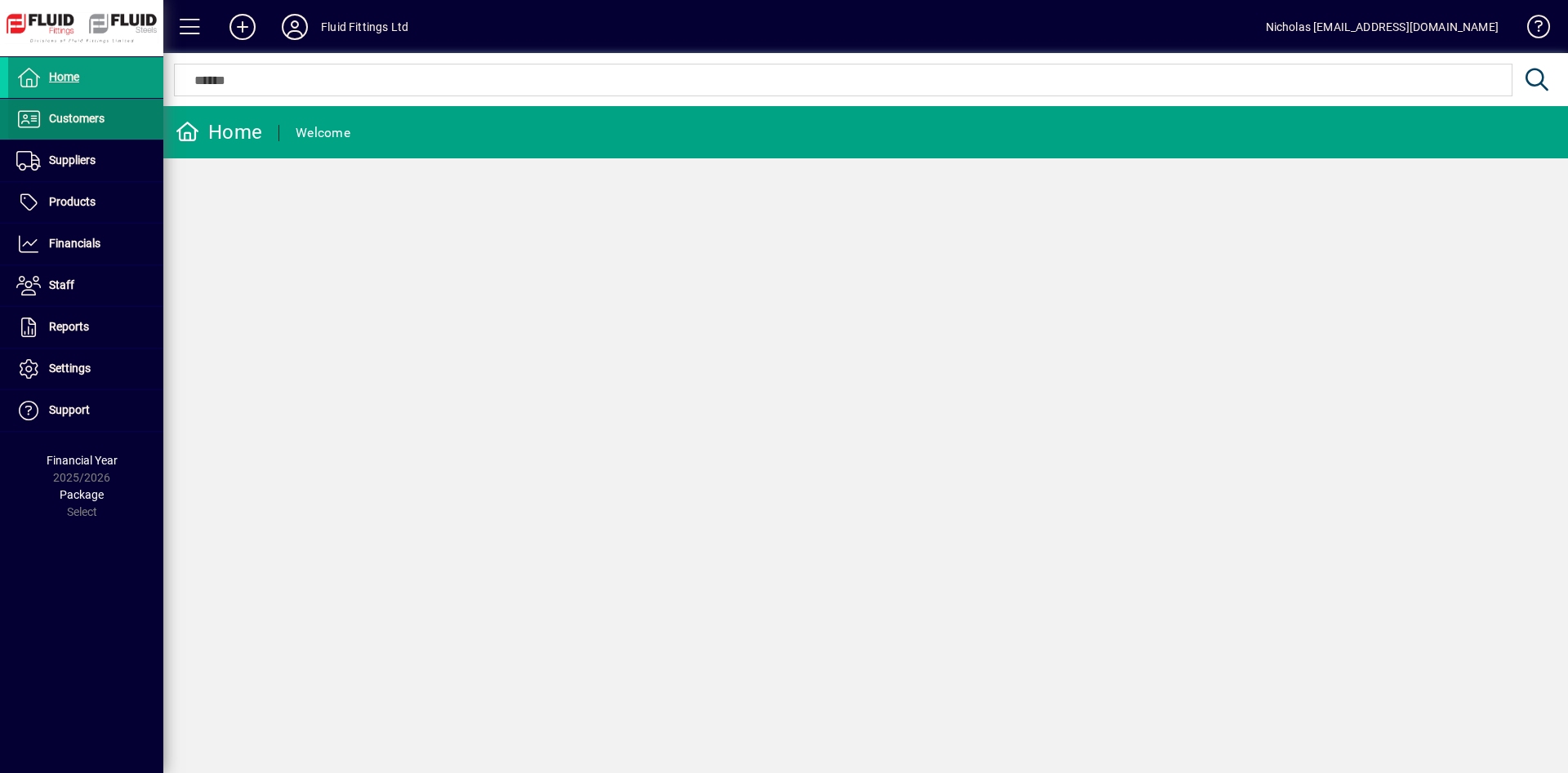
click at [128, 117] on span at bounding box center [86, 119] width 155 height 39
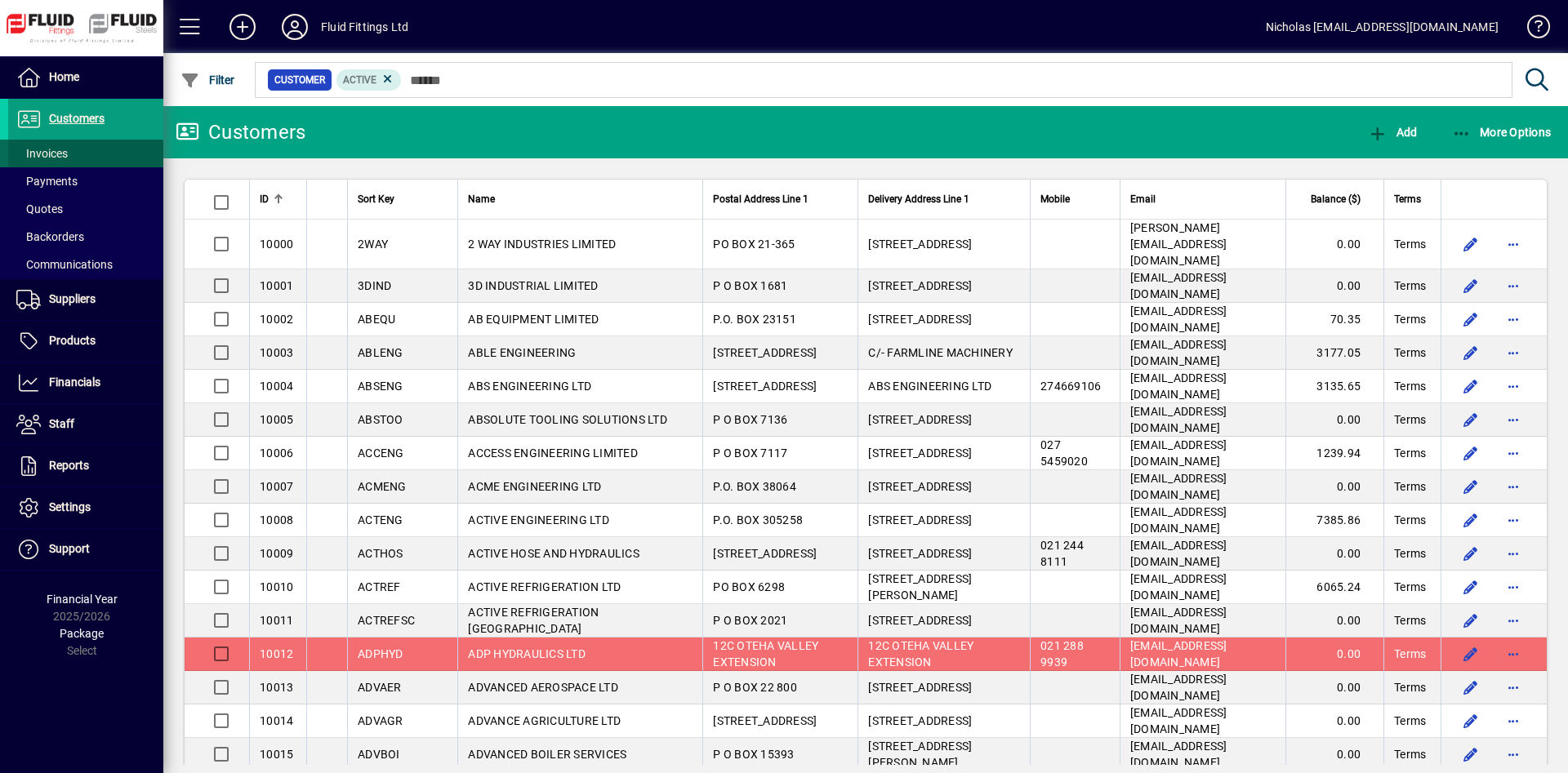
click at [115, 150] on span at bounding box center [86, 153] width 155 height 39
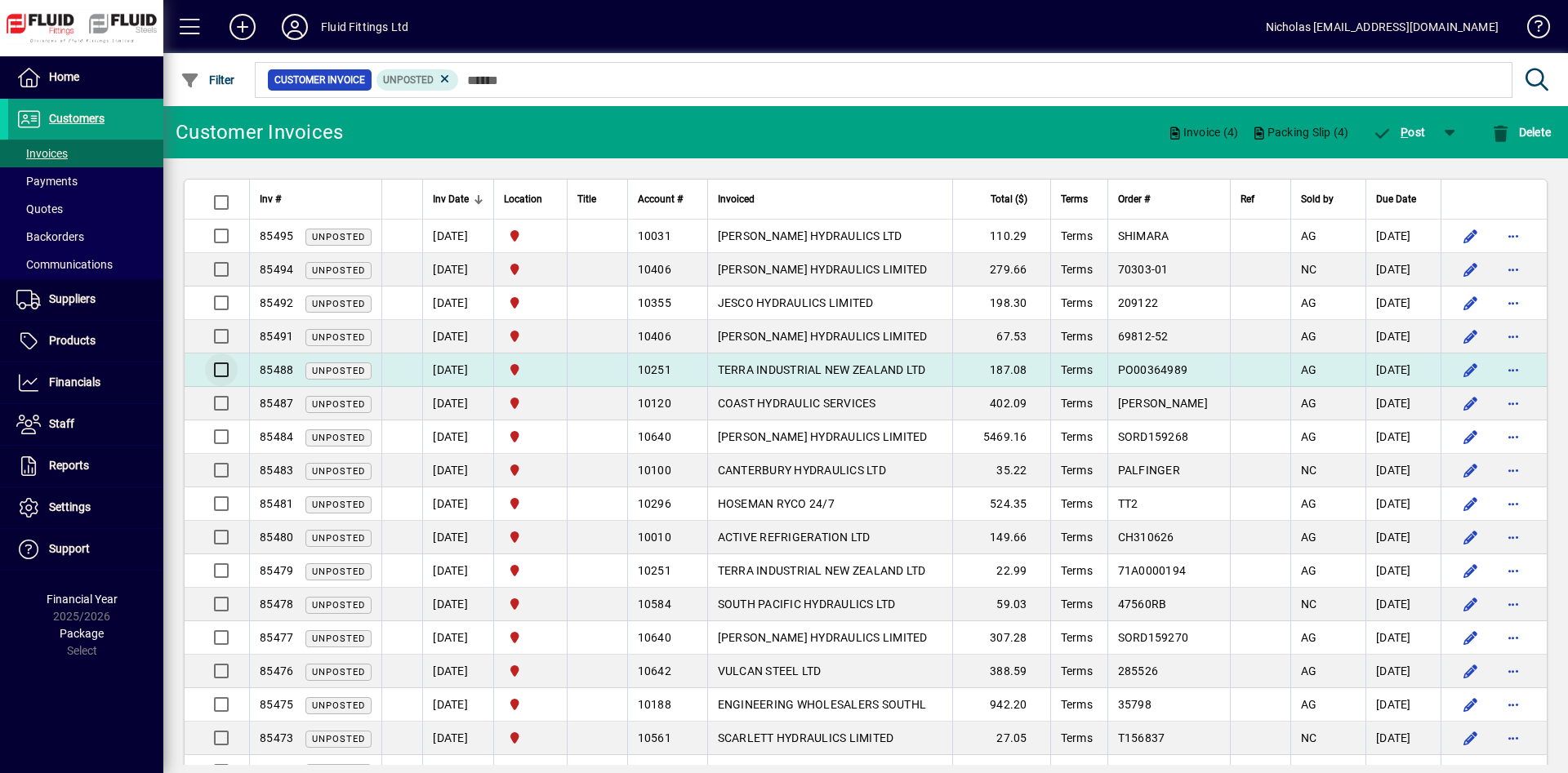
click at [226, 356] on div at bounding box center [218, 370] width 39 height 39
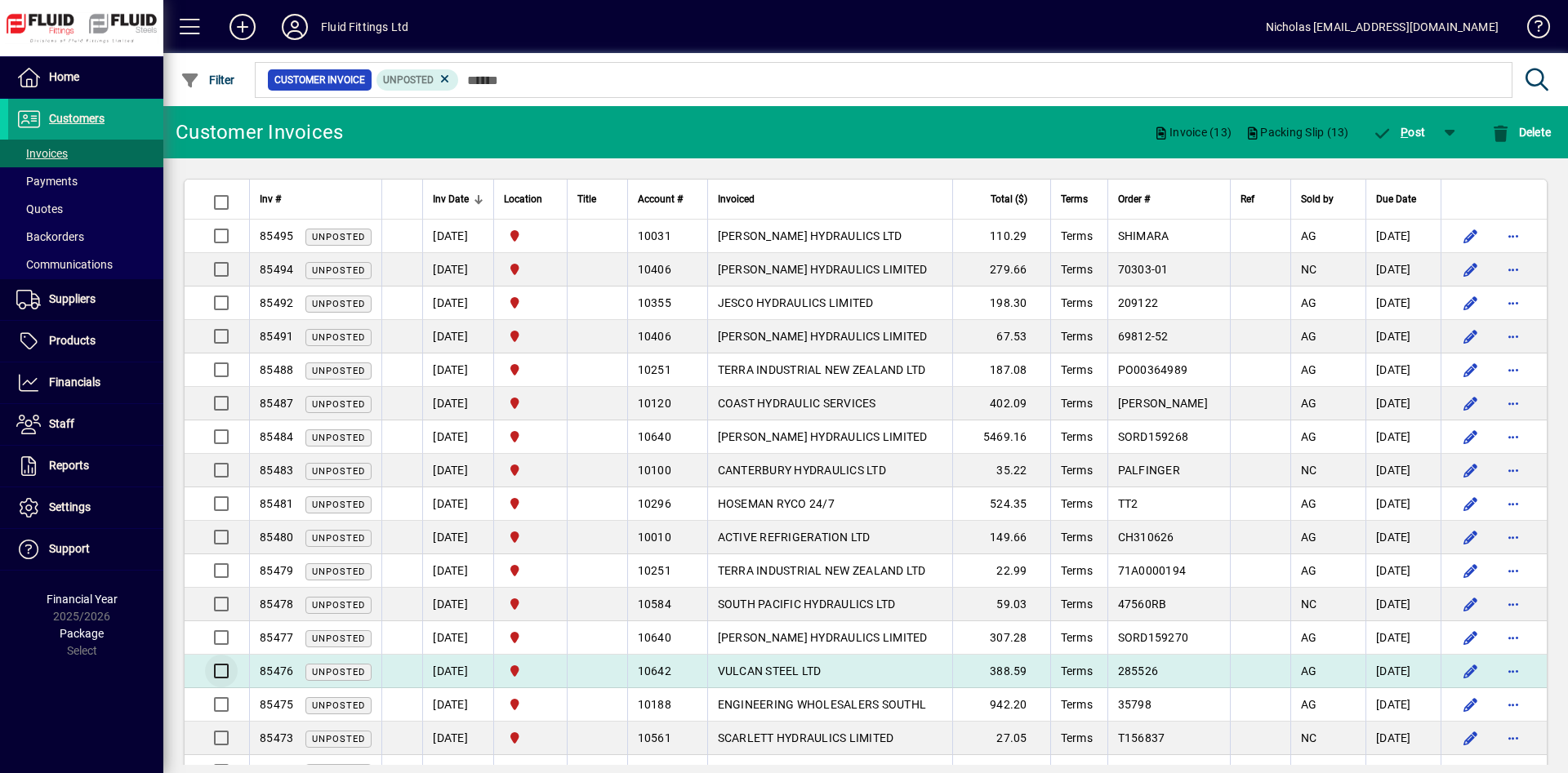
click at [227, 665] on div at bounding box center [218, 671] width 39 height 39
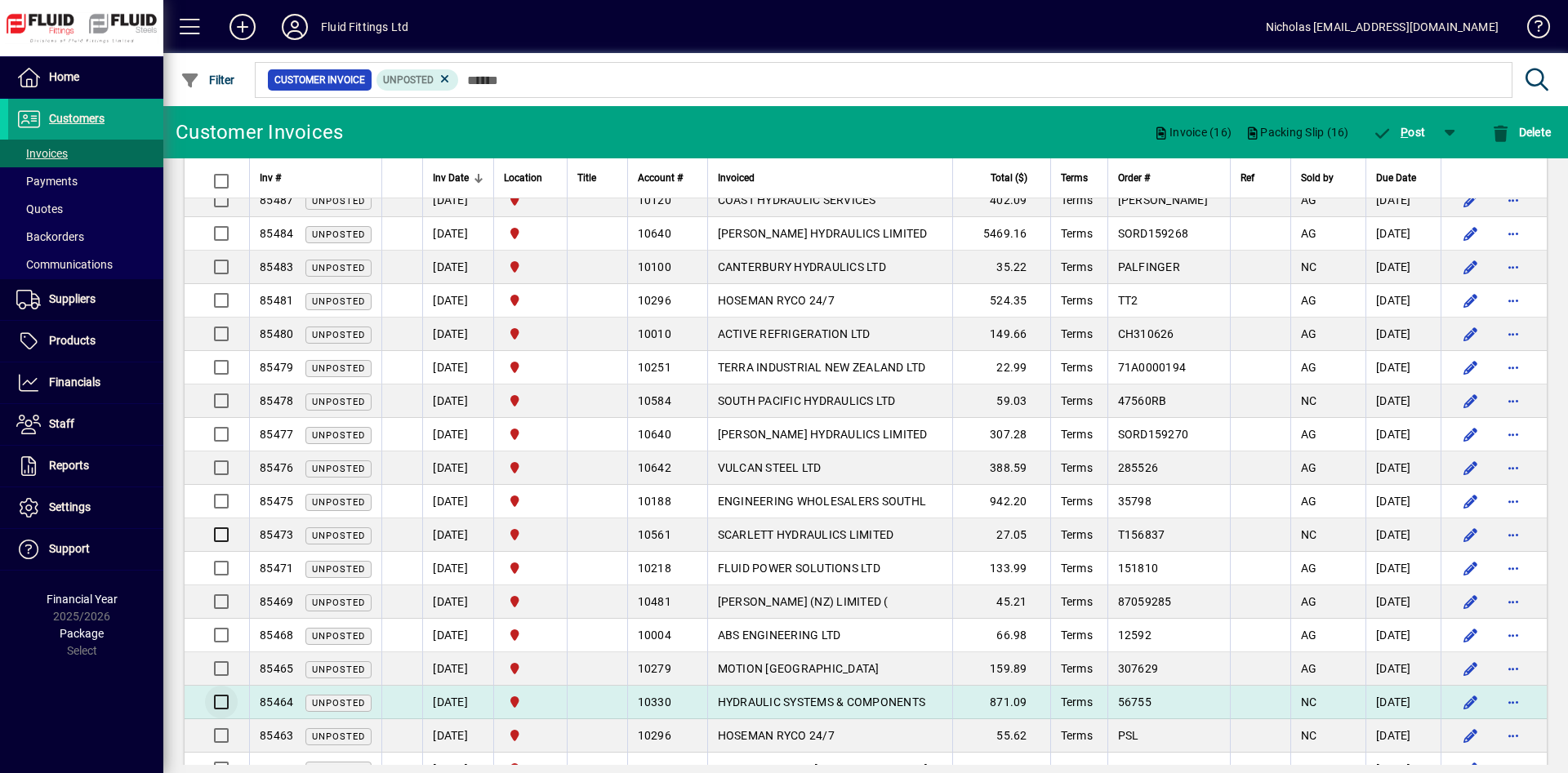
scroll to position [250, 0]
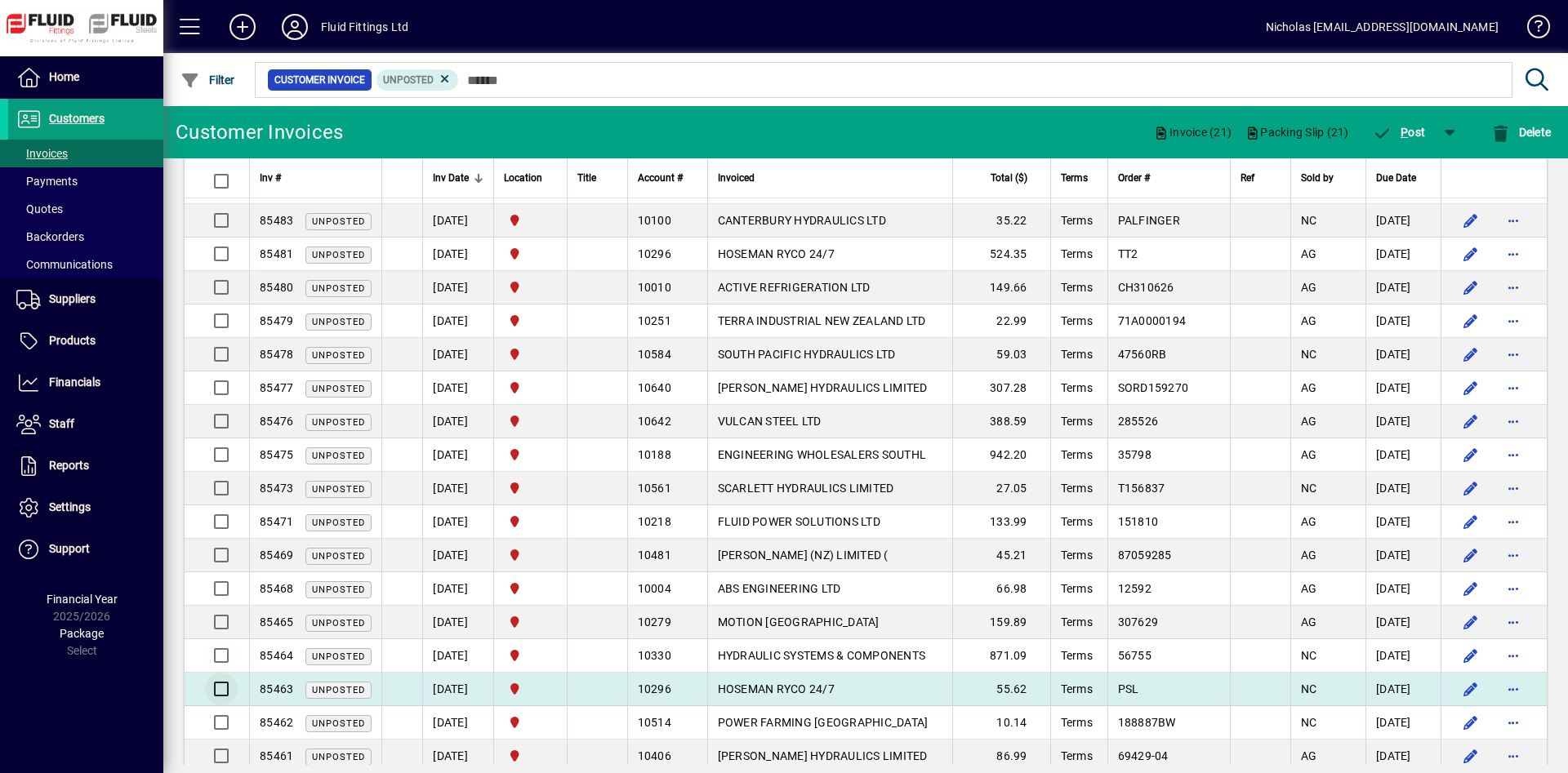
click at [227, 691] on div at bounding box center [218, 689] width 28 height 32
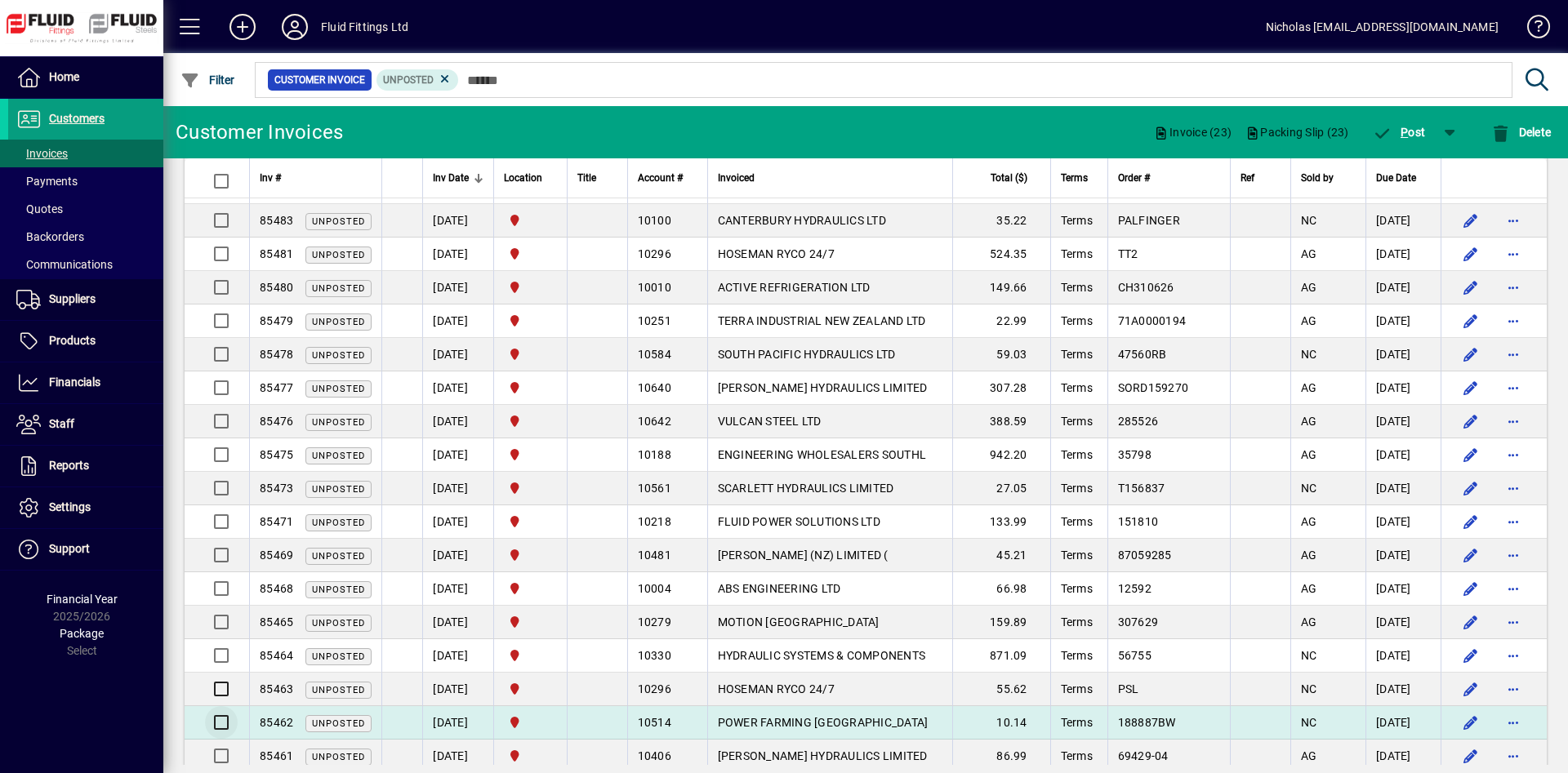
scroll to position [583, 0]
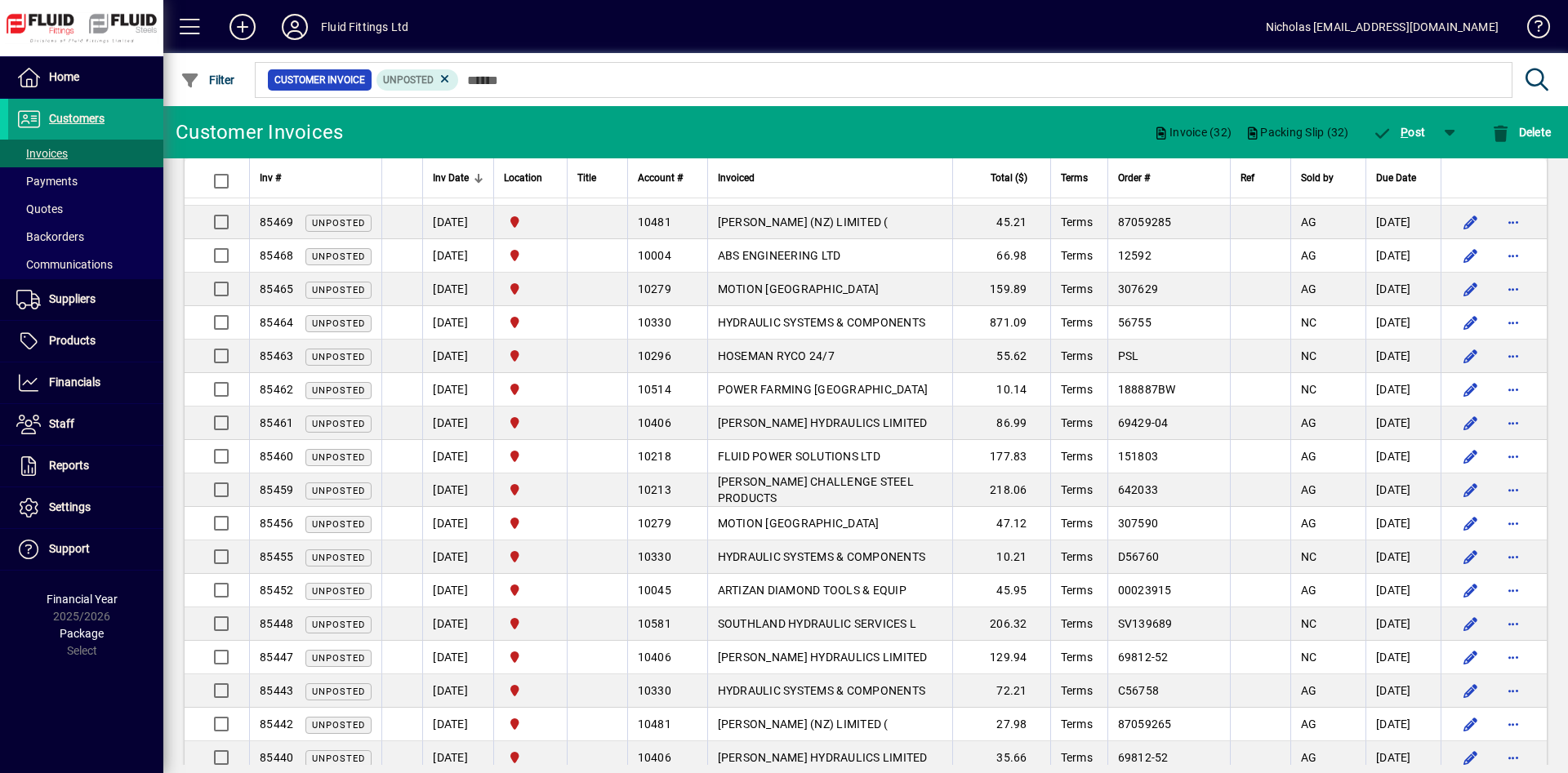
click at [229, 766] on div "Customer Invoices Invoice (32) Packing Slip (32) P ost Delete Inv # Inv Date Lo…" at bounding box center [865, 439] width 1404 height 667
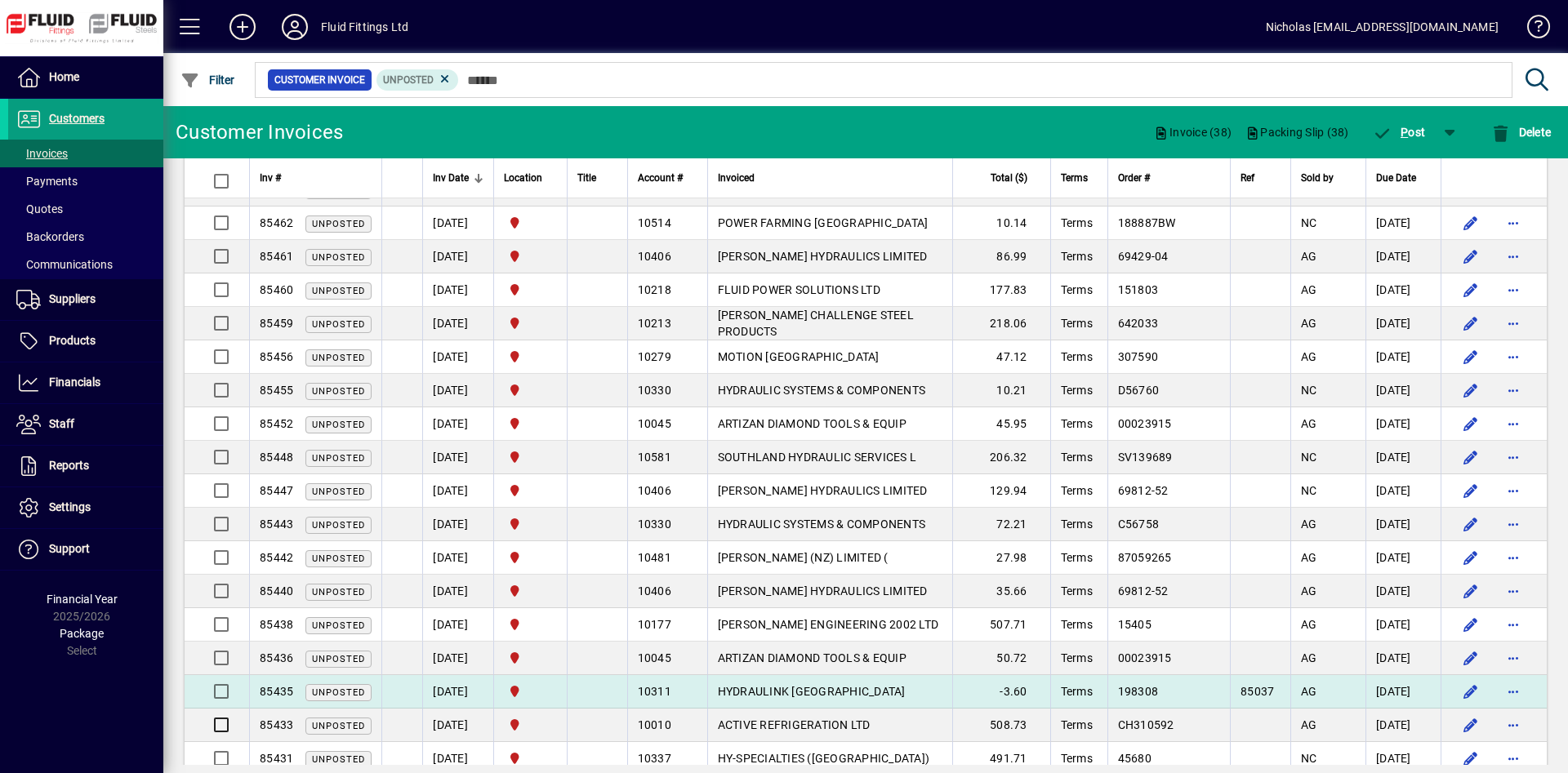
scroll to position [882, 0]
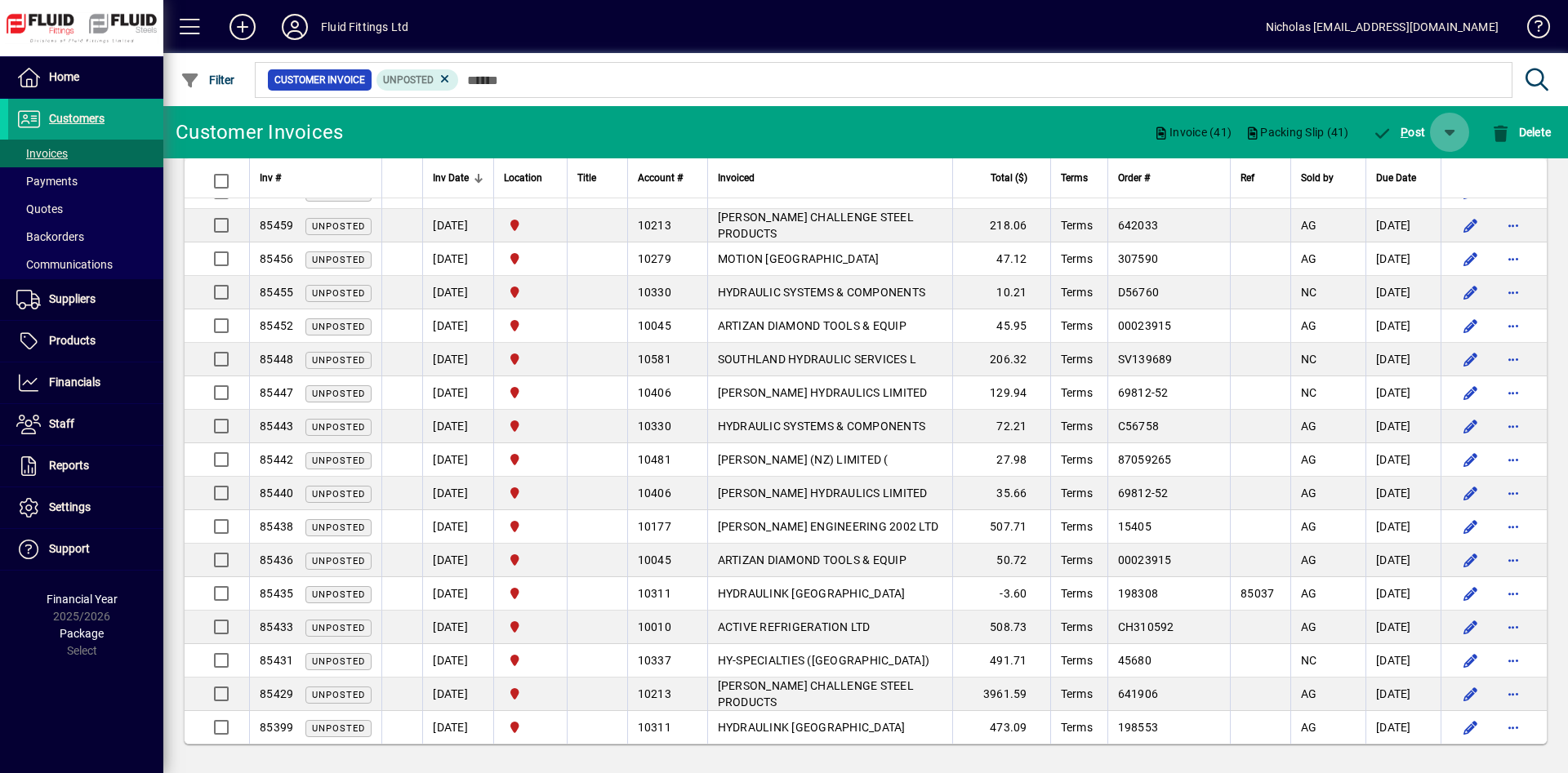
click at [1438, 117] on span "button" at bounding box center [1449, 132] width 39 height 39
click at [1383, 165] on span "button" at bounding box center [1399, 174] width 106 height 39
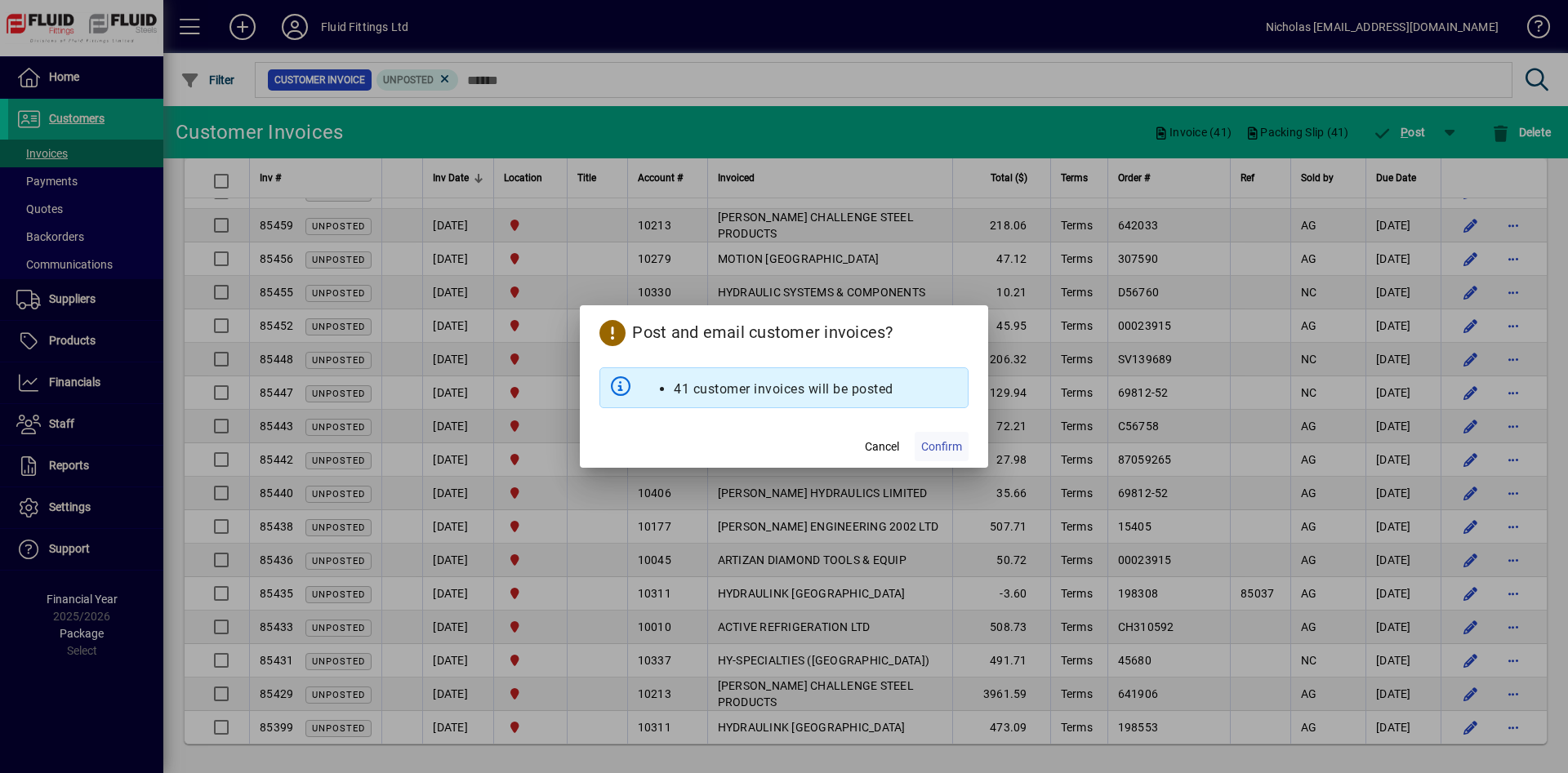
click at [955, 446] on span "Confirm" at bounding box center [941, 447] width 41 height 17
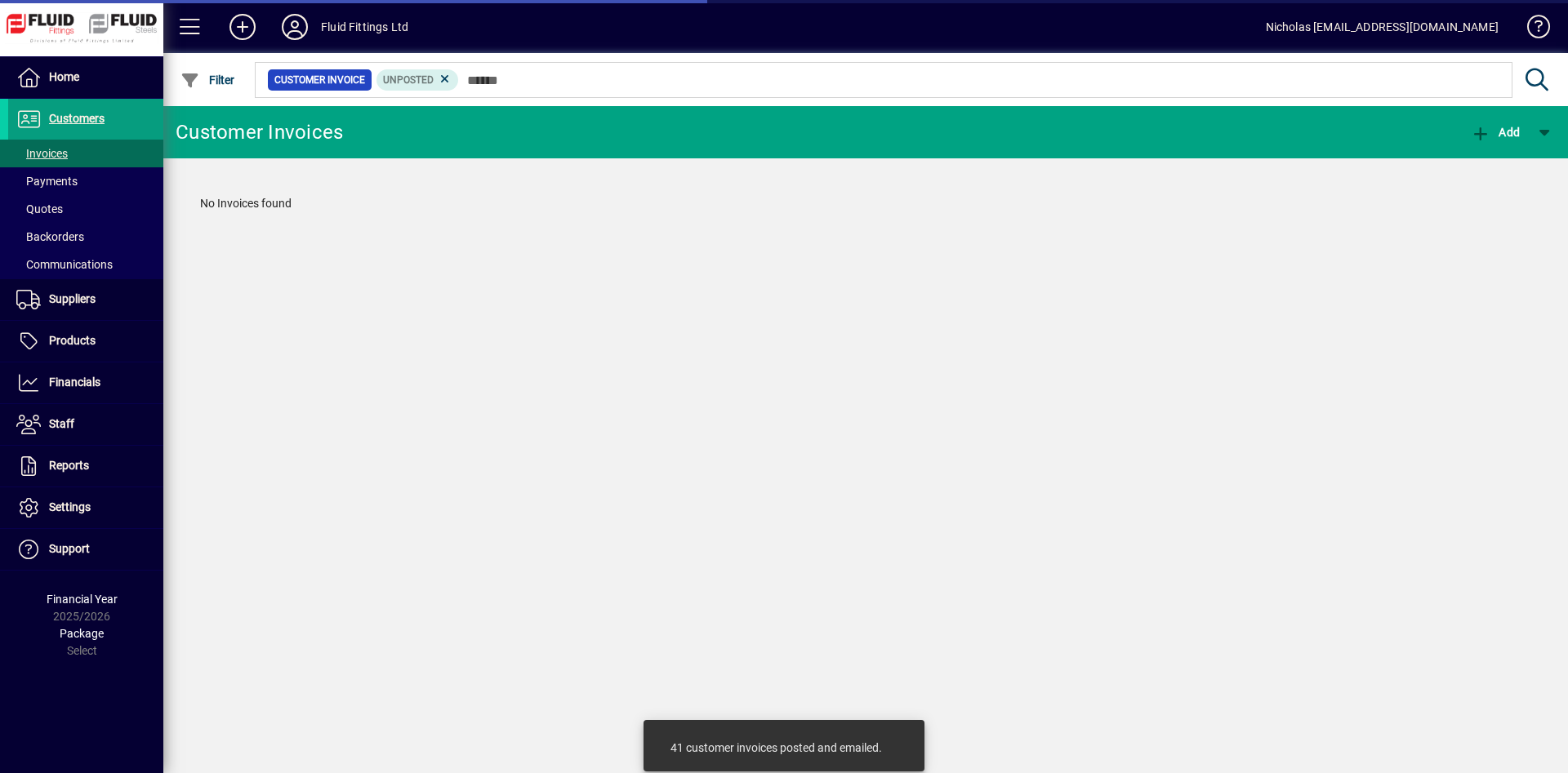
scroll to position [0, 0]
click at [296, 32] on icon at bounding box center [295, 27] width 32 height 26
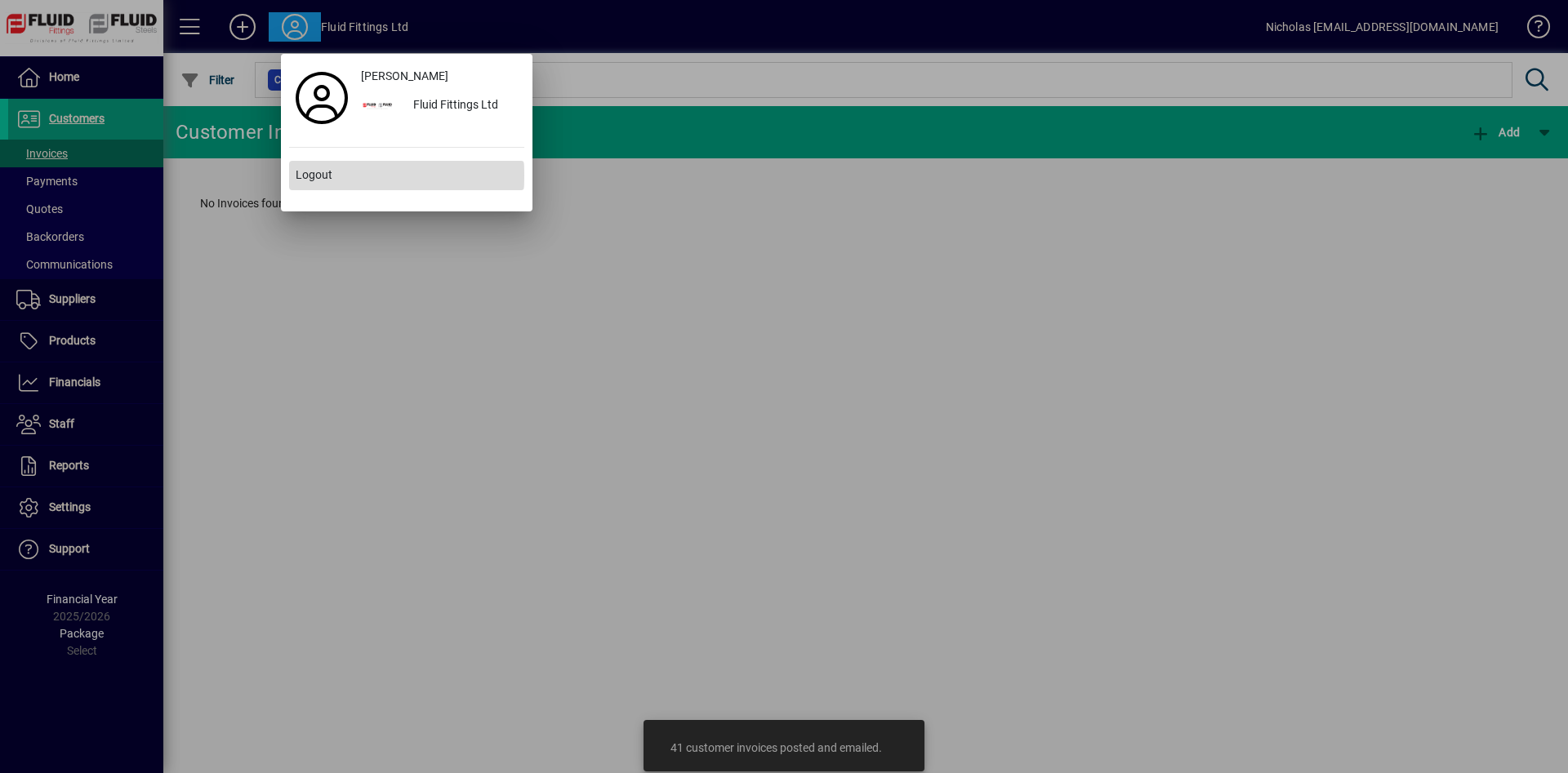
click at [325, 175] on span "Logout" at bounding box center [314, 175] width 37 height 17
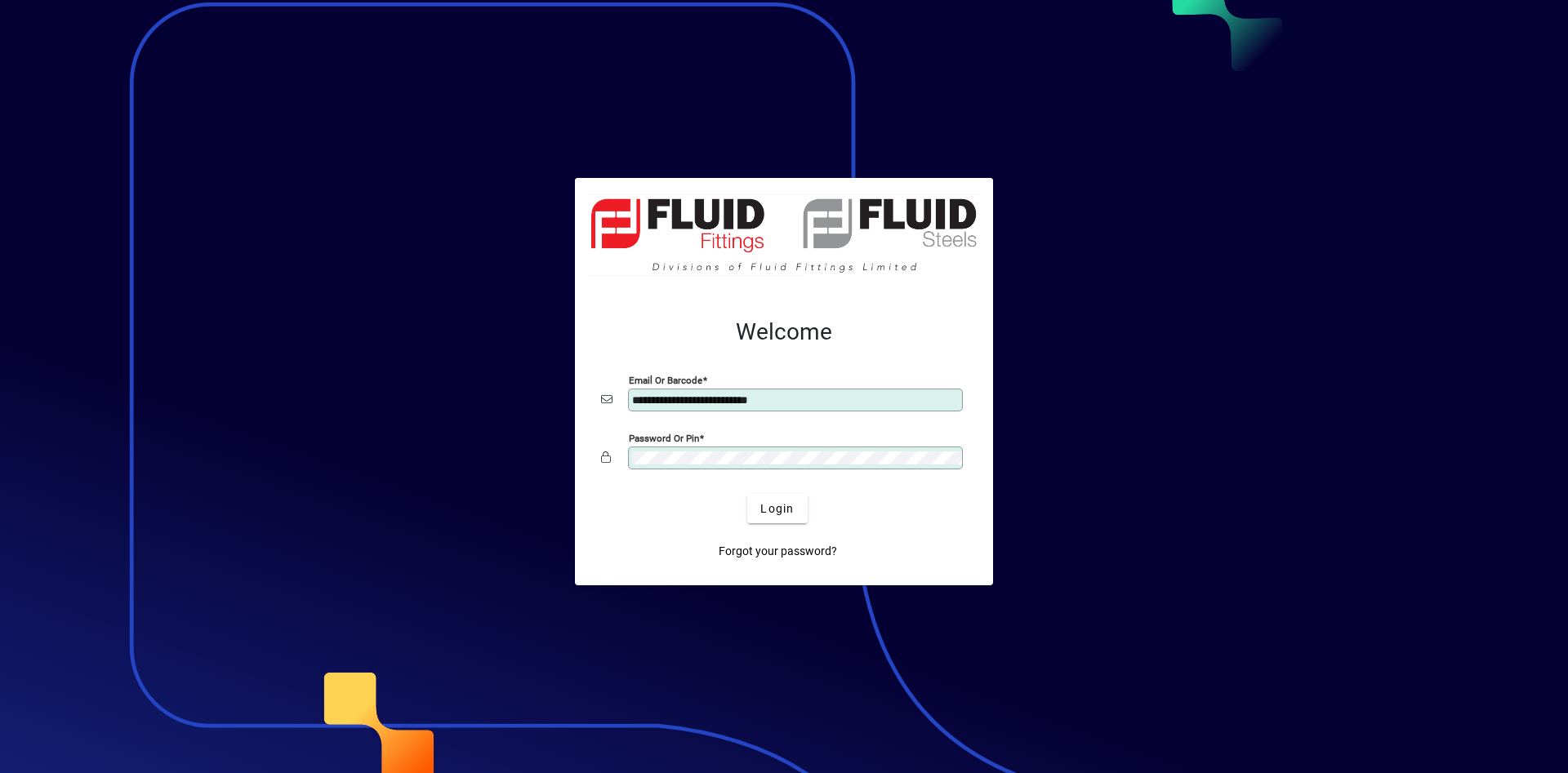
type input "**********"
